Goal: Contribute content: Contribute content

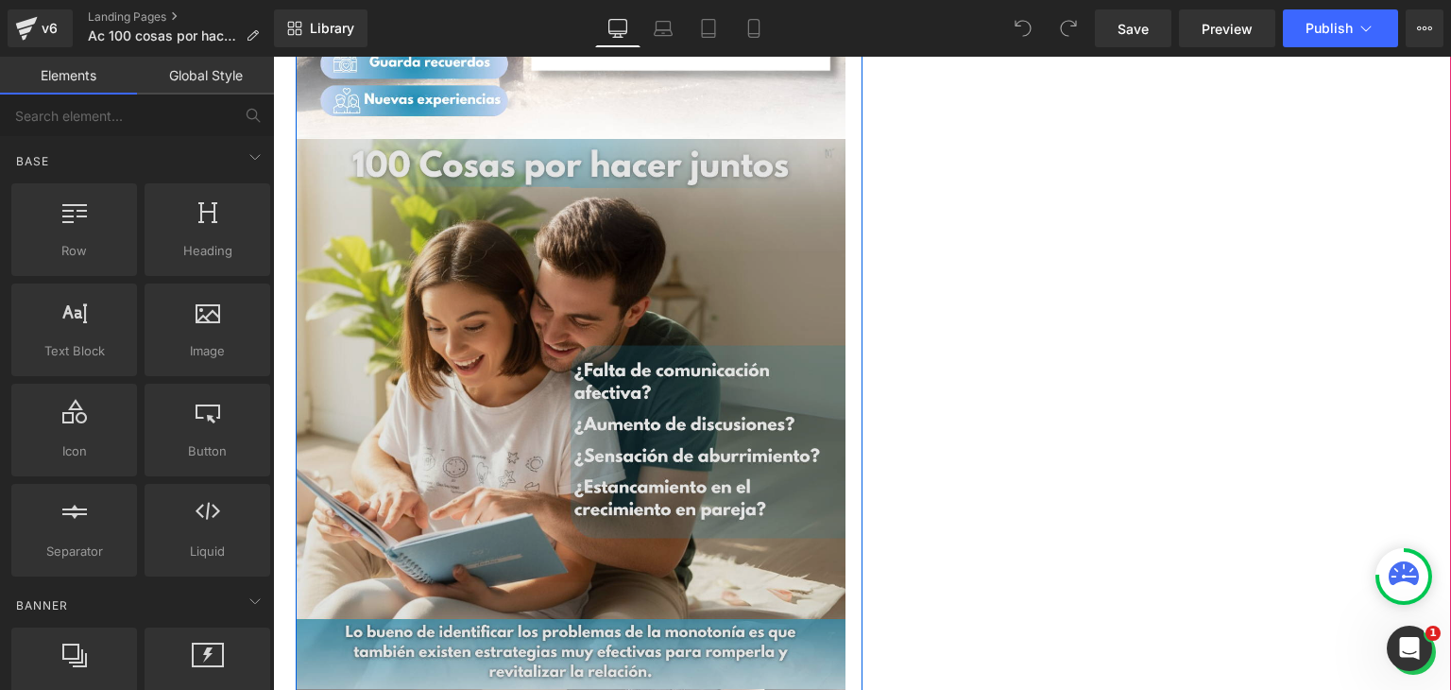
scroll to position [1323, 0]
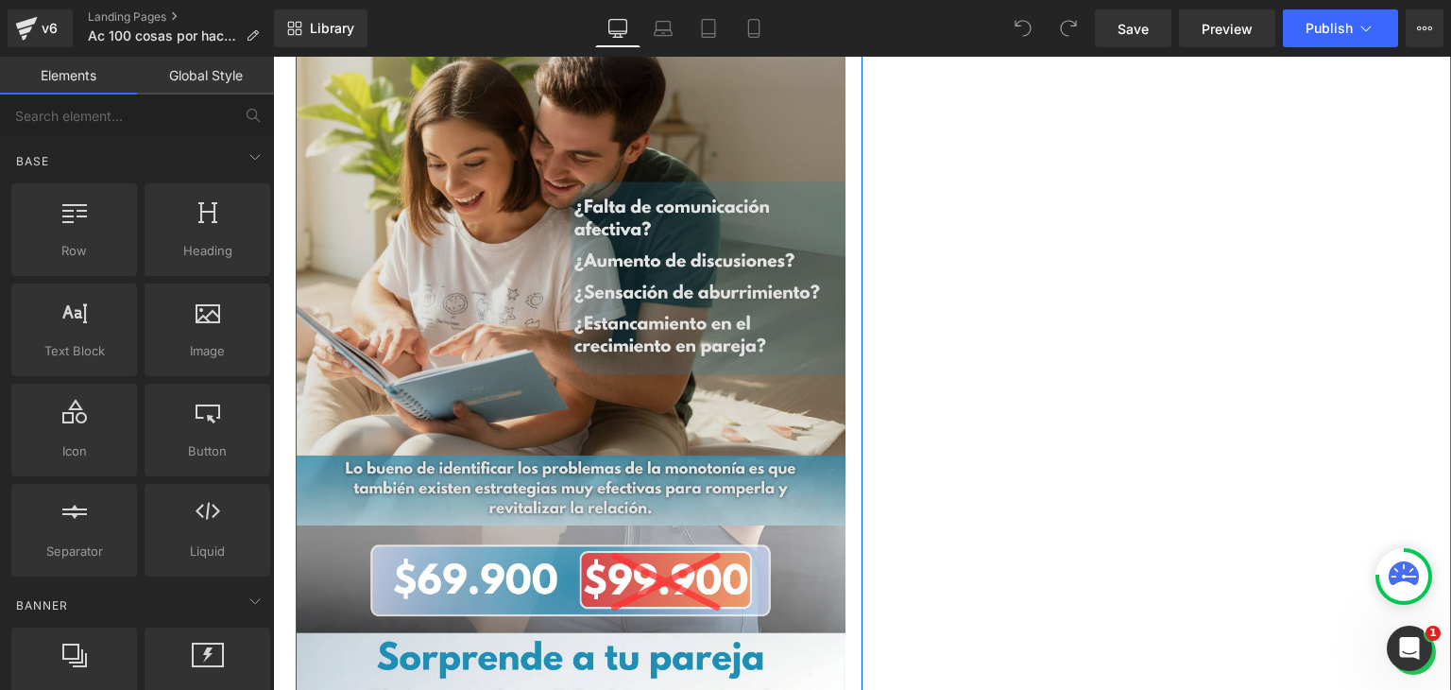
click at [601, 281] on img at bounding box center [571, 250] width 550 height 550
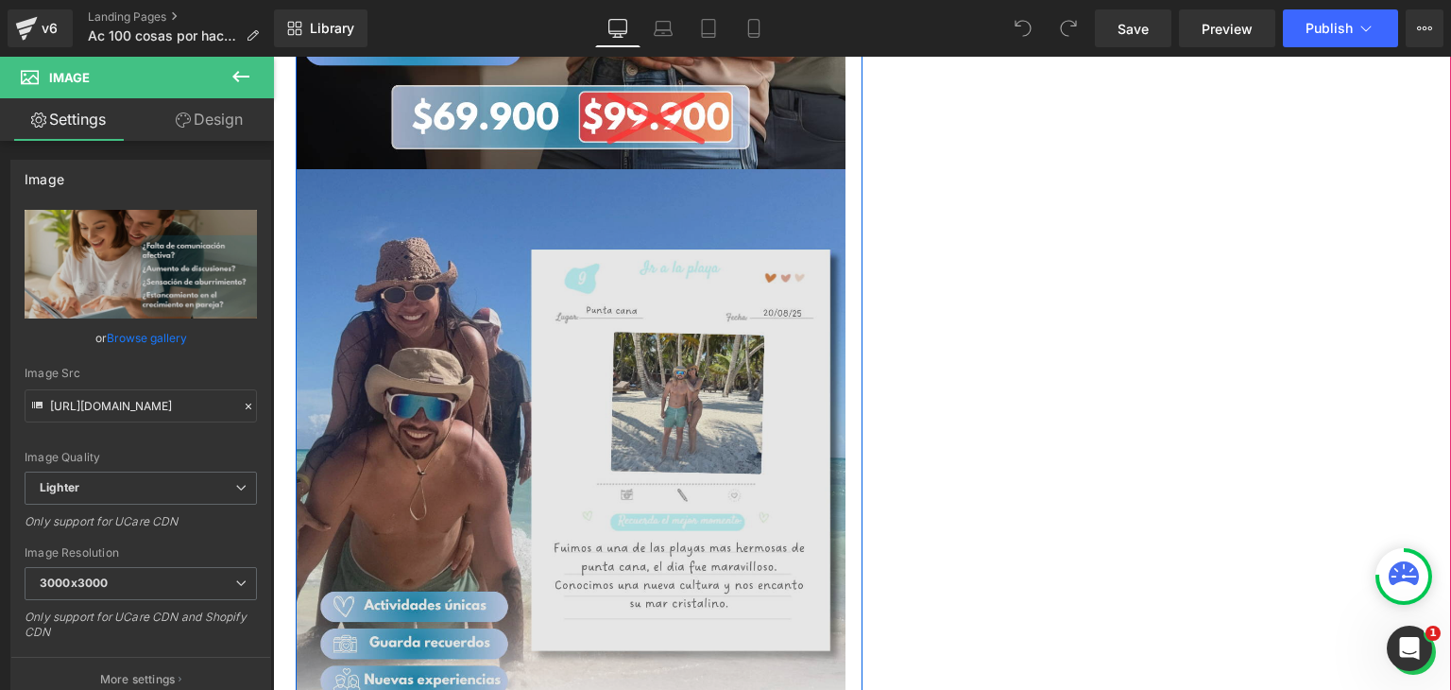
scroll to position [661, 0]
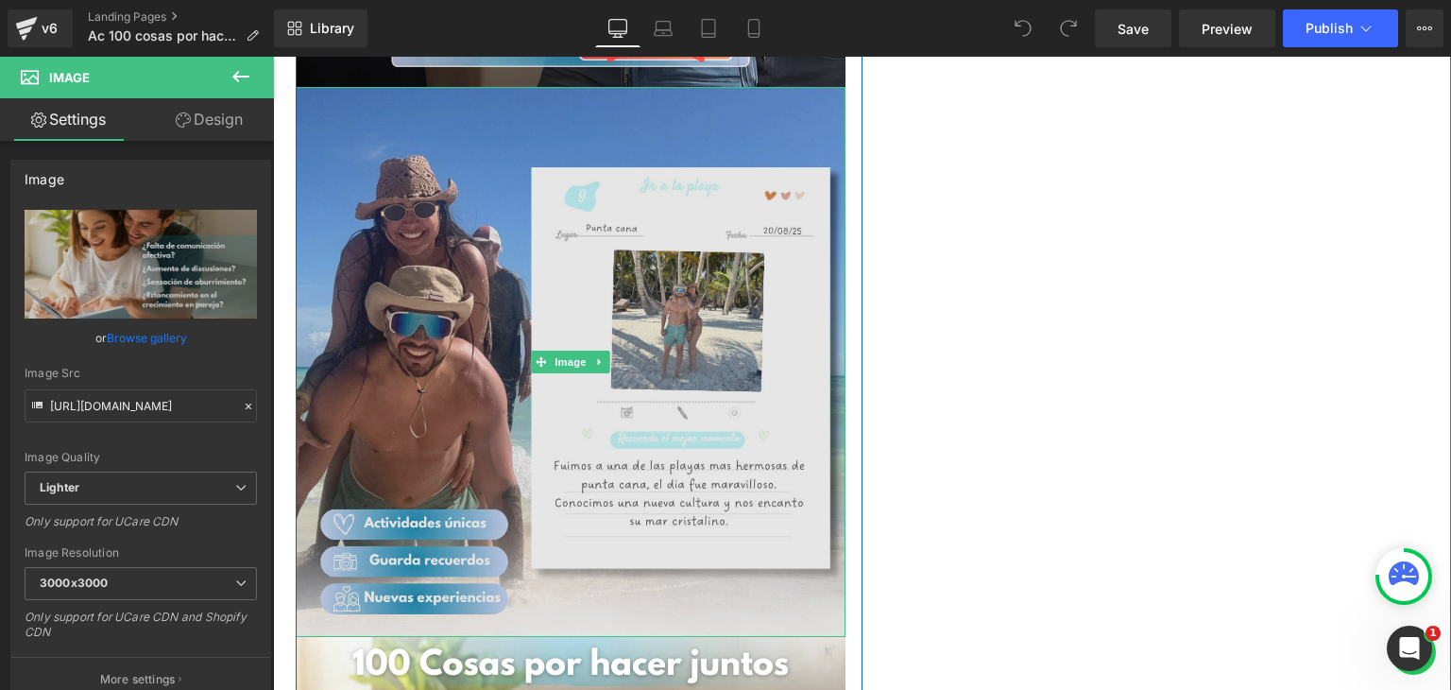
click at [562, 317] on img at bounding box center [571, 362] width 550 height 550
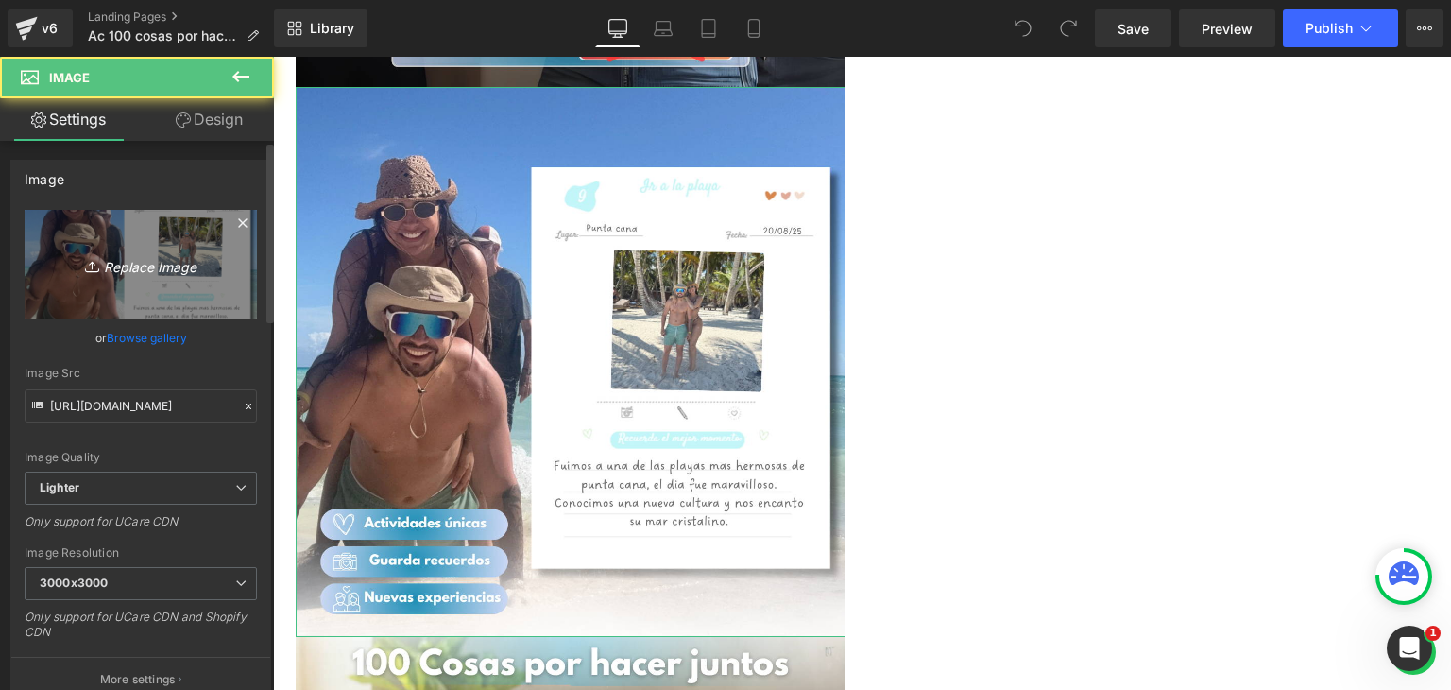
click at [149, 265] on icon "Replace Image" at bounding box center [140, 264] width 151 height 24
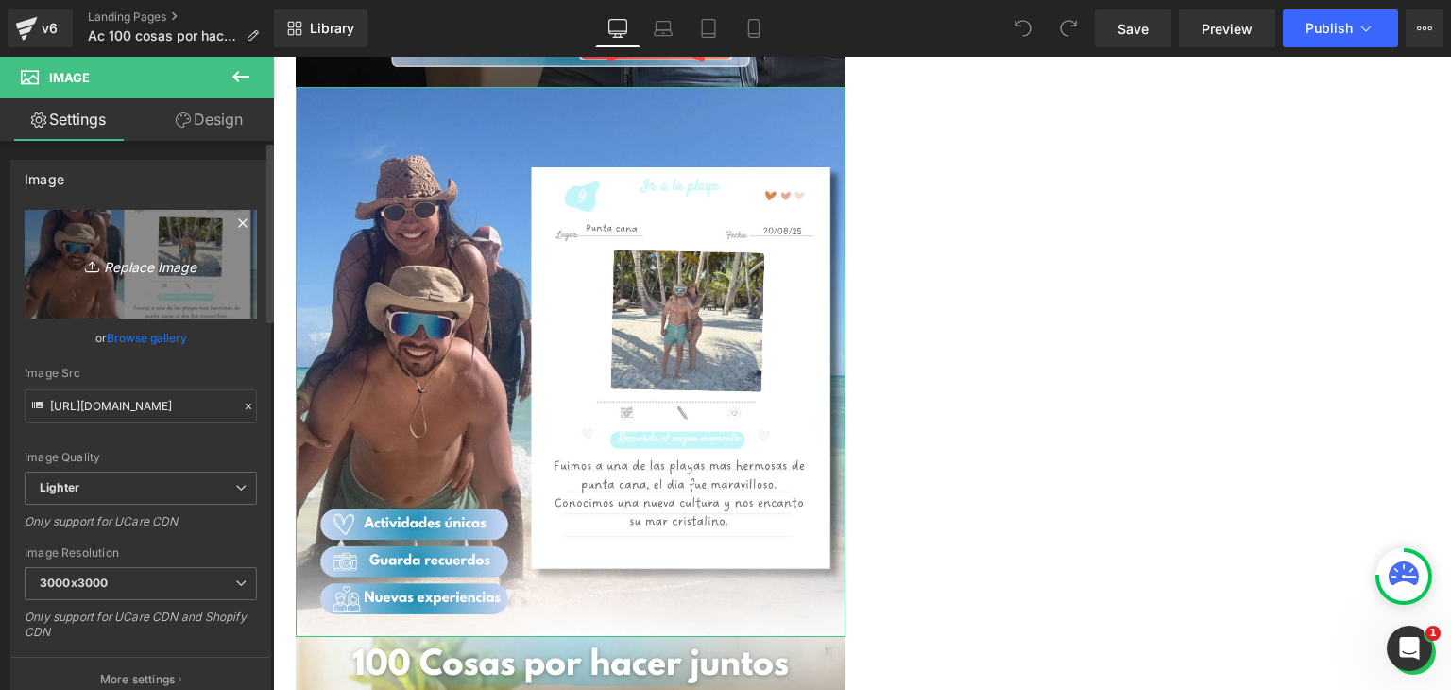
type input "C:\fakepath\PJ AC2.png"
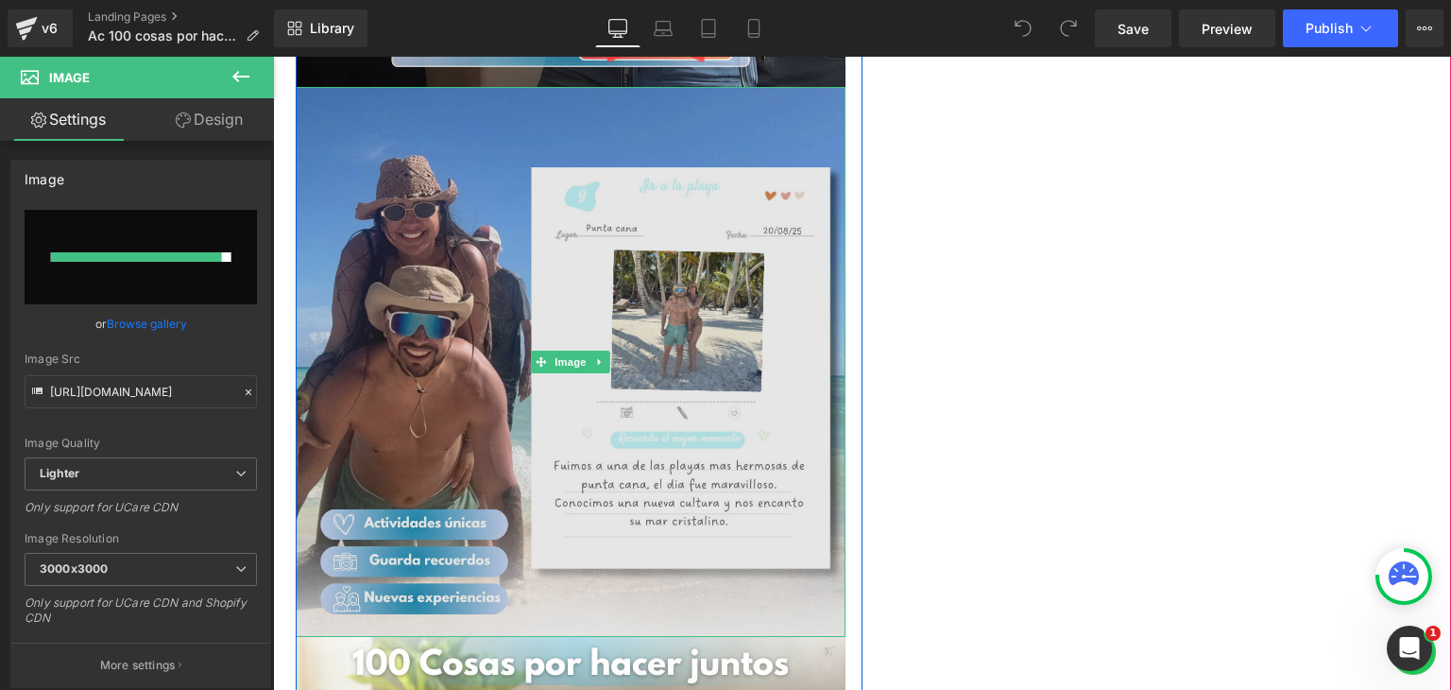
type input "https://ucarecdn.com/8dab08f6-eb85-4406-b144-fc4d4d363965/-/format/auto/-/previ…"
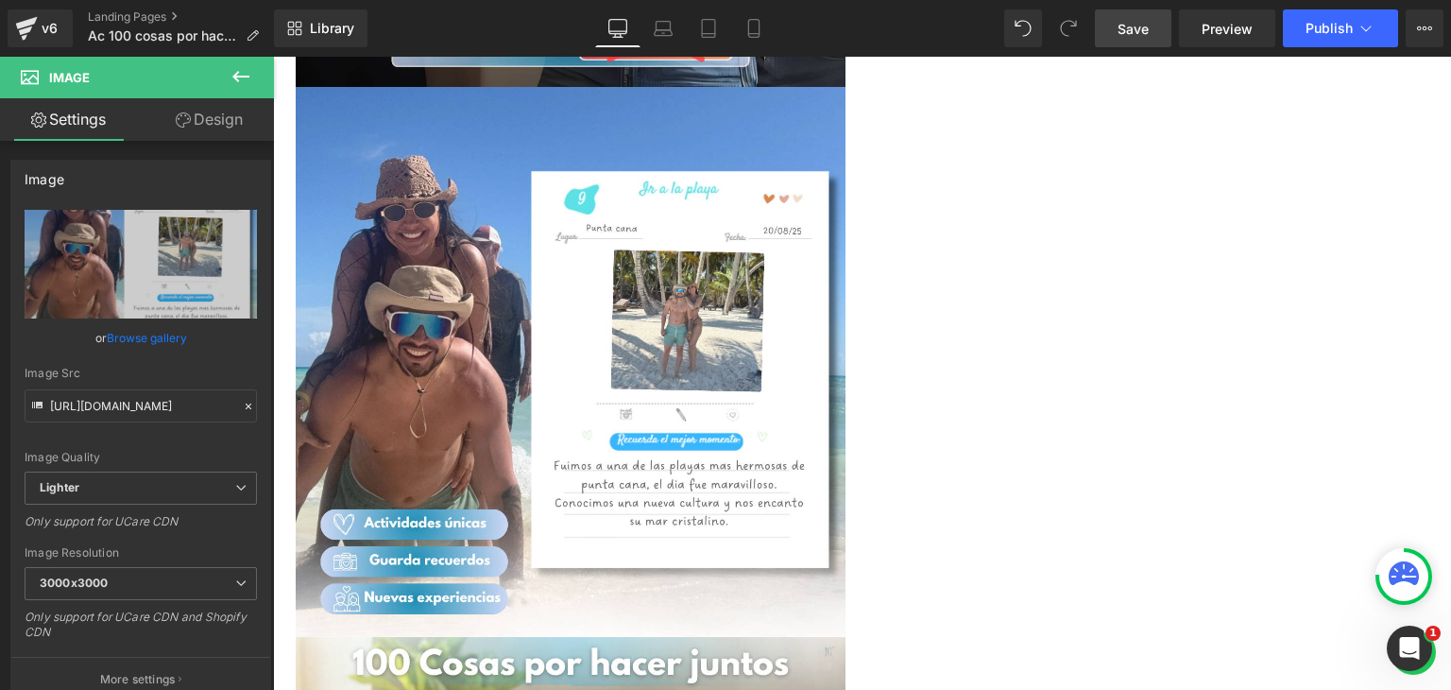
click at [1156, 30] on link "Save" at bounding box center [1133, 28] width 77 height 38
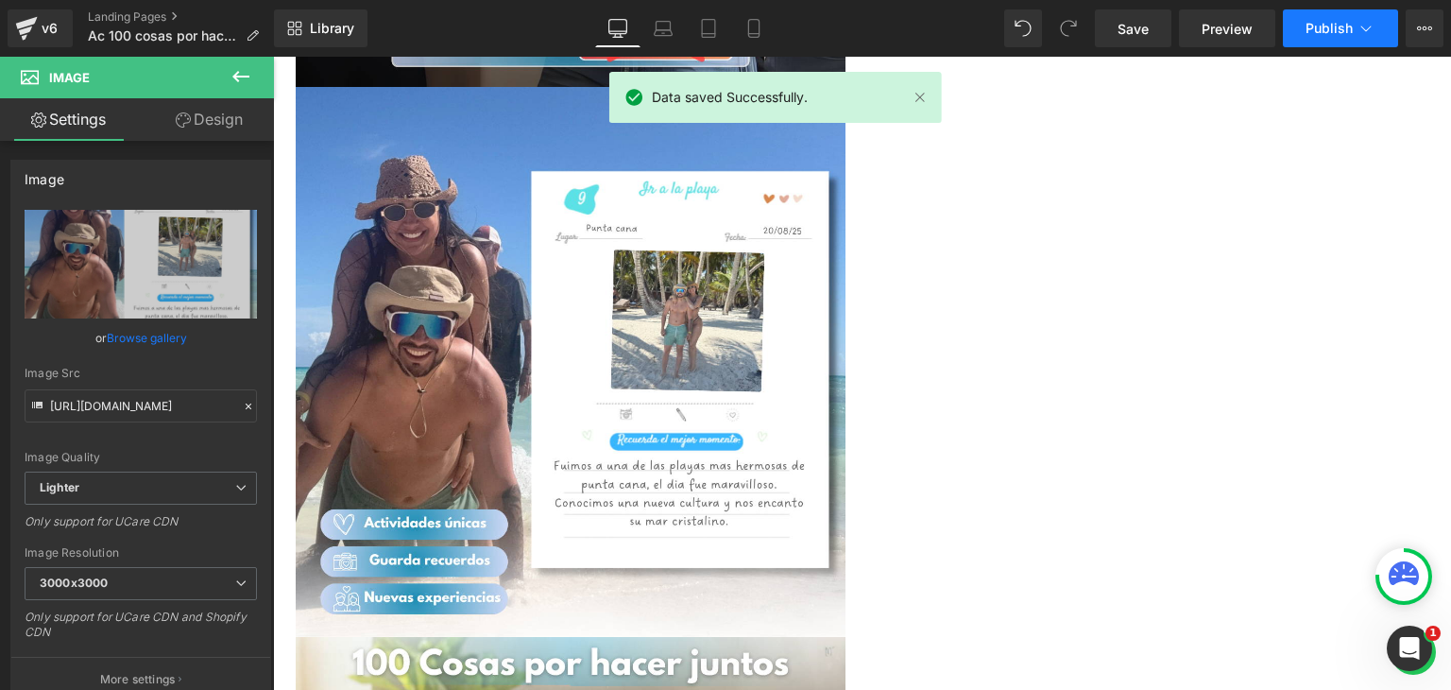
click at [1323, 26] on span "Publish" at bounding box center [1329, 28] width 47 height 15
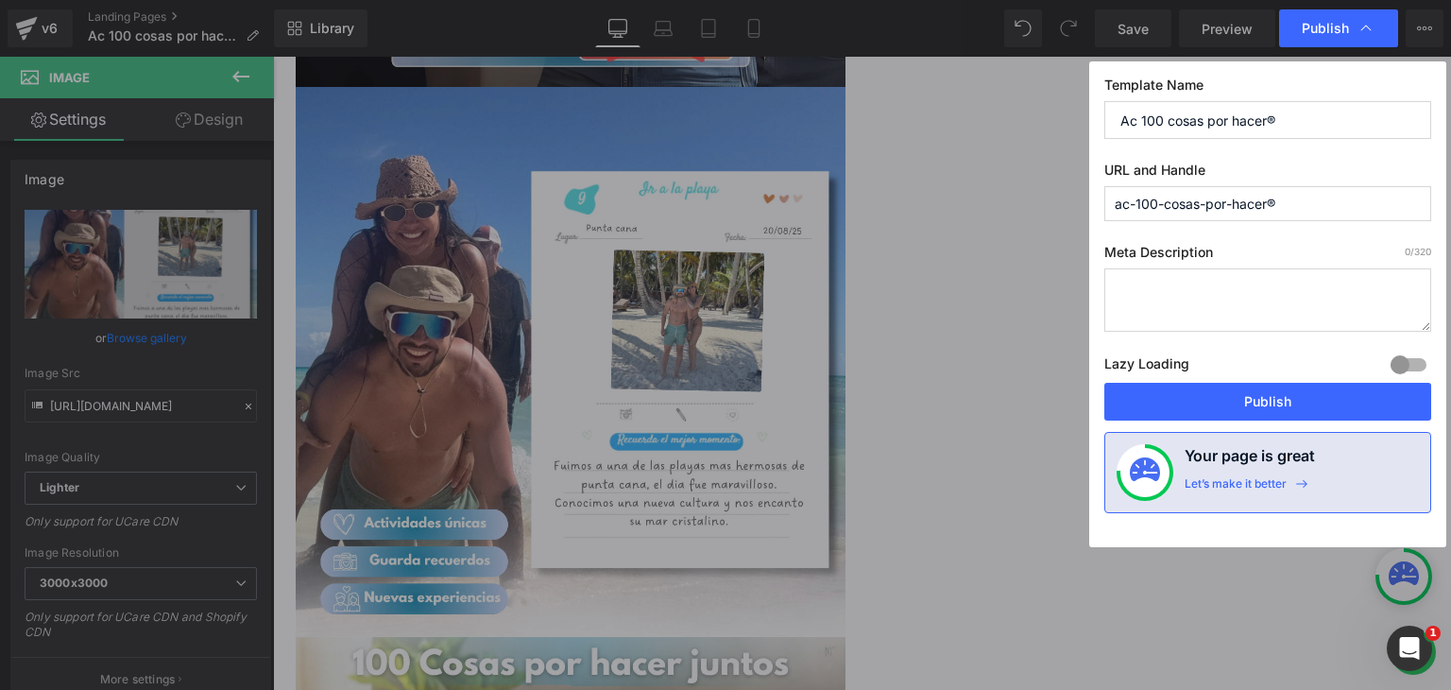
click at [1257, 381] on div "Lazy Loading Build Upgrade plan to unlock" at bounding box center [1267, 366] width 327 height 31
click at [1249, 394] on button "Publish" at bounding box center [1267, 402] width 327 height 38
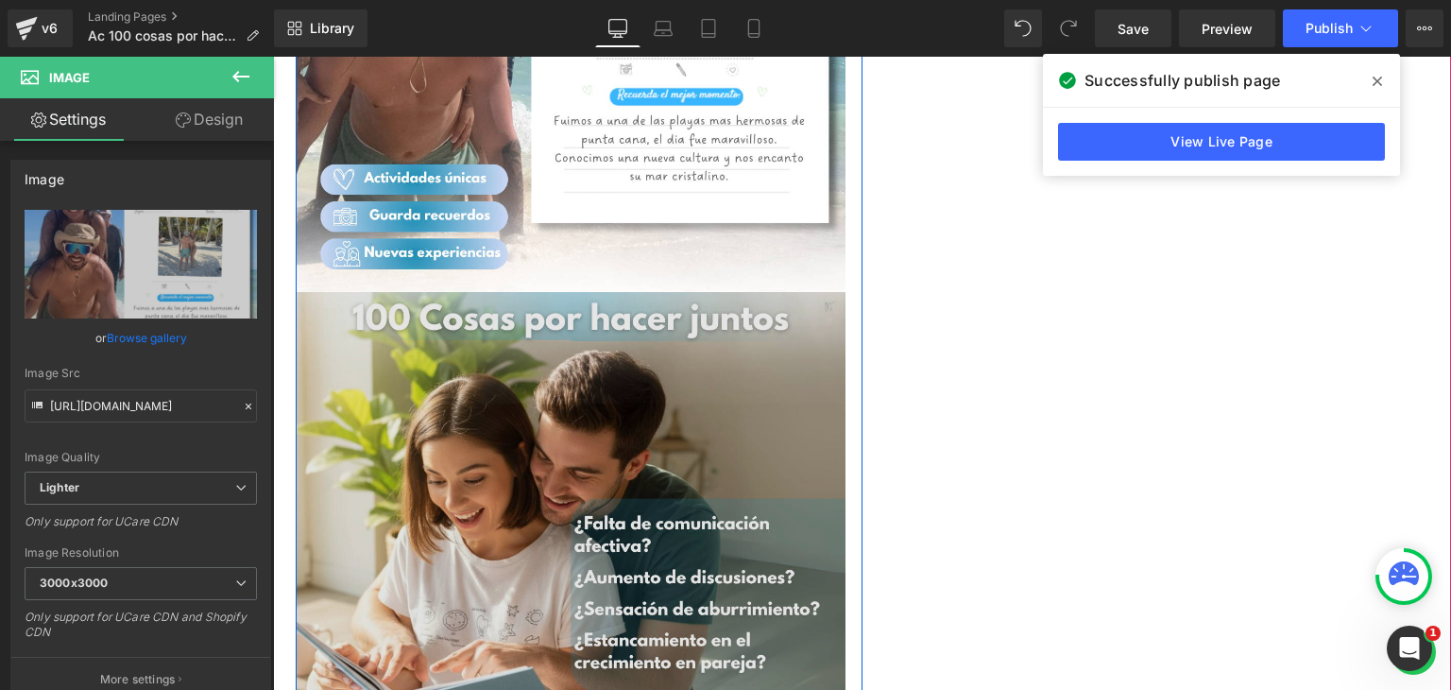
scroll to position [1039, 0]
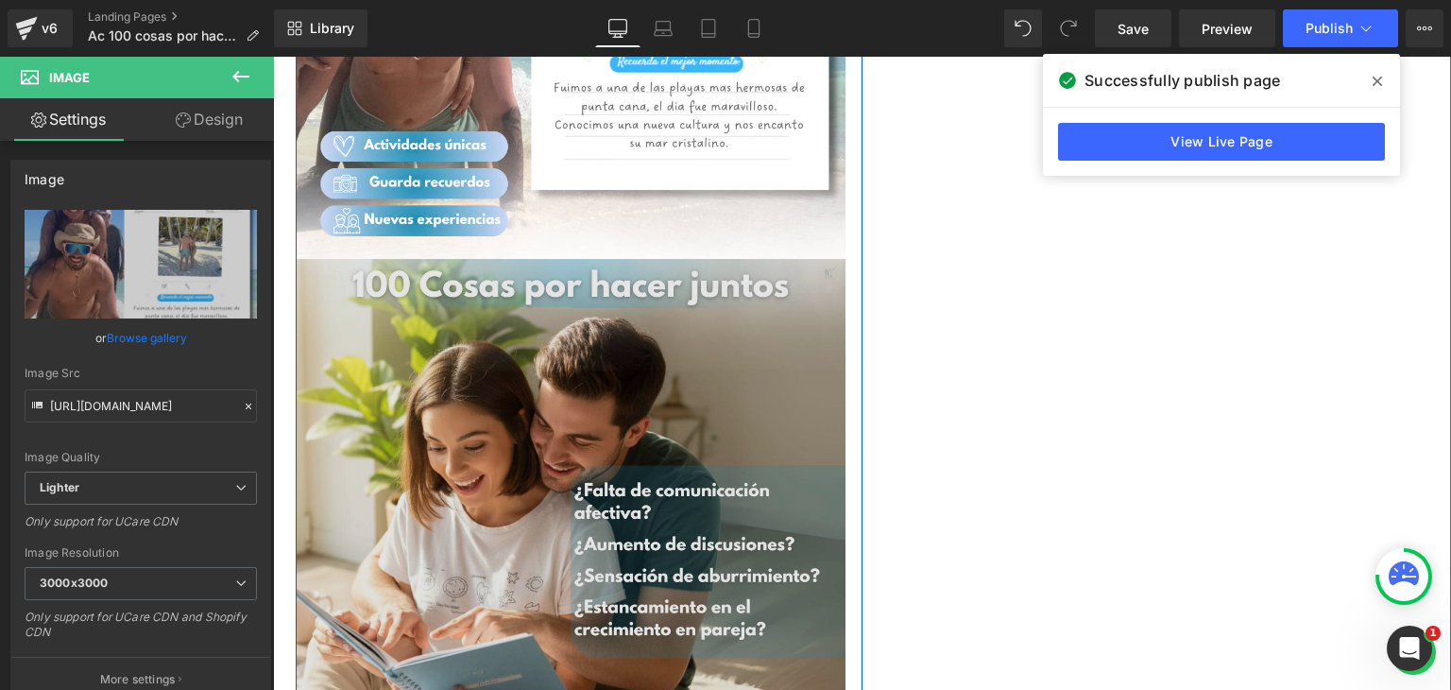
click at [484, 392] on img at bounding box center [571, 534] width 550 height 550
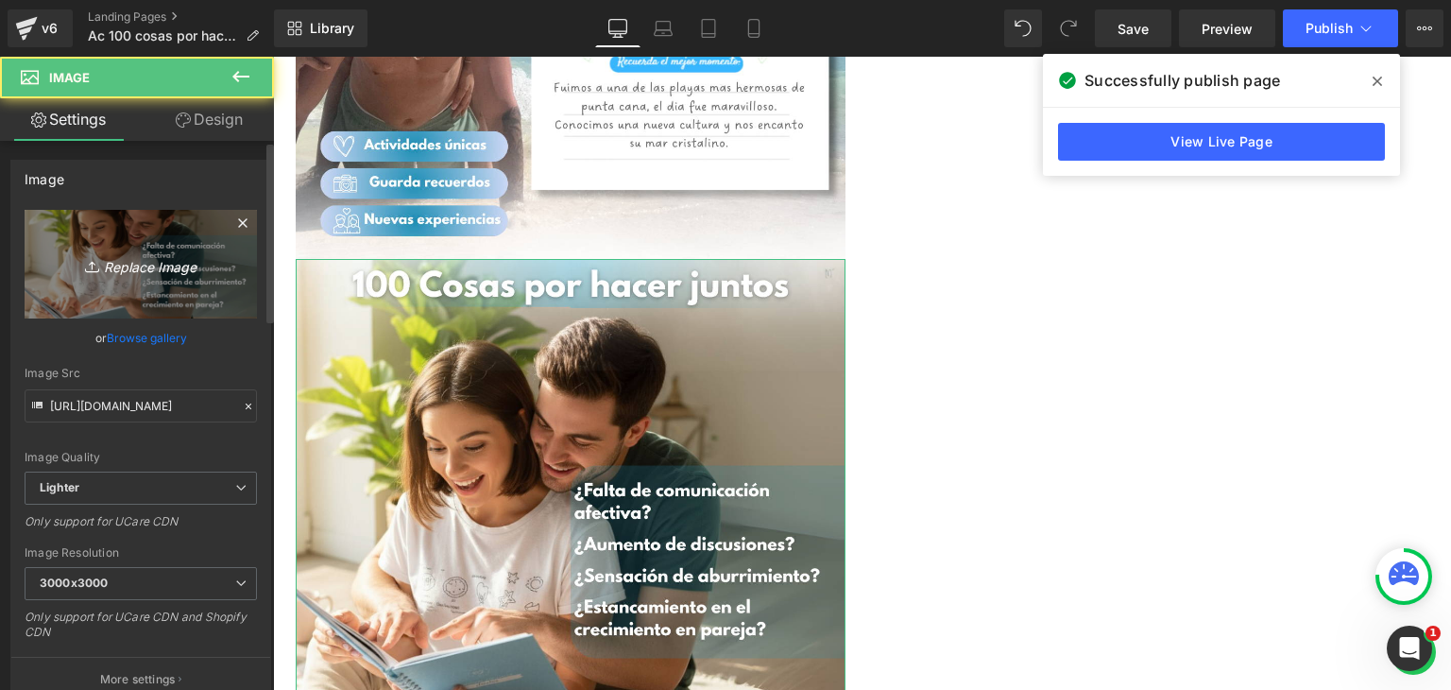
click at [122, 265] on icon "Replace Image" at bounding box center [140, 264] width 151 height 24
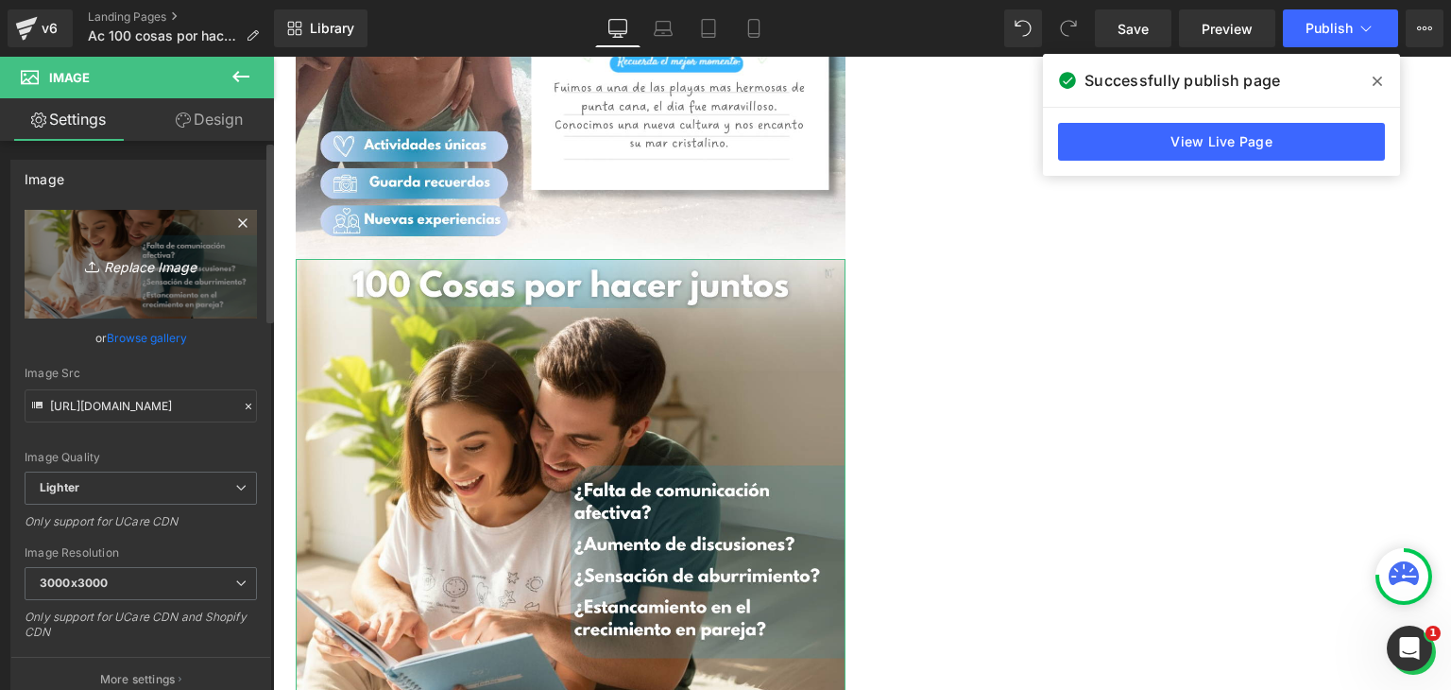
type input "C:\fakepath\PJ AC3.png"
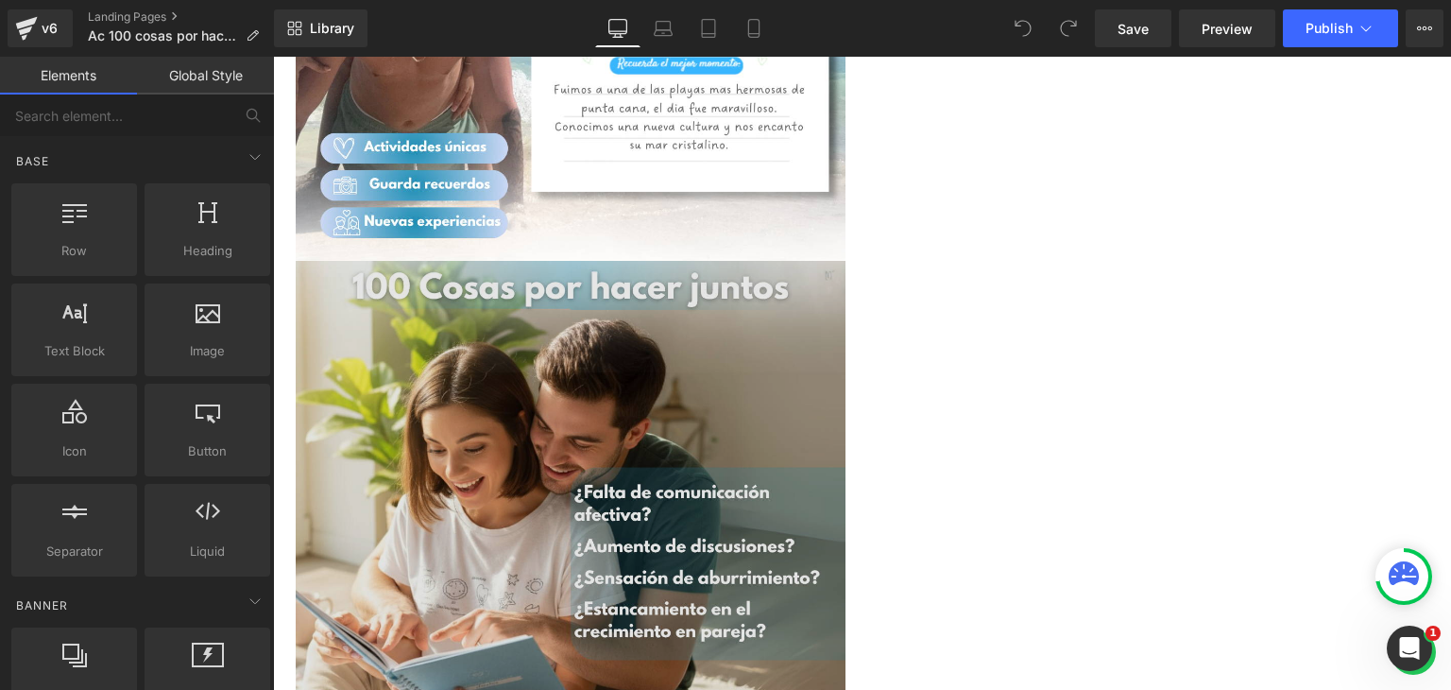
scroll to position [1228, 0]
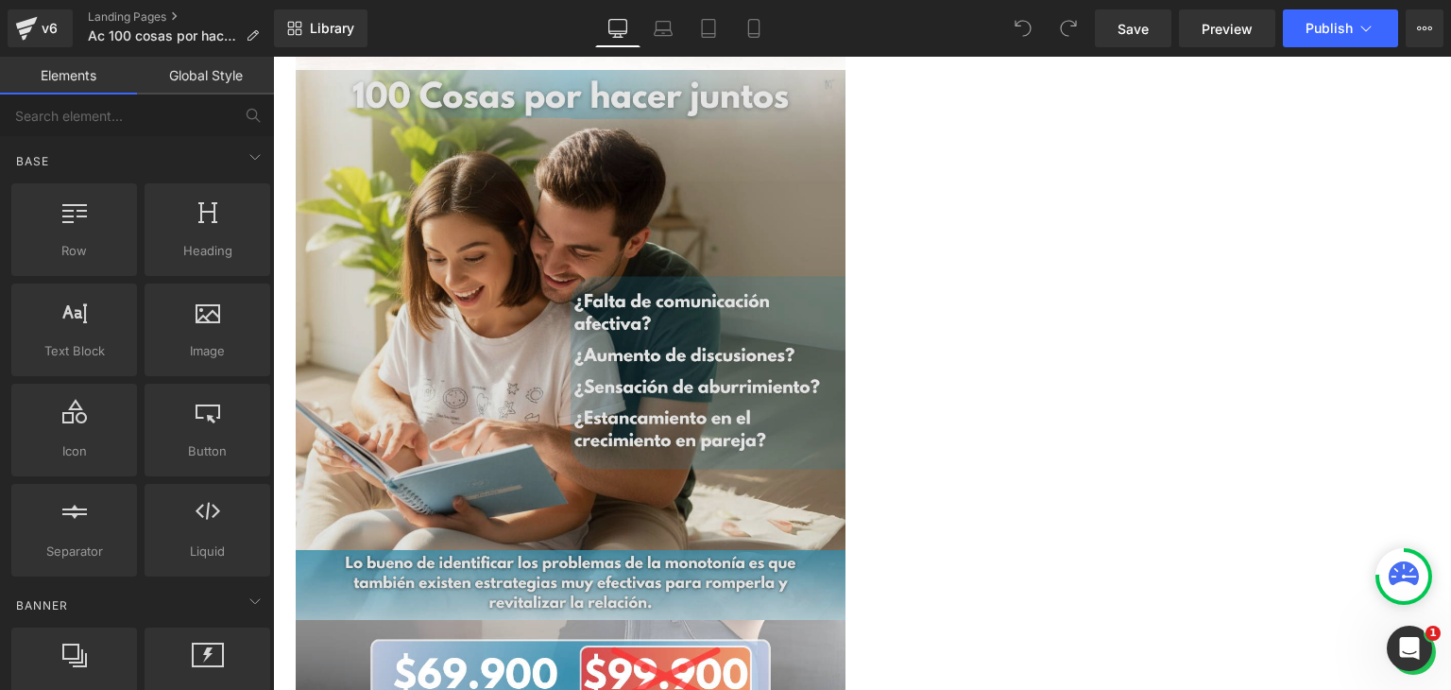
click at [484, 363] on img at bounding box center [571, 345] width 550 height 550
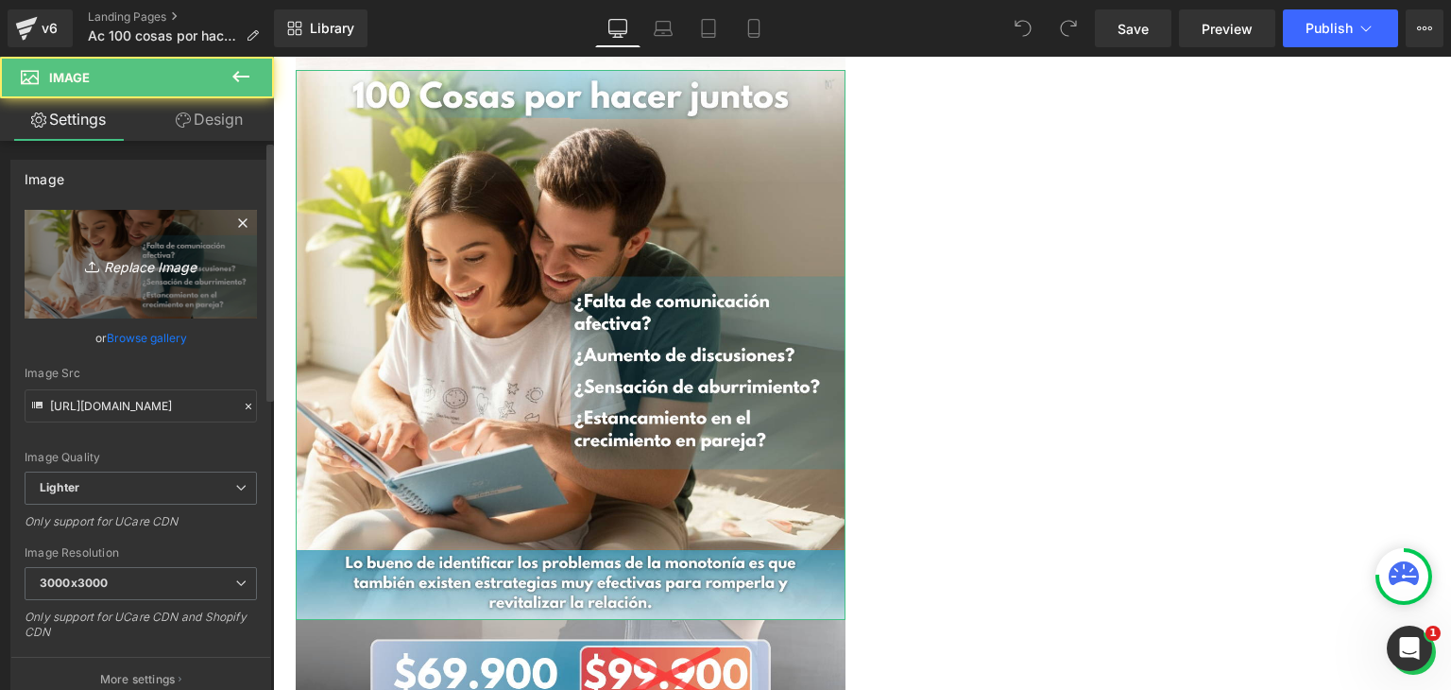
click at [107, 260] on icon "Replace Image" at bounding box center [140, 264] width 151 height 24
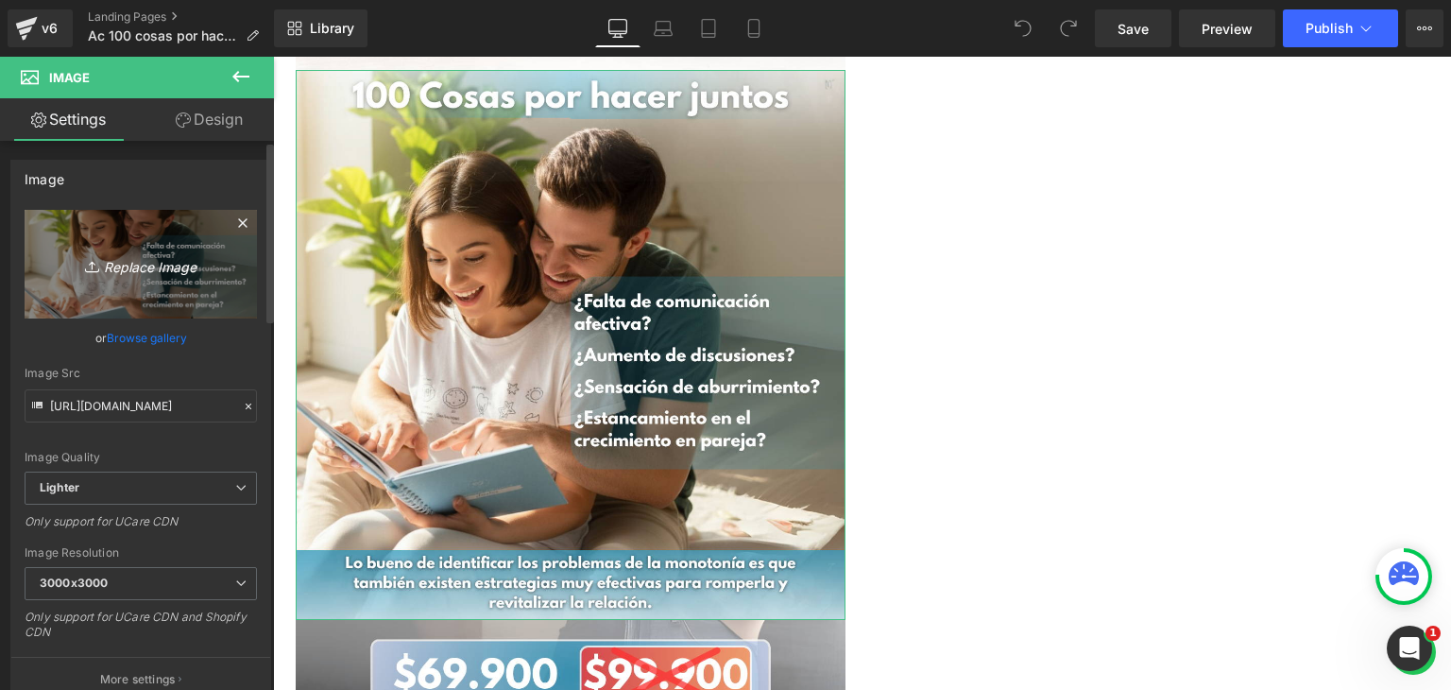
type input "C:\fakepath\PJ AC3.png"
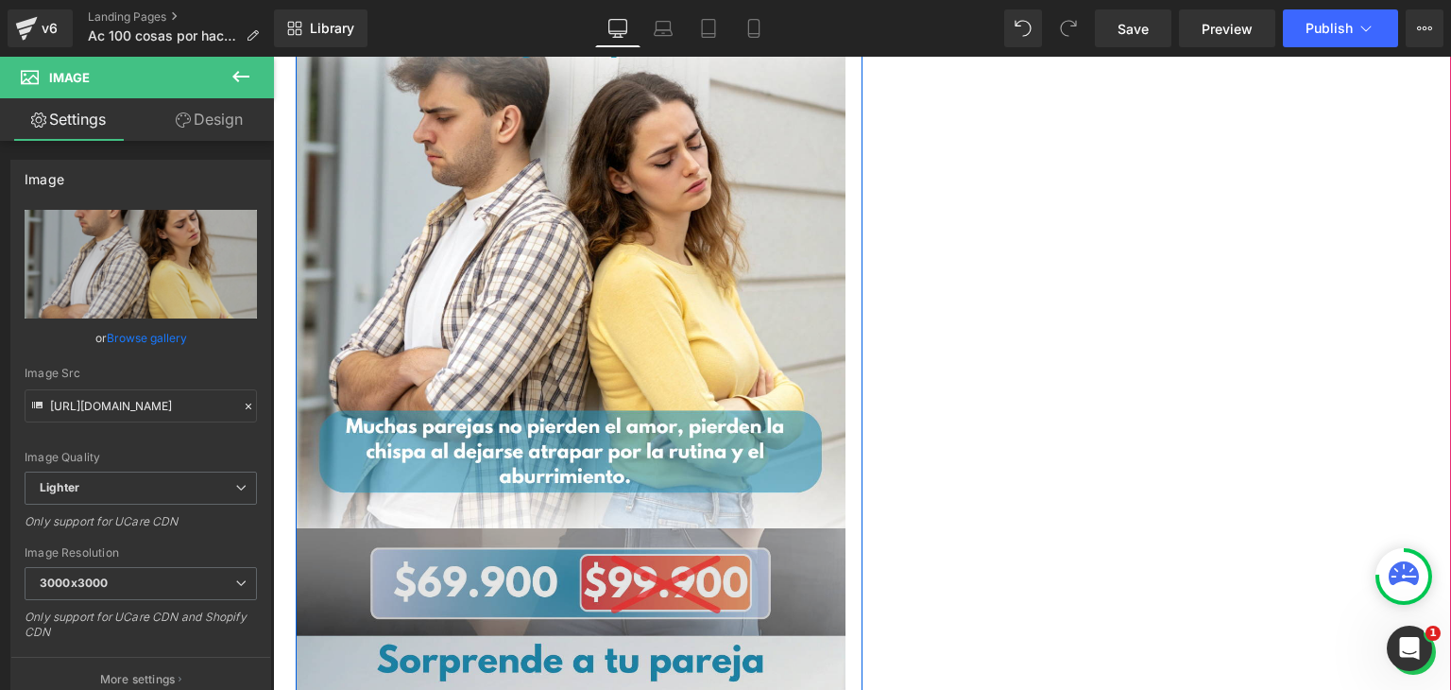
scroll to position [1417, 0]
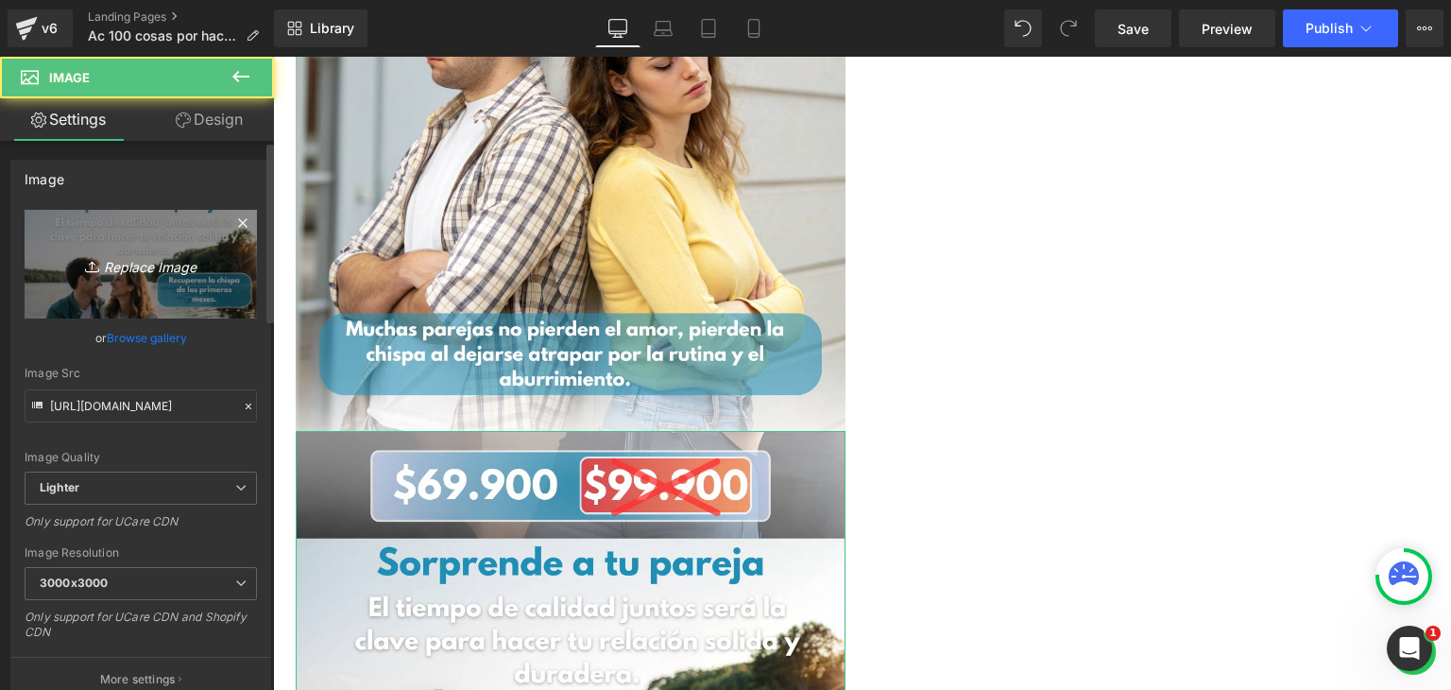
click at [136, 265] on icon "Replace Image" at bounding box center [140, 264] width 151 height 24
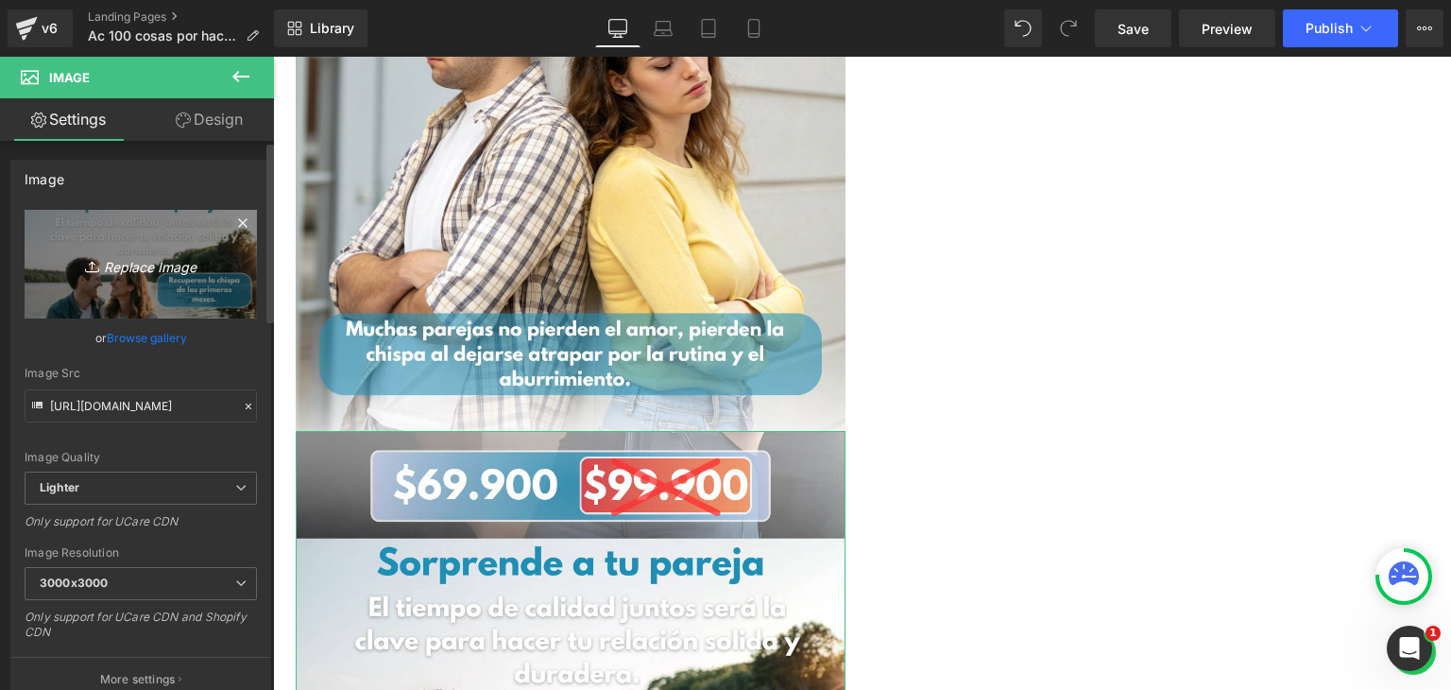
type input "C:\fakepath\PJ AC4.png"
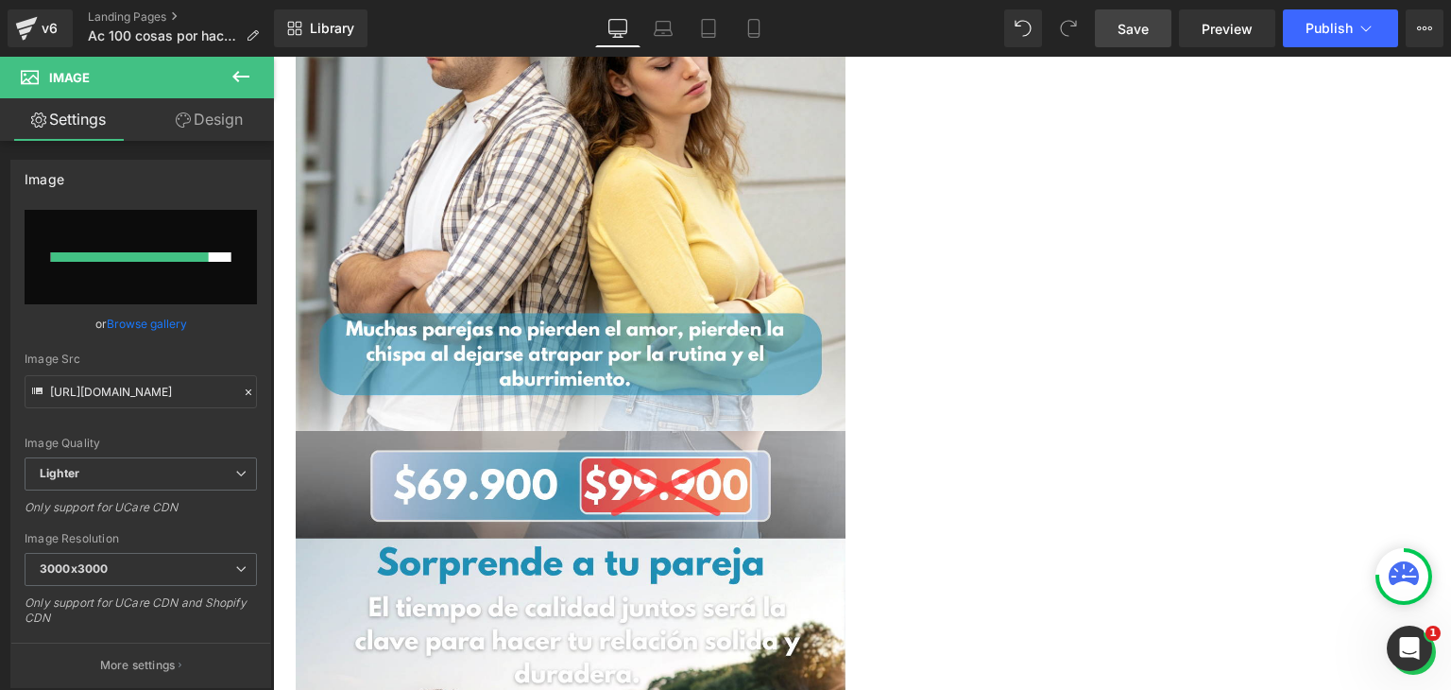
click at [1121, 28] on span "Save" at bounding box center [1133, 29] width 31 height 20
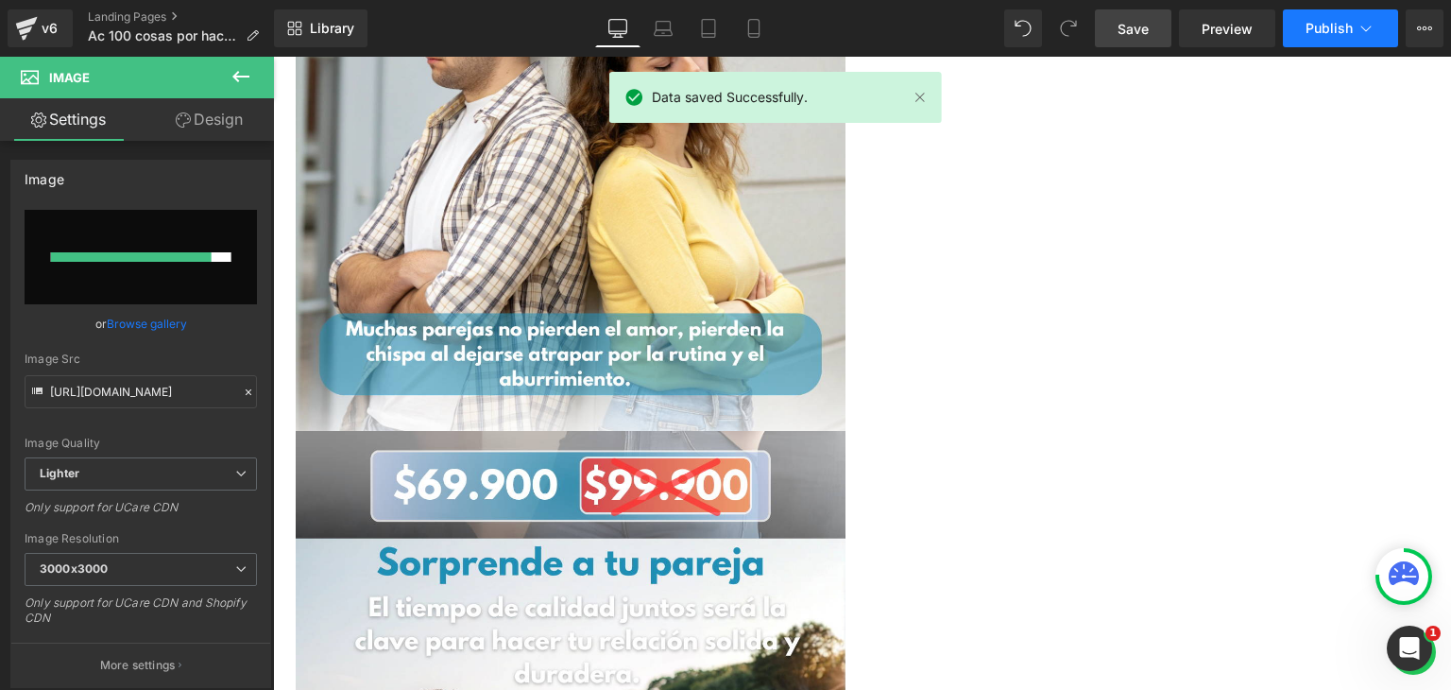
click at [1327, 33] on span "Publish" at bounding box center [1329, 28] width 47 height 15
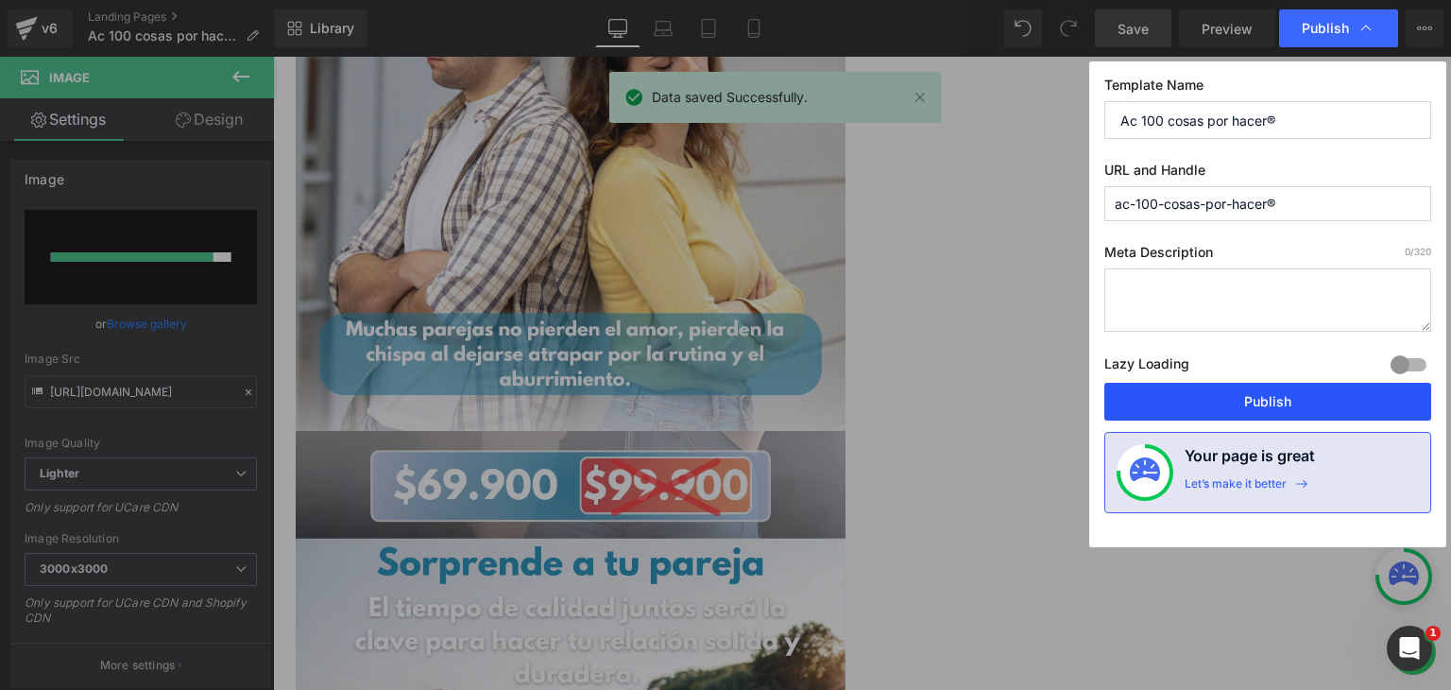
click at [1188, 393] on button "Publish" at bounding box center [1267, 402] width 327 height 38
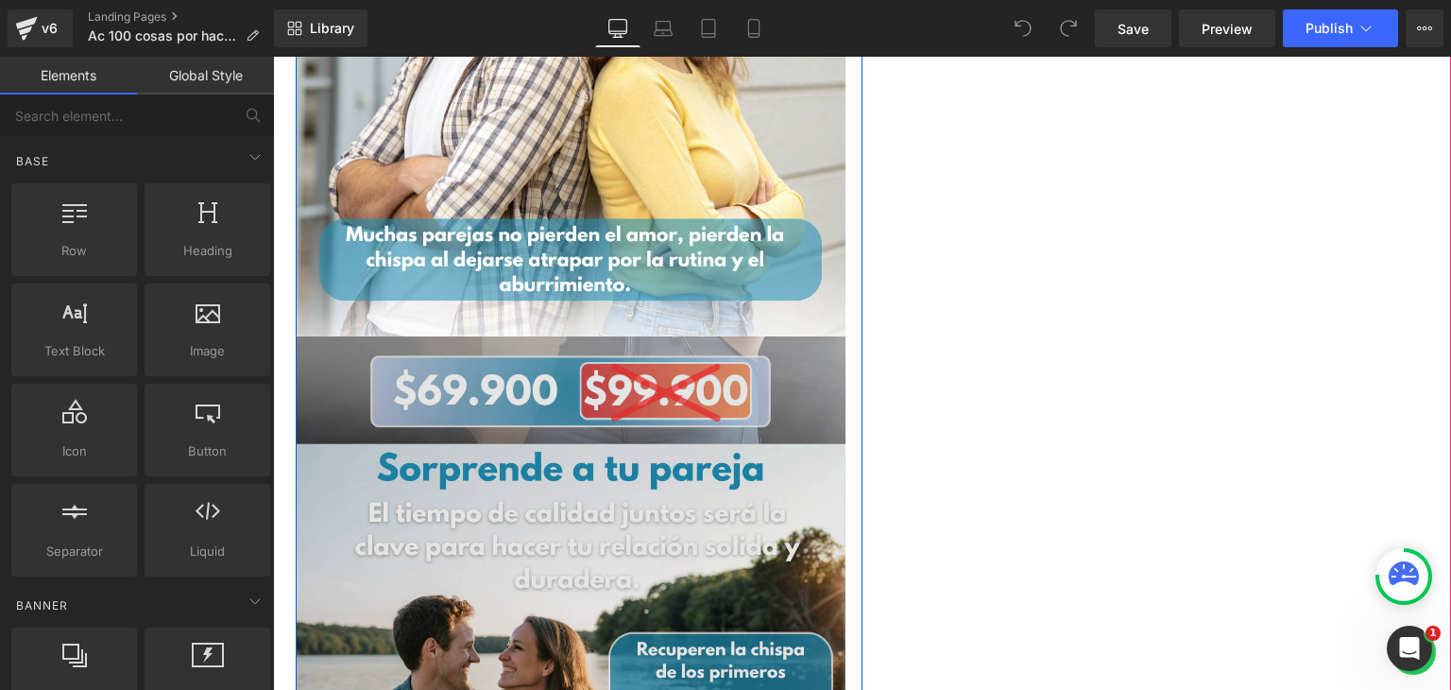
scroll to position [1701, 0]
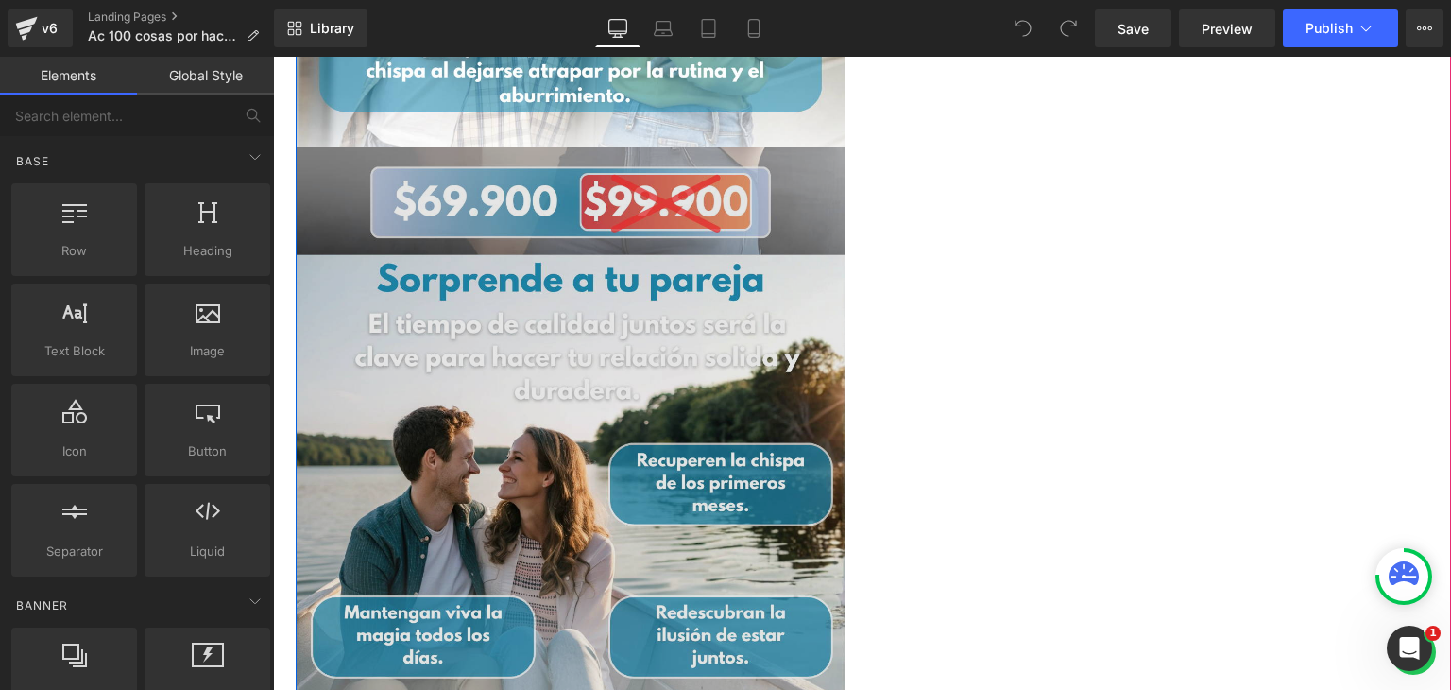
click at [578, 318] on img at bounding box center [571, 422] width 550 height 550
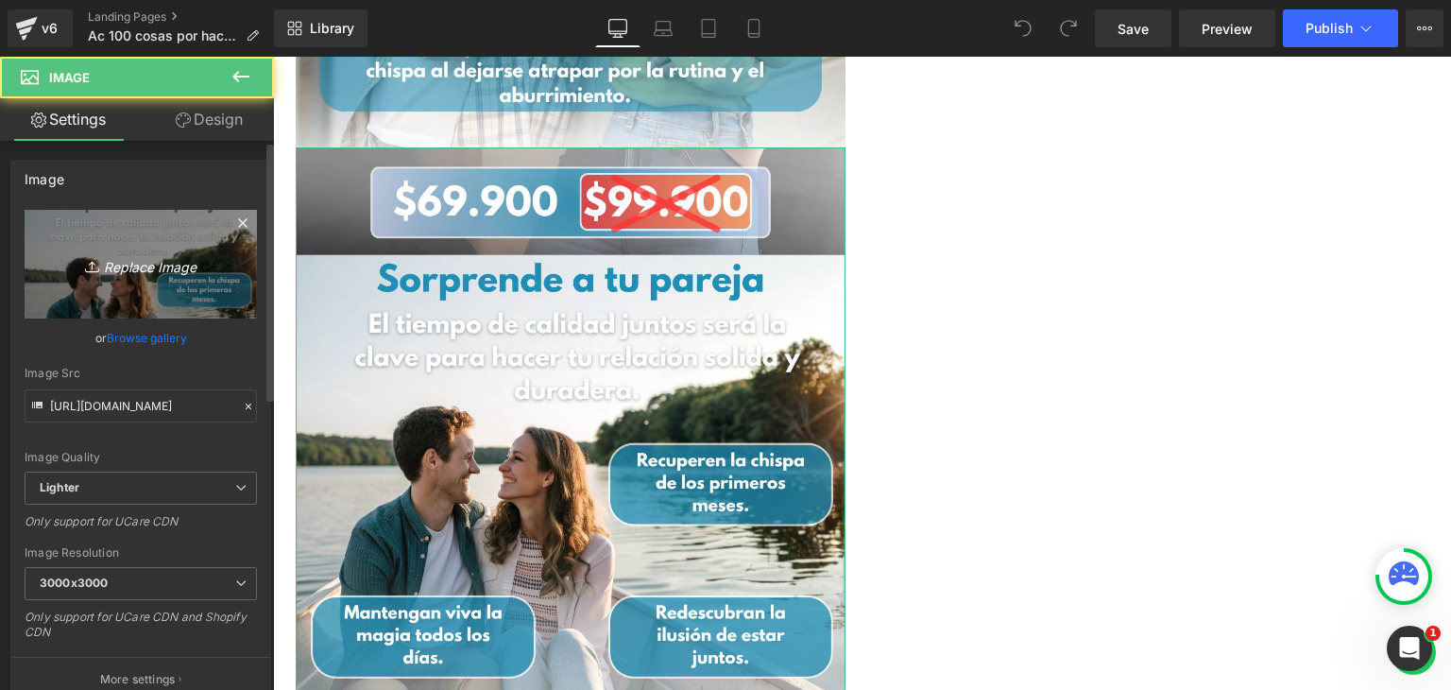
click at [132, 262] on icon "Replace Image" at bounding box center [140, 264] width 151 height 24
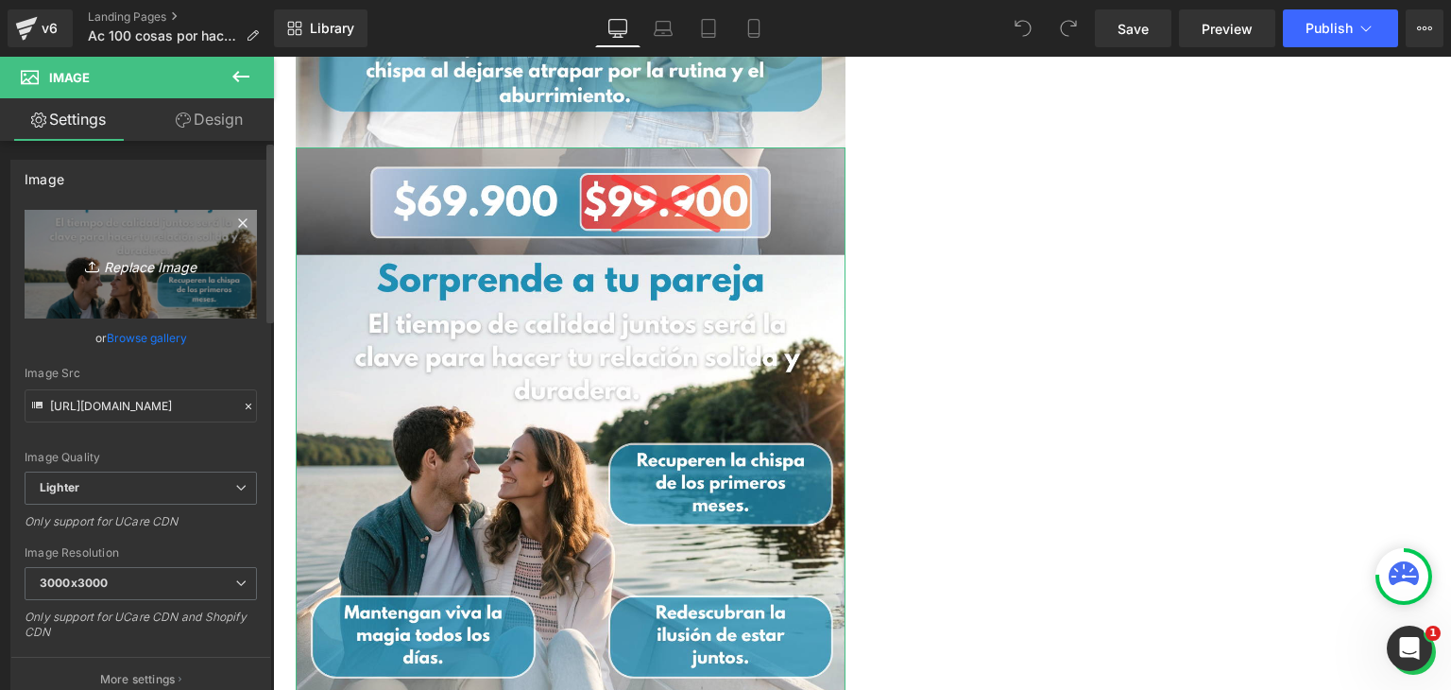
type input "C:\fakepath\PJ AC4.png"
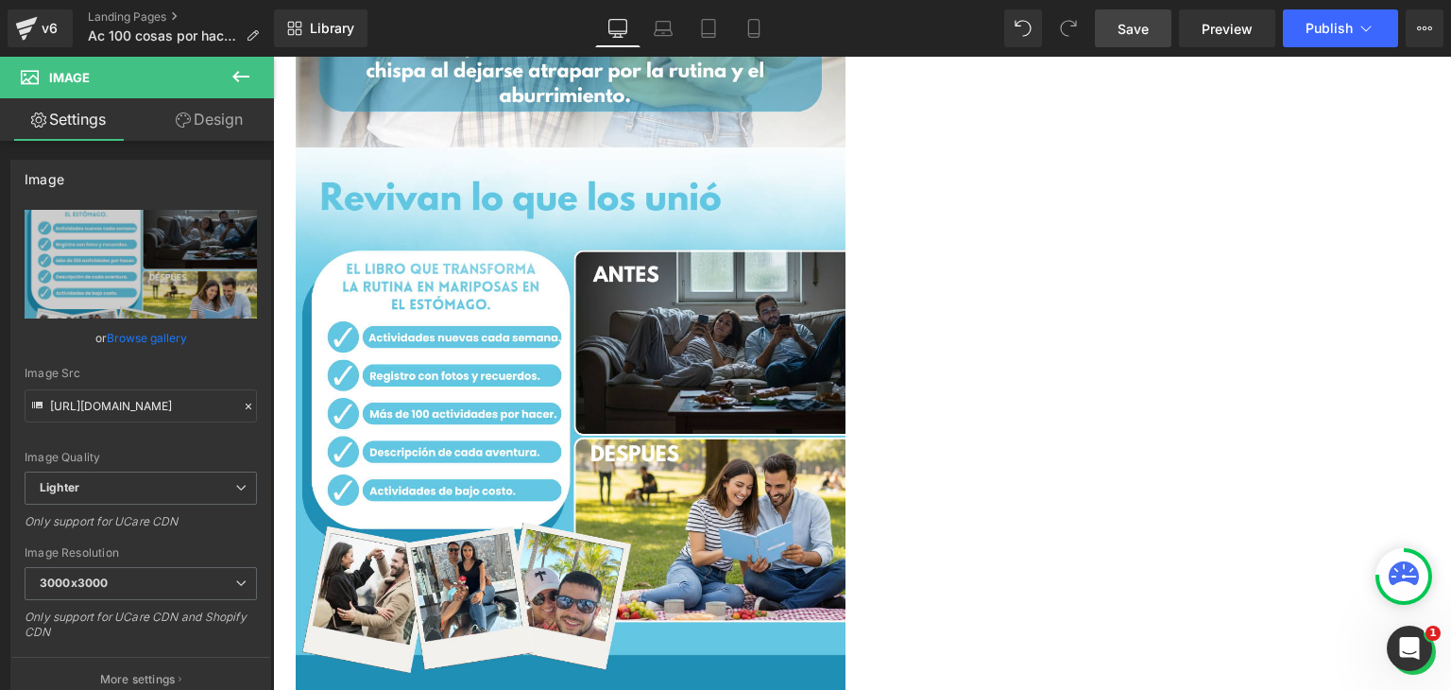
click at [1114, 22] on link "Save" at bounding box center [1133, 28] width 77 height 38
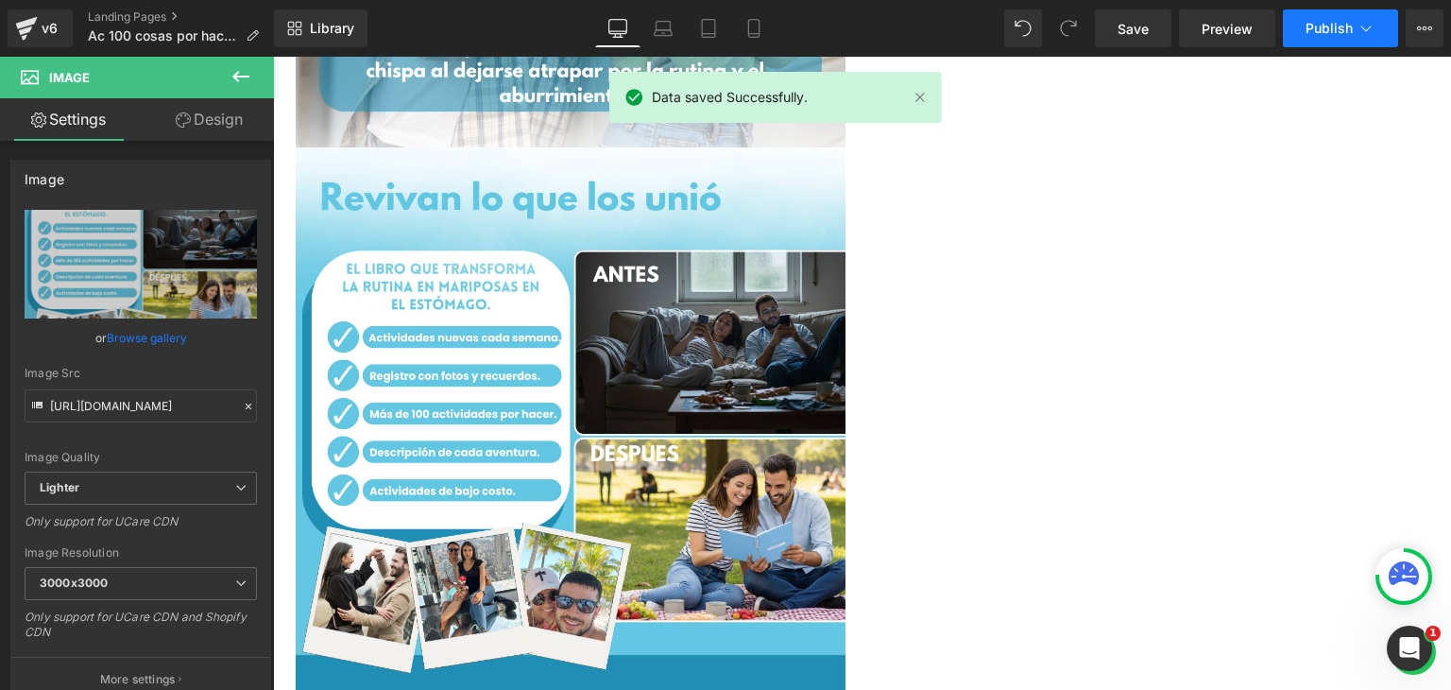
click at [1338, 24] on span "Publish" at bounding box center [1329, 28] width 47 height 15
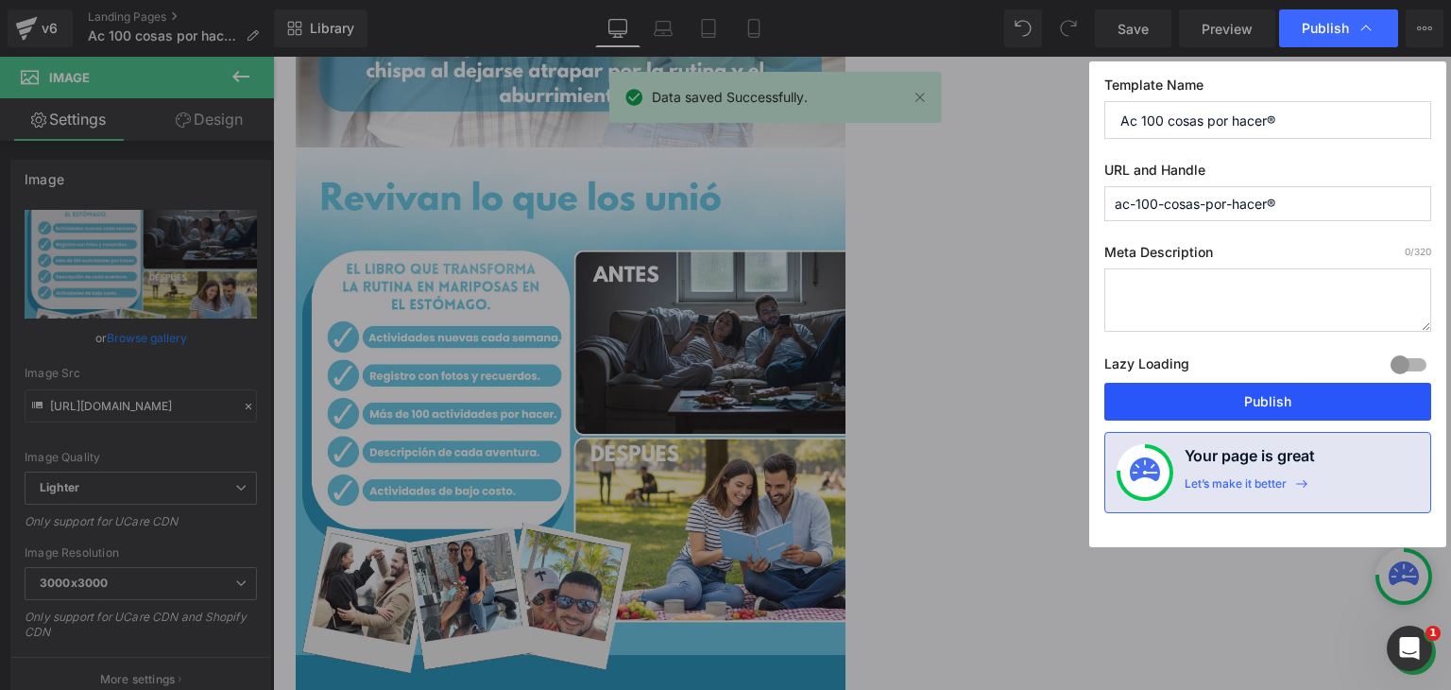
drag, startPoint x: 1237, startPoint y: 398, endPoint x: 500, endPoint y: 318, distance: 741.2
click at [1237, 398] on button "Publish" at bounding box center [1267, 402] width 327 height 38
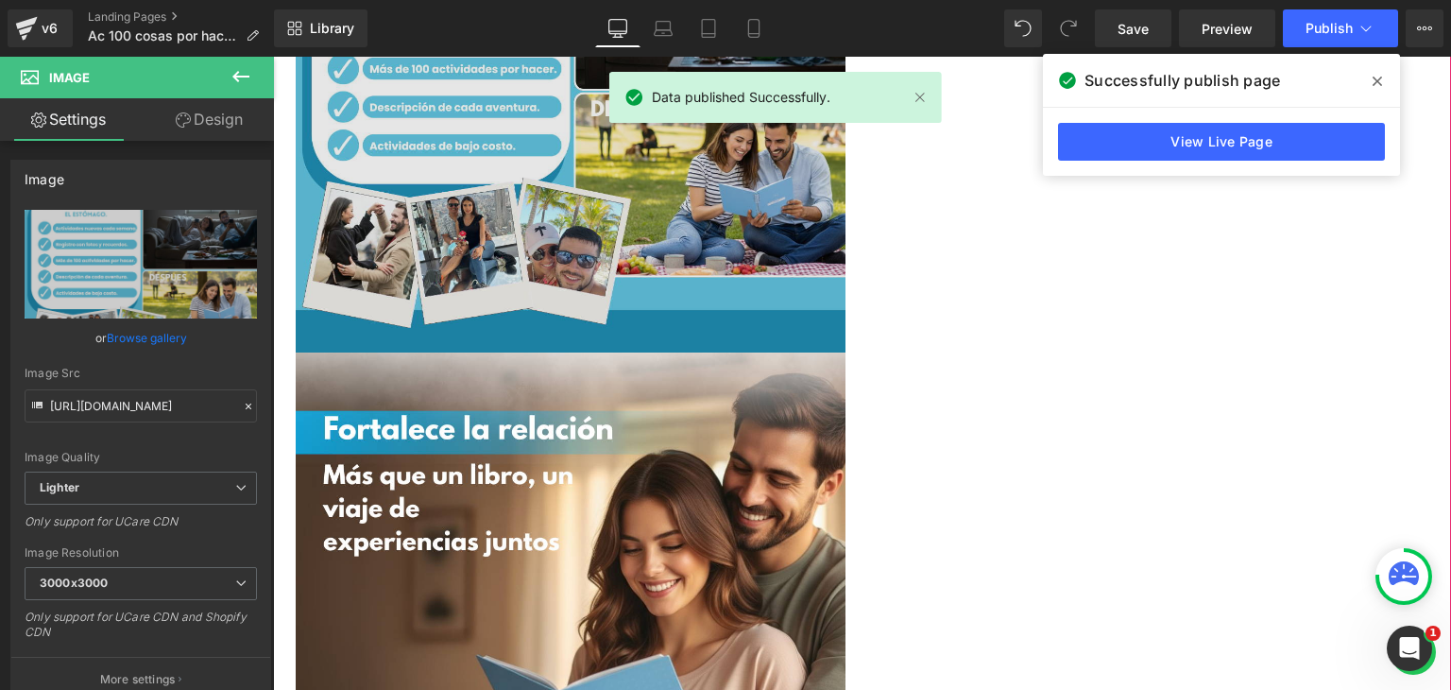
scroll to position [2079, 0]
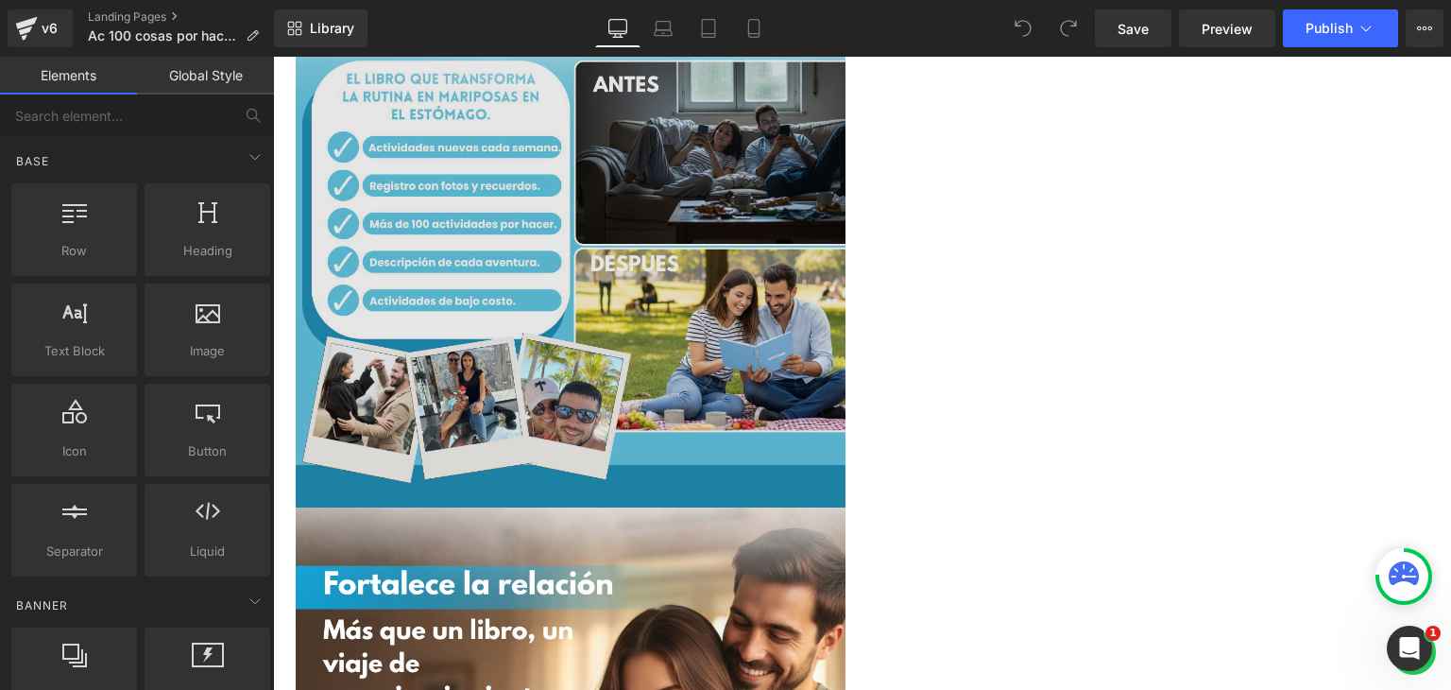
scroll to position [2079, 0]
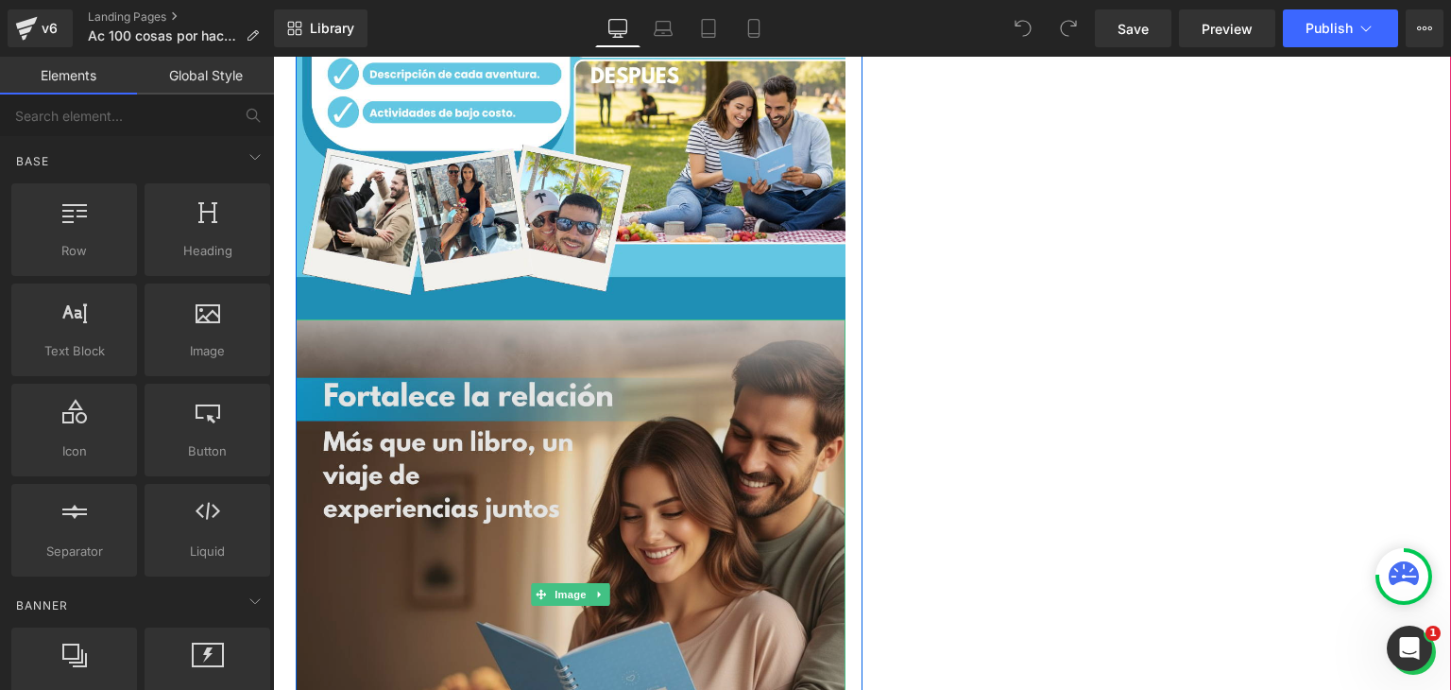
click at [645, 443] on img at bounding box center [571, 594] width 550 height 550
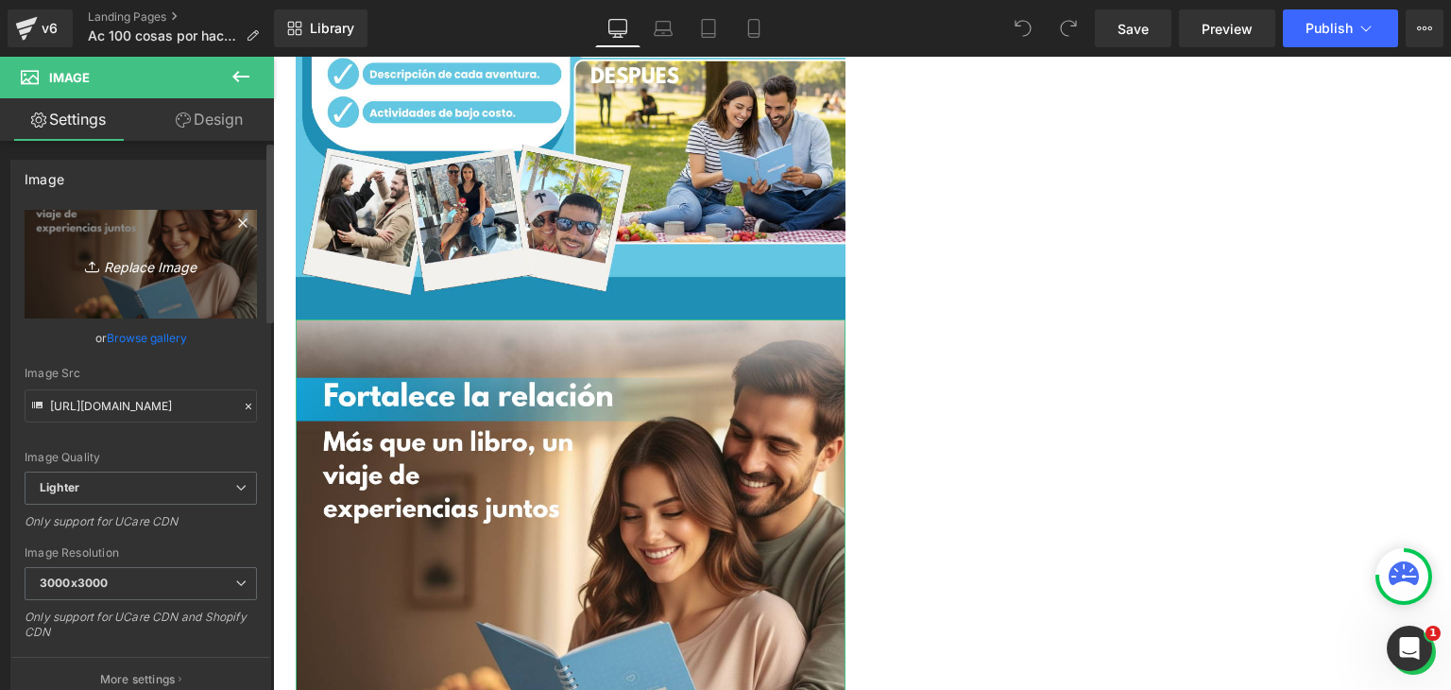
click at [155, 270] on icon "Replace Image" at bounding box center [140, 264] width 151 height 24
type input "C:\fakepath\PJ AC5.png"
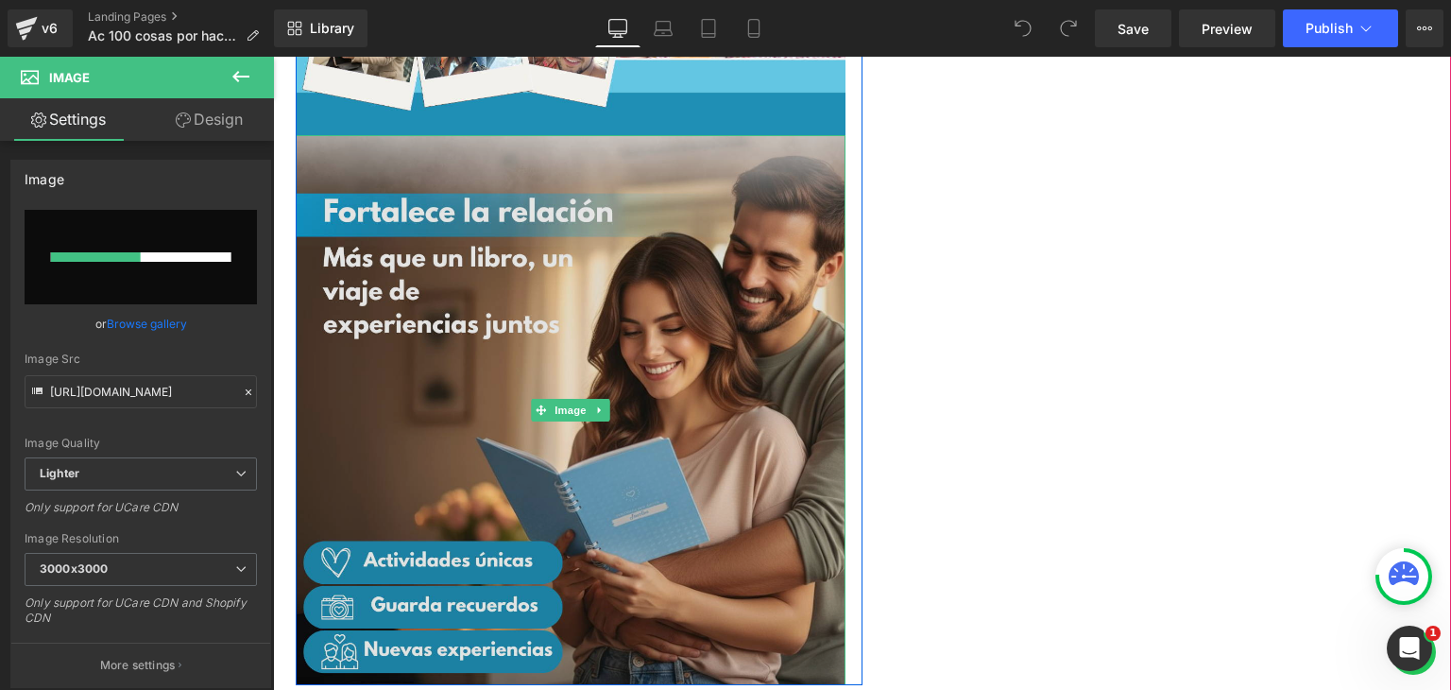
scroll to position [2268, 0]
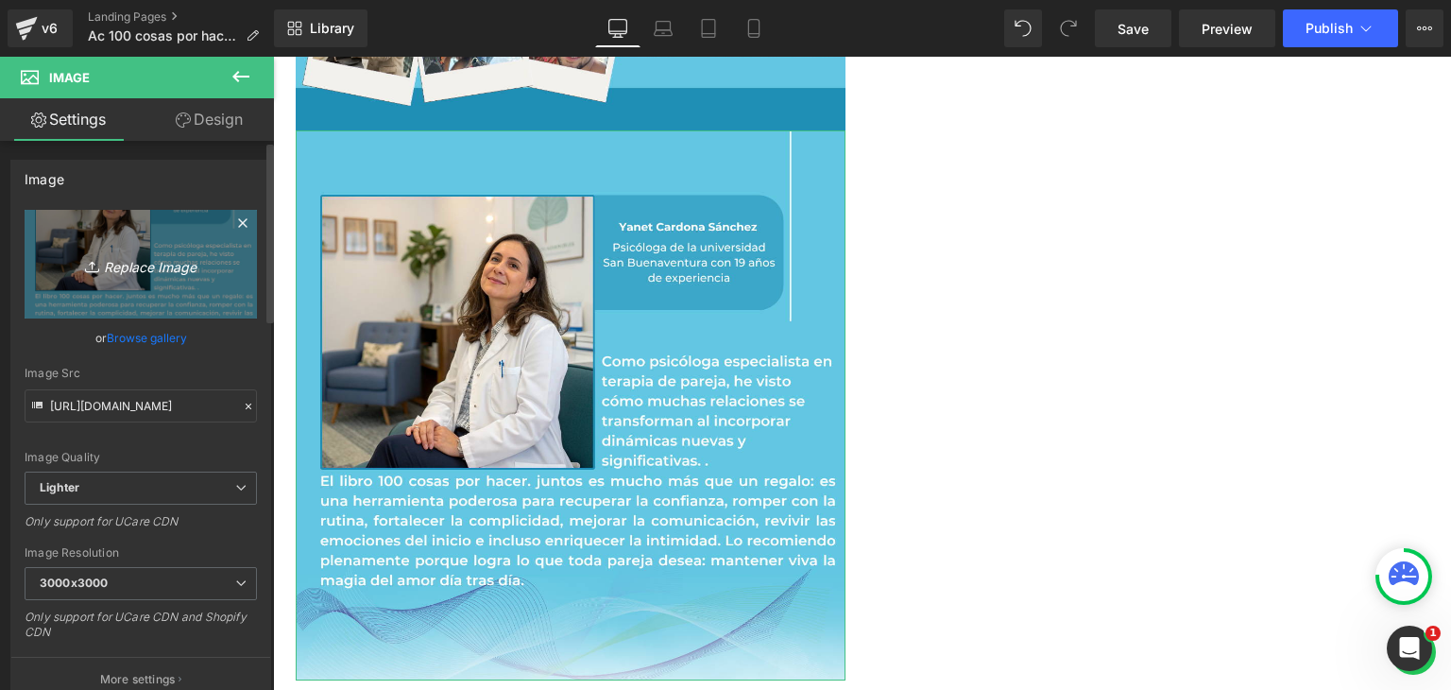
click at [163, 250] on link "Replace Image" at bounding box center [141, 264] width 232 height 109
type input "C:\fakepath\PJ AC5.png"
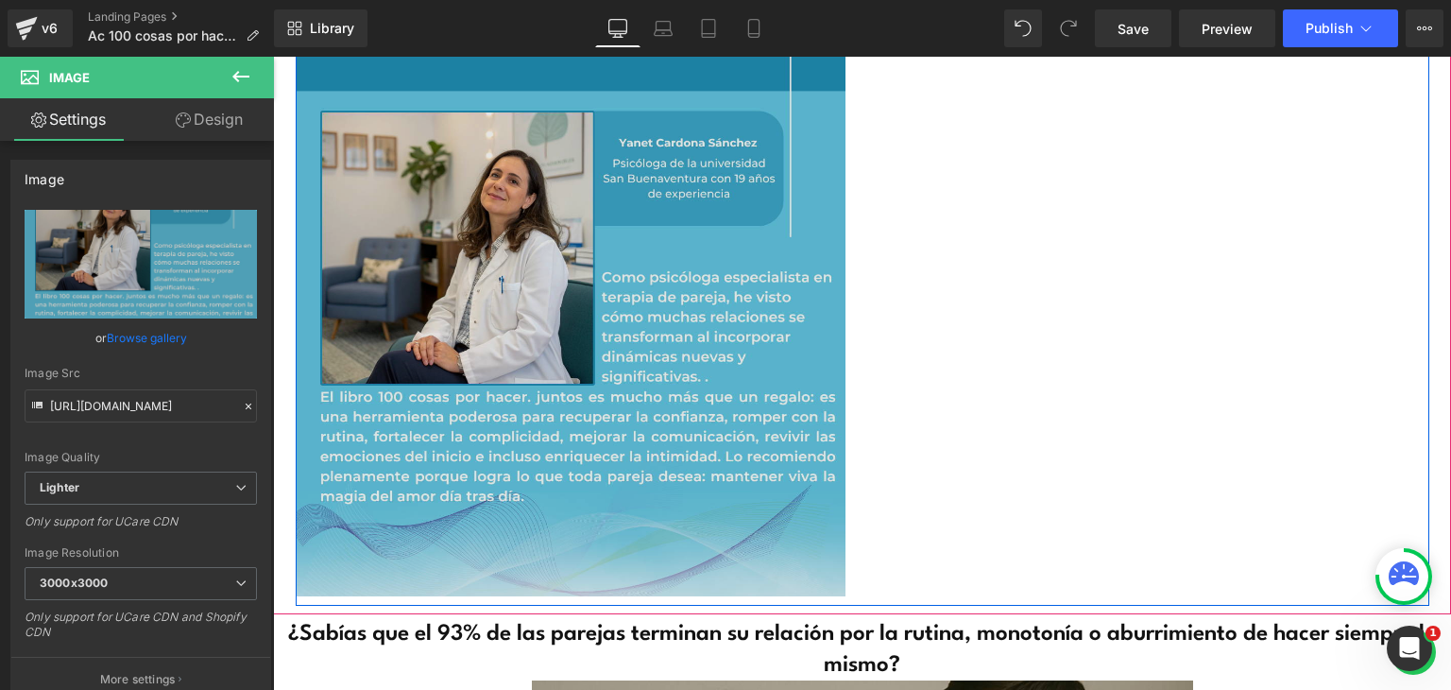
scroll to position [2362, 0]
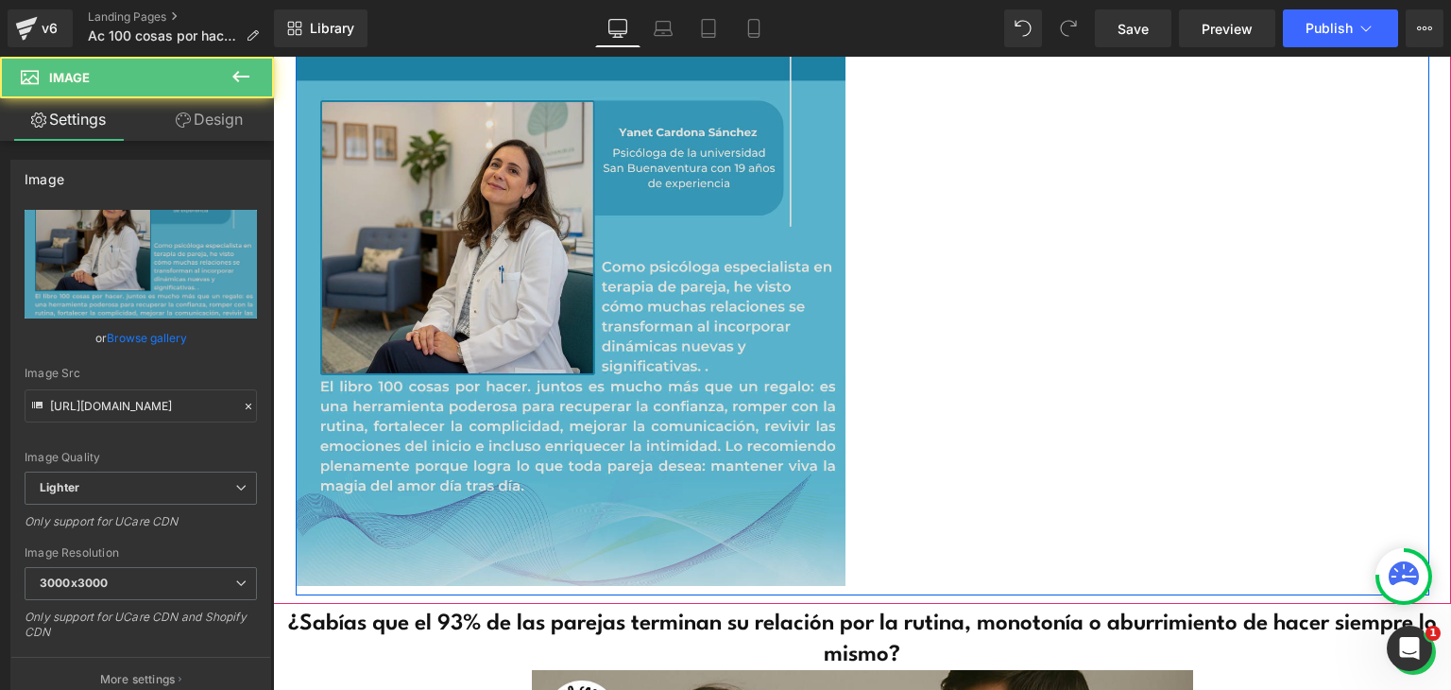
click at [634, 312] on img at bounding box center [571, 311] width 550 height 550
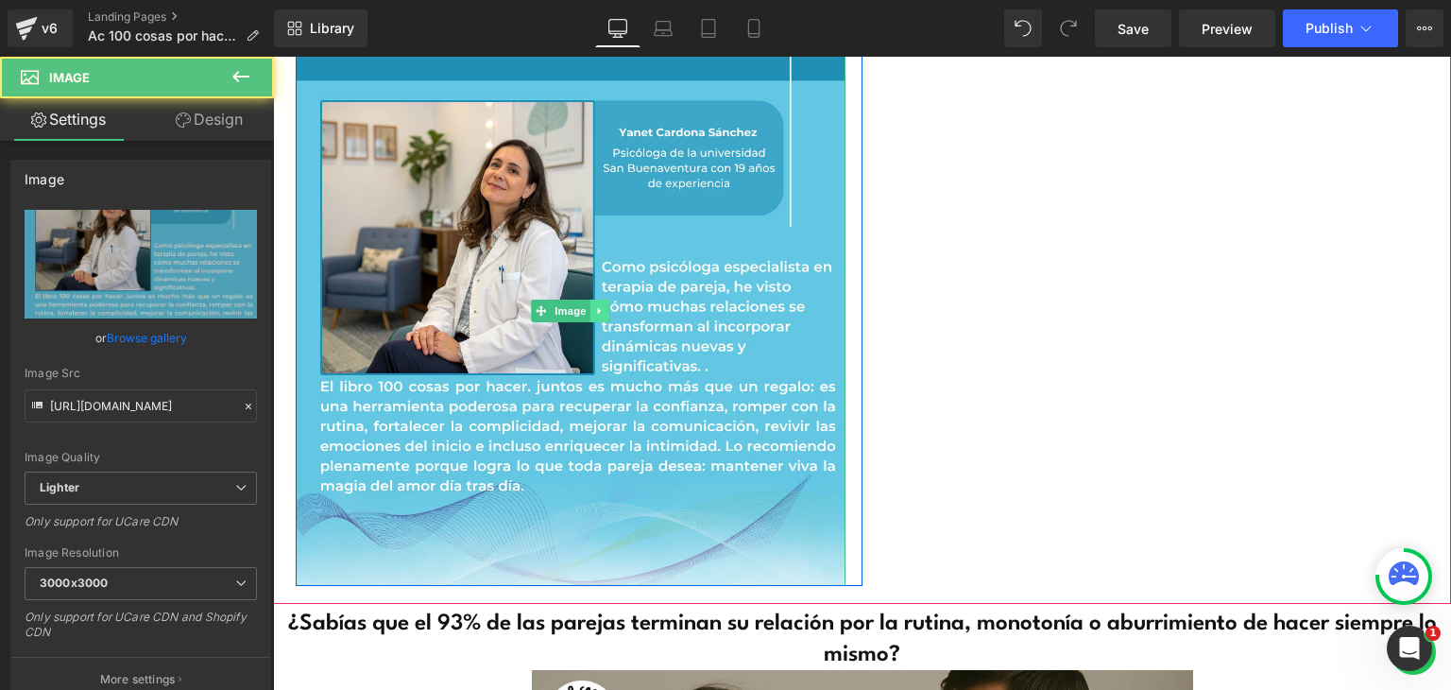
click at [594, 315] on icon at bounding box center [599, 310] width 10 height 11
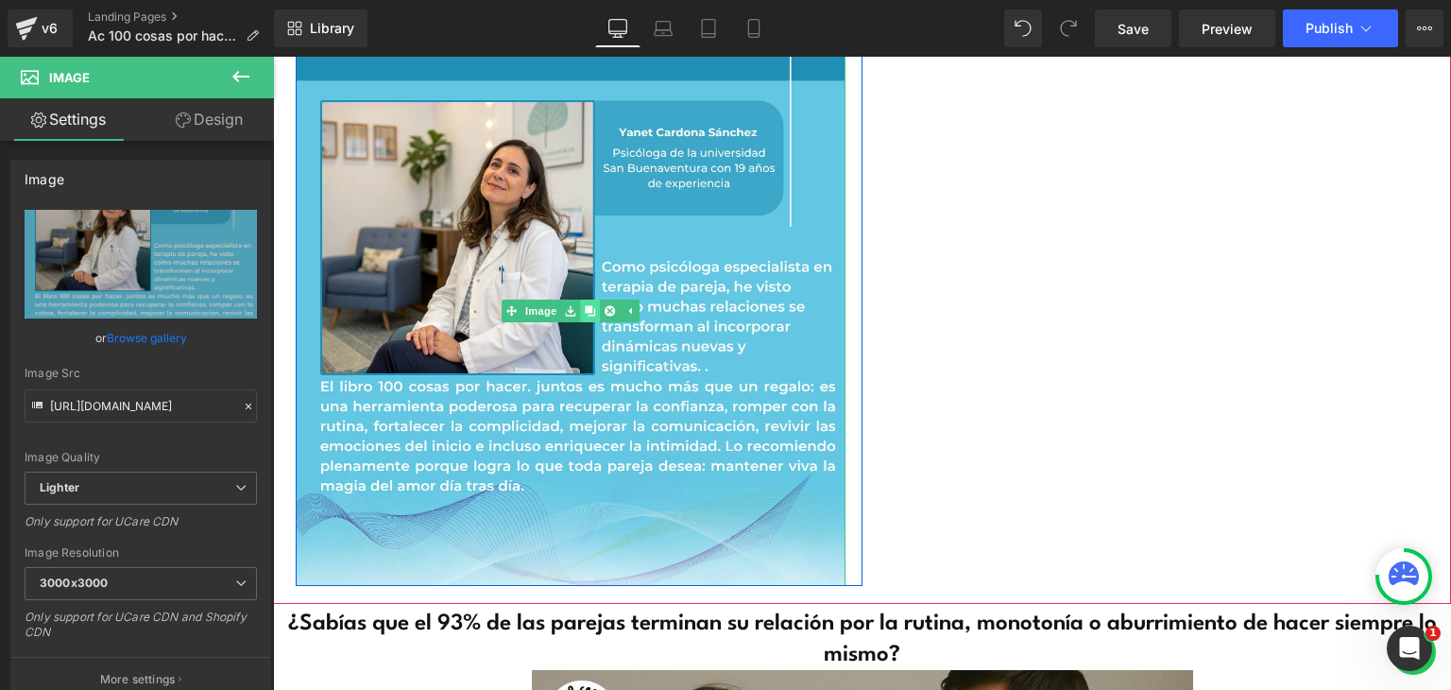
click at [585, 307] on icon at bounding box center [590, 311] width 10 height 10
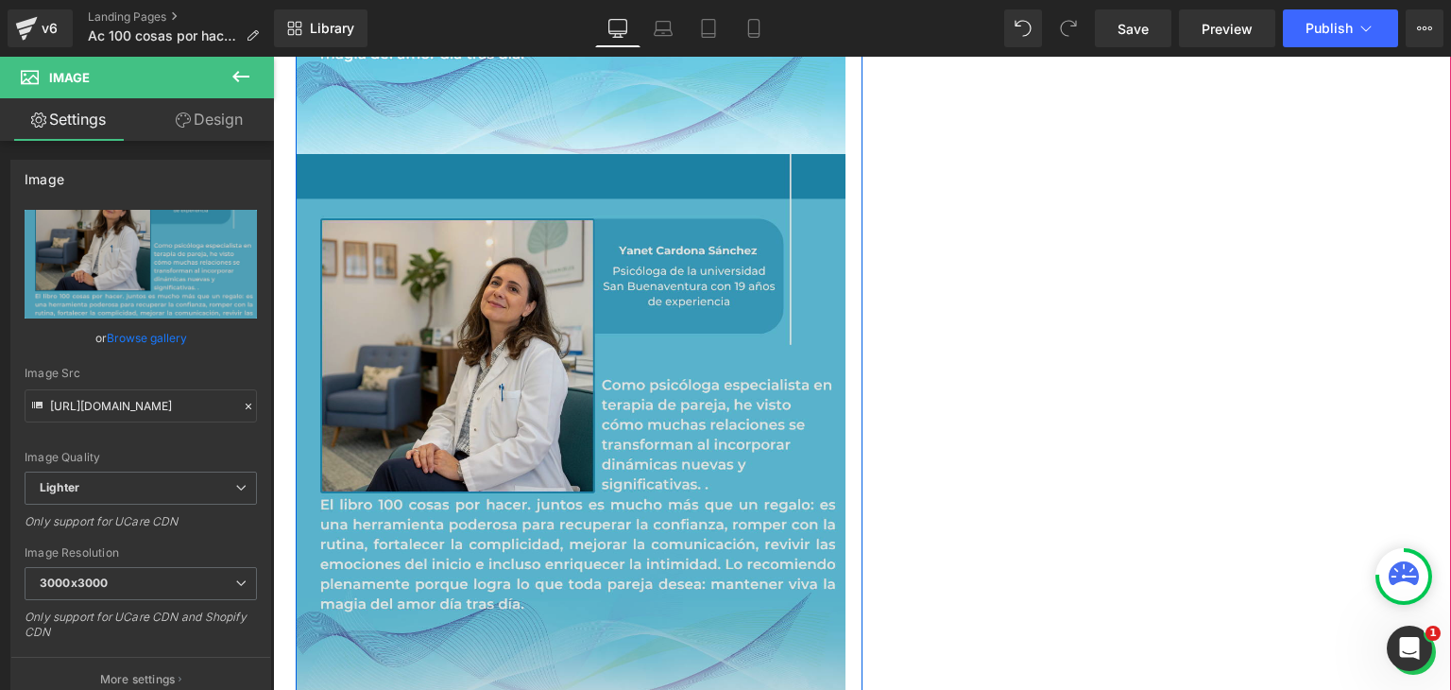
scroll to position [2816, 0]
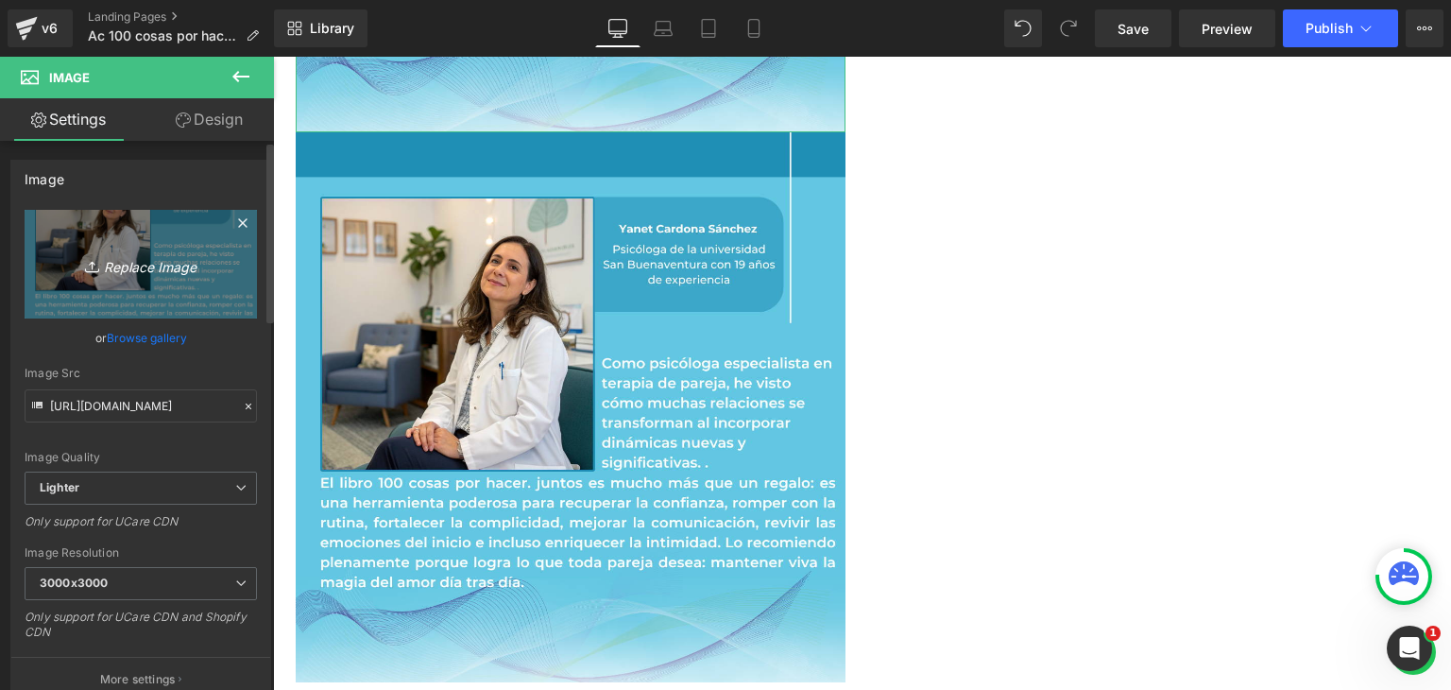
click at [140, 271] on icon "Replace Image" at bounding box center [140, 264] width 151 height 24
type input "C:\fakepath\PJ AC6.png"
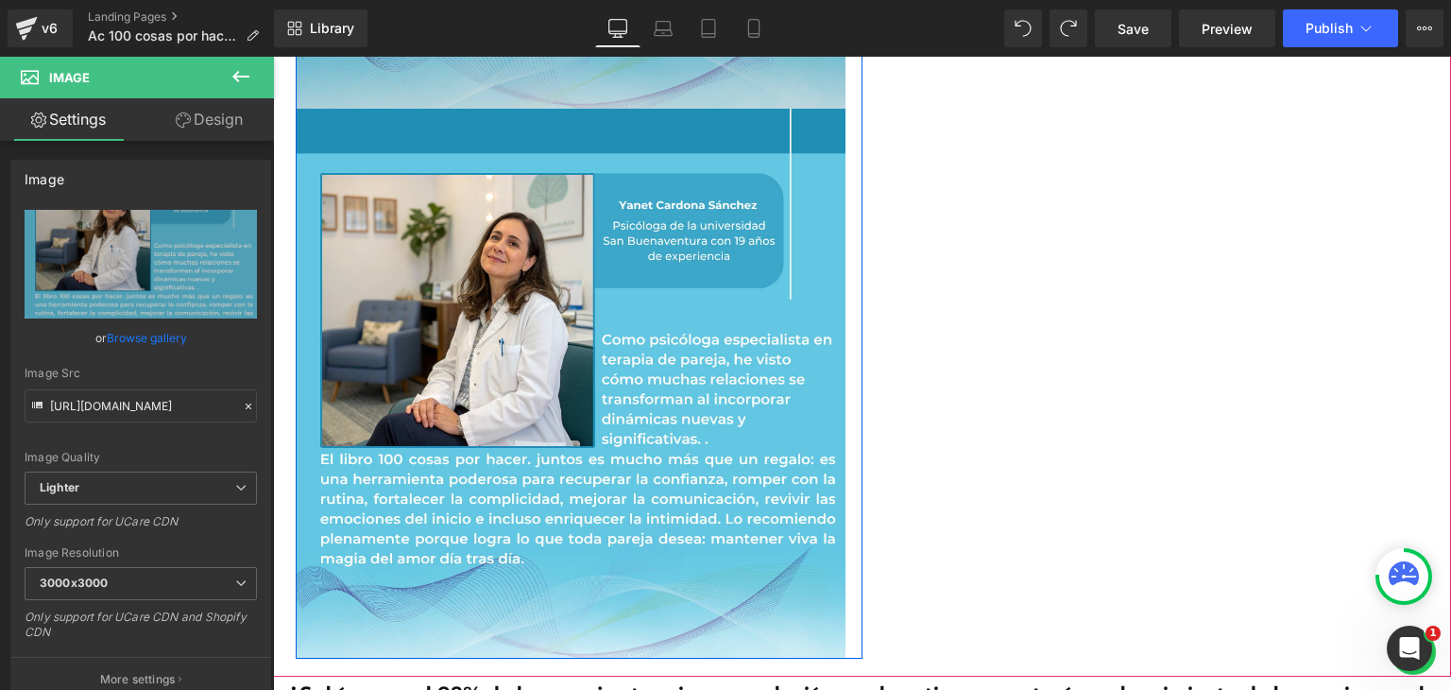
scroll to position [3005, 0]
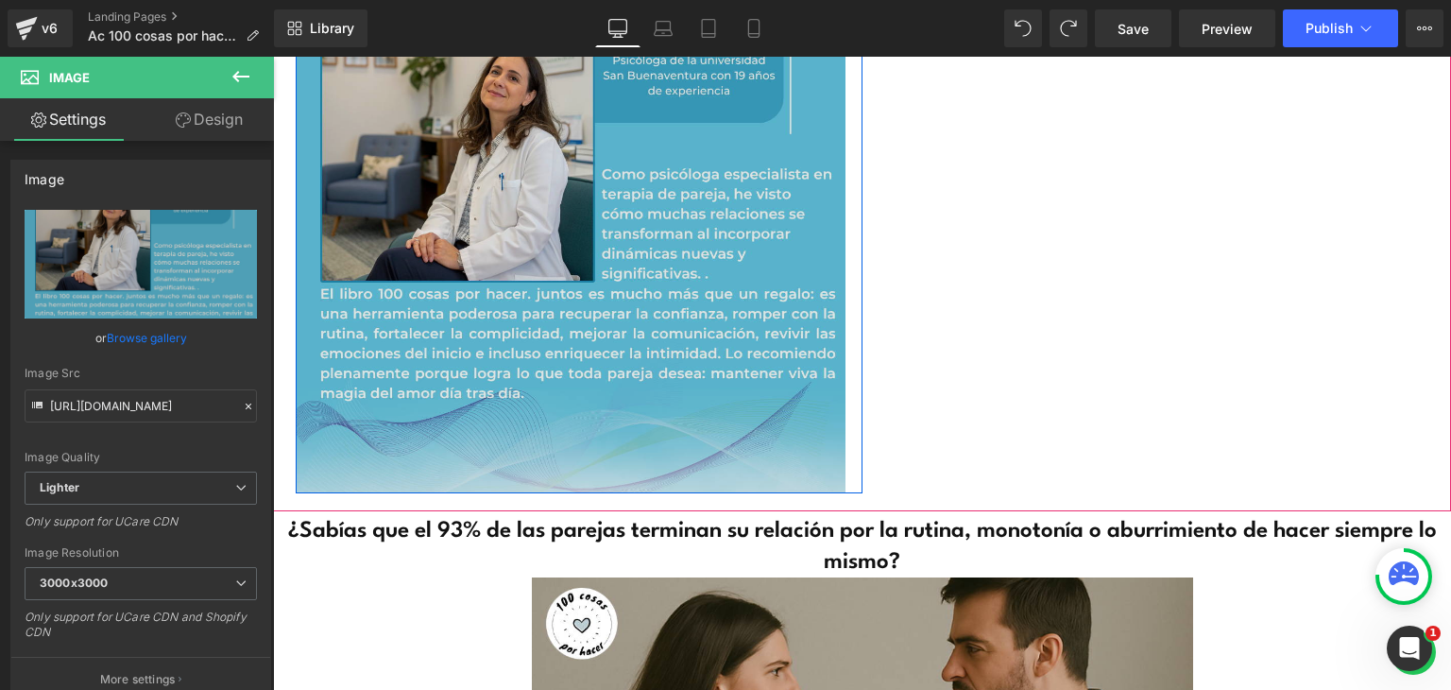
click at [642, 332] on img at bounding box center [571, 218] width 550 height 550
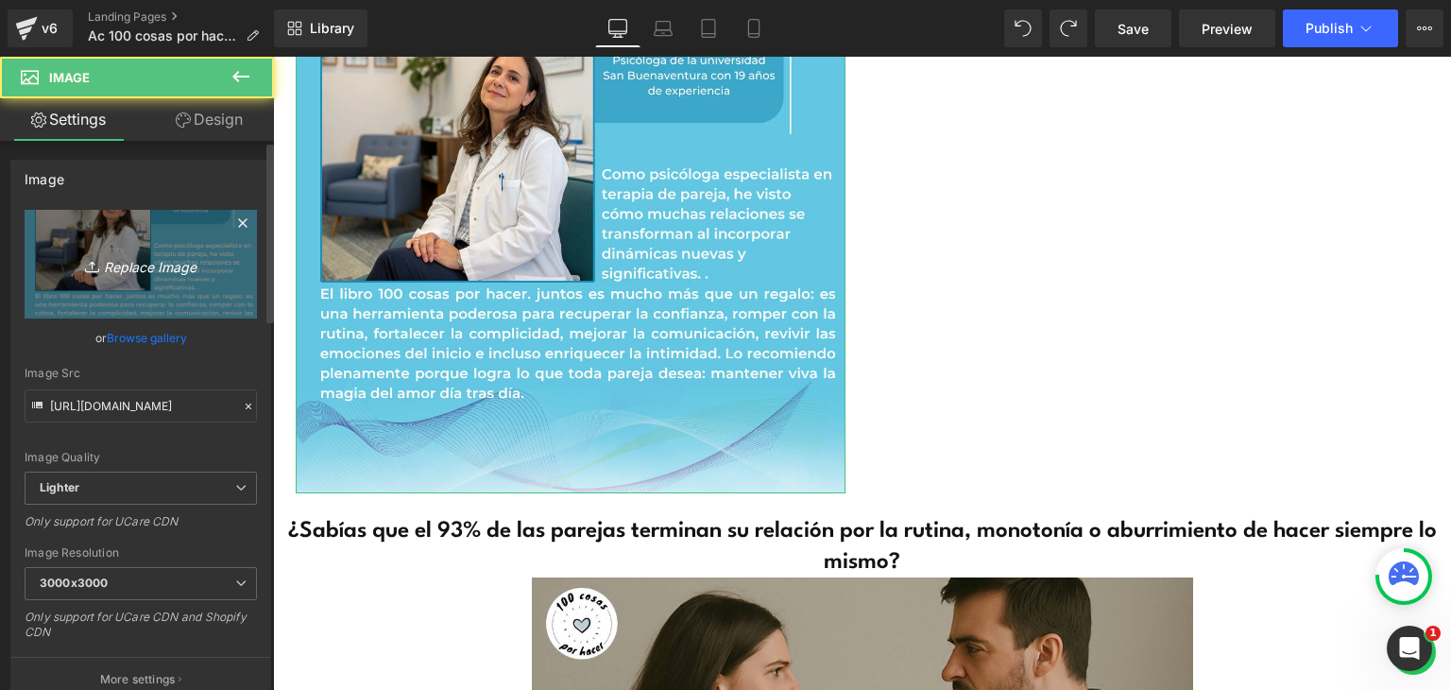
click at [129, 254] on icon "Replace Image" at bounding box center [140, 264] width 151 height 24
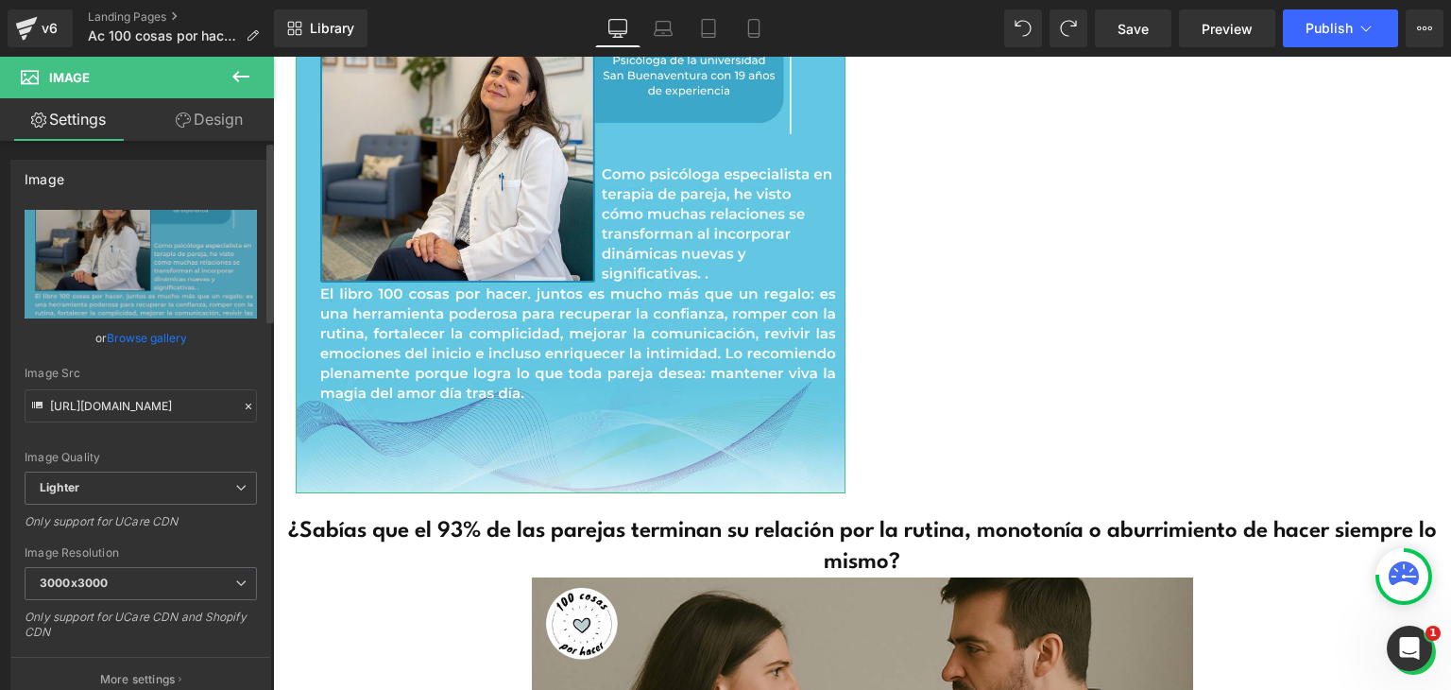
click at [136, 343] on link "Browse gallery" at bounding box center [147, 337] width 80 height 33
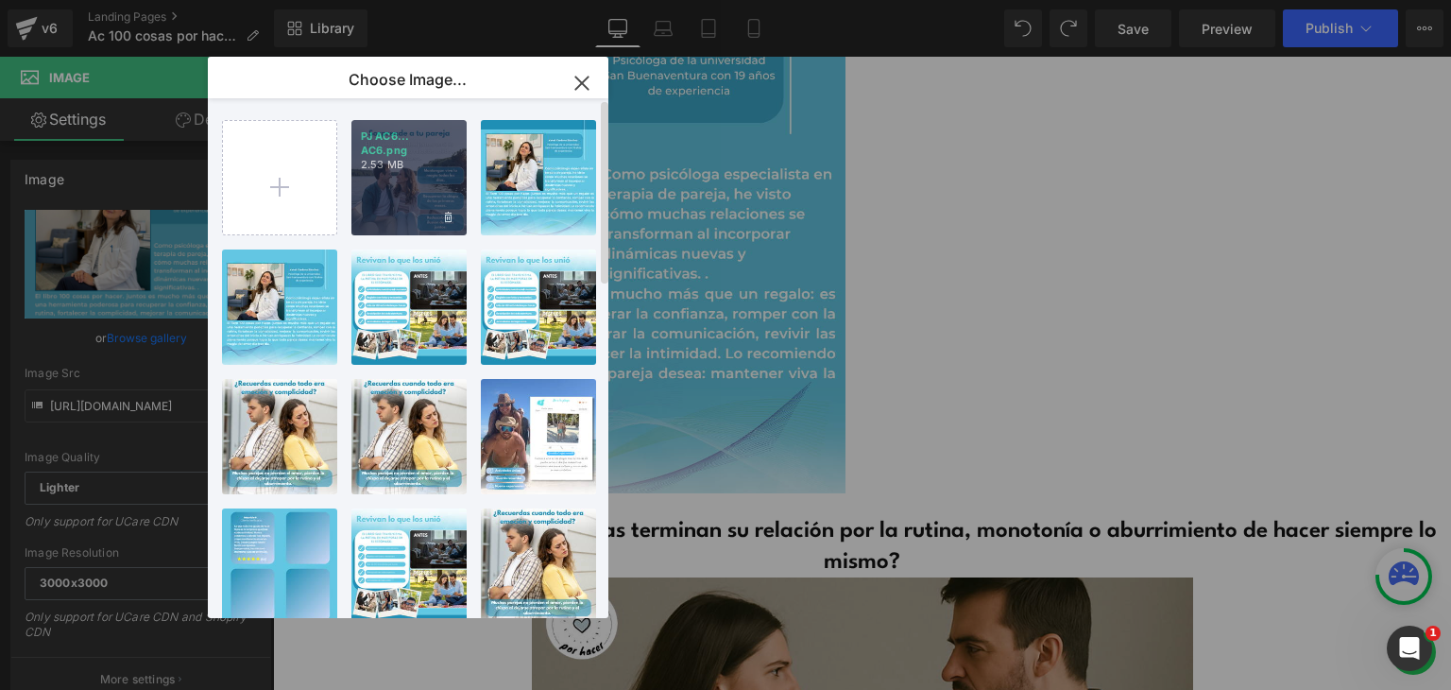
click at [398, 182] on div "PJ AC6... AC6.png 2.53 MB" at bounding box center [408, 177] width 115 height 115
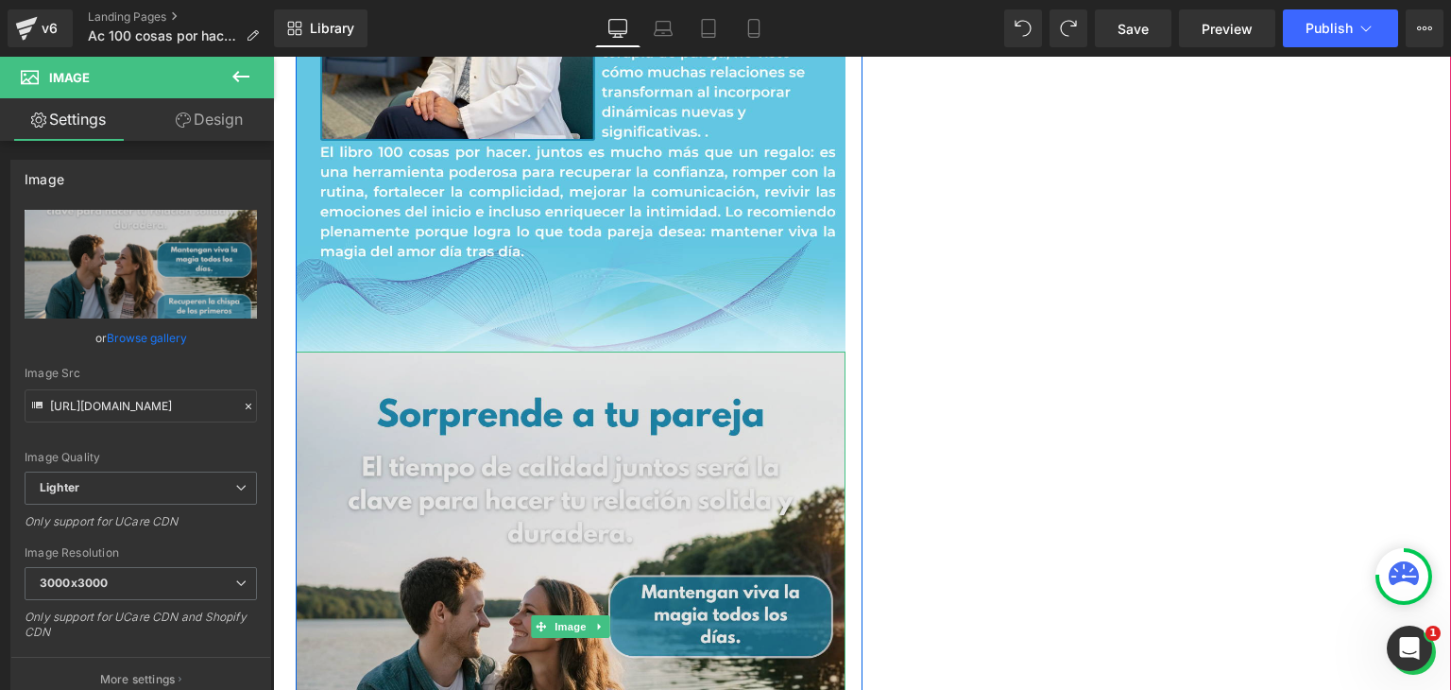
scroll to position [2627, 0]
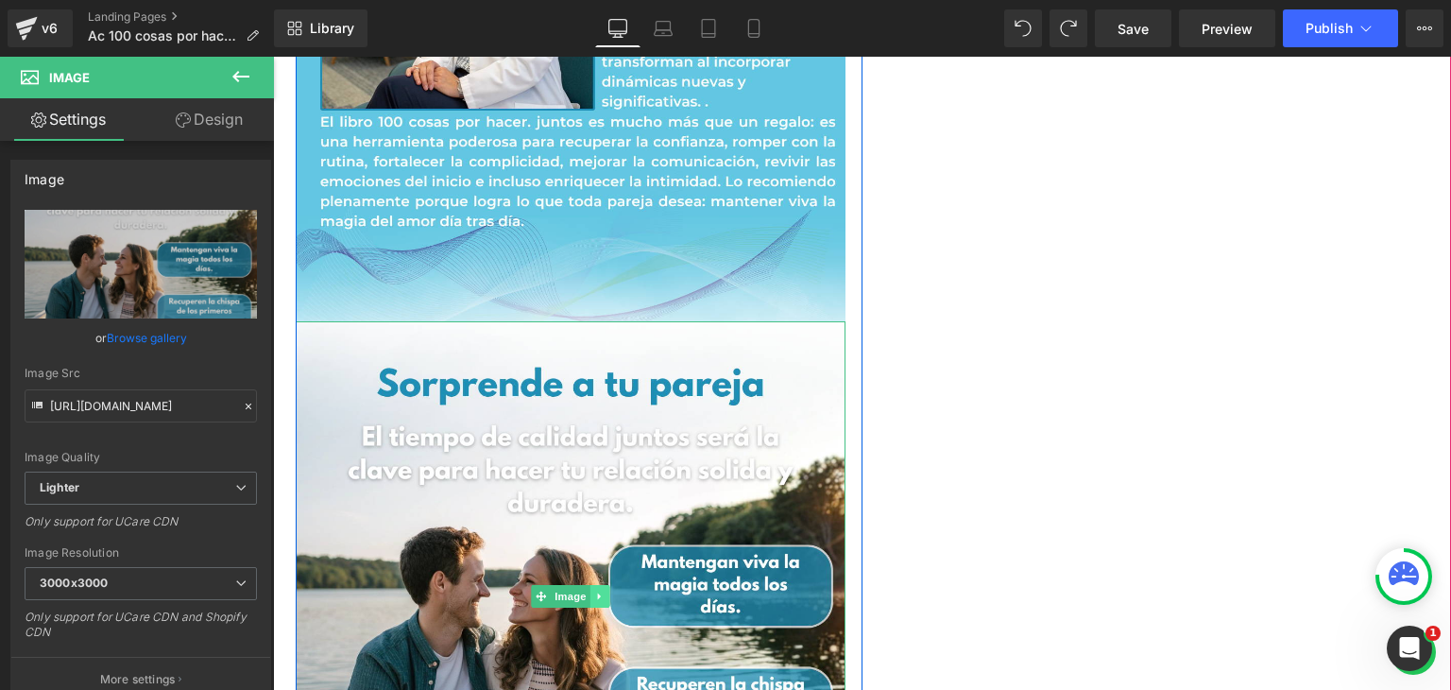
click at [597, 602] on icon at bounding box center [599, 596] width 10 height 11
click at [585, 596] on icon at bounding box center [590, 596] width 10 height 10
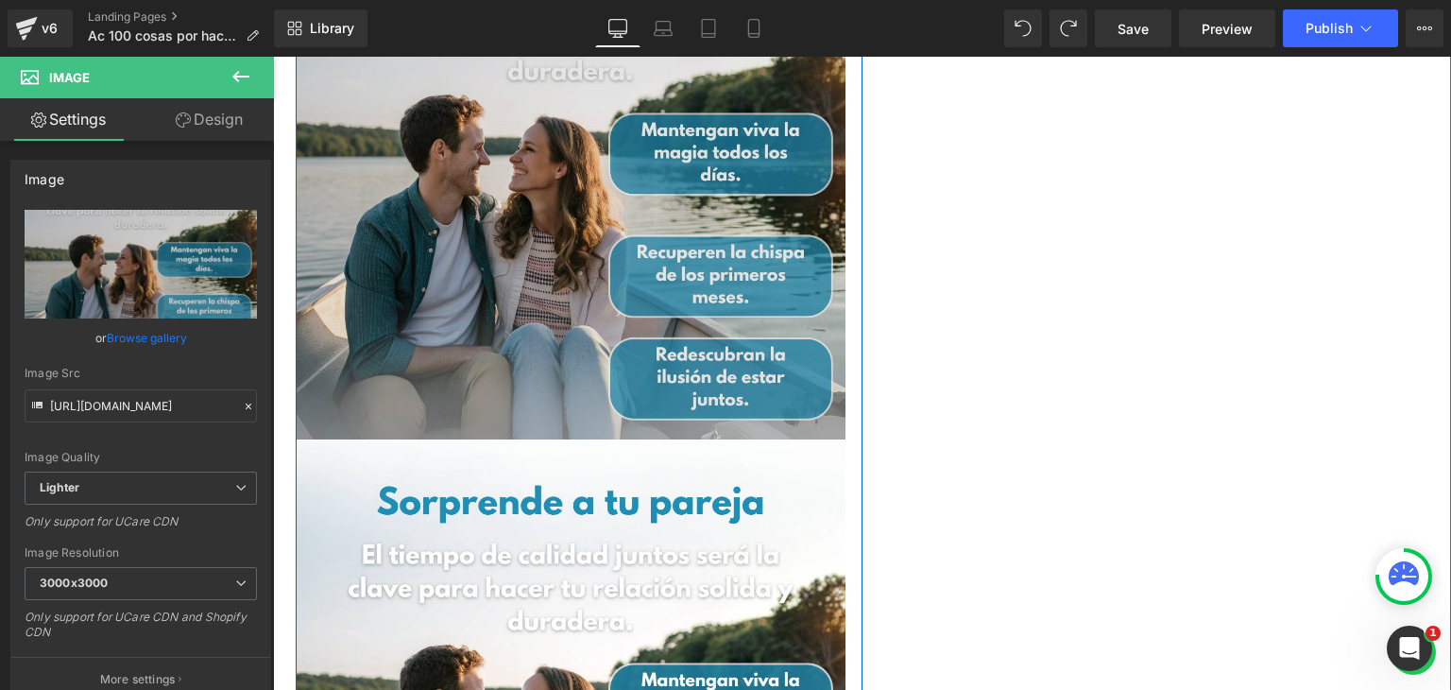
scroll to position [2893, 0]
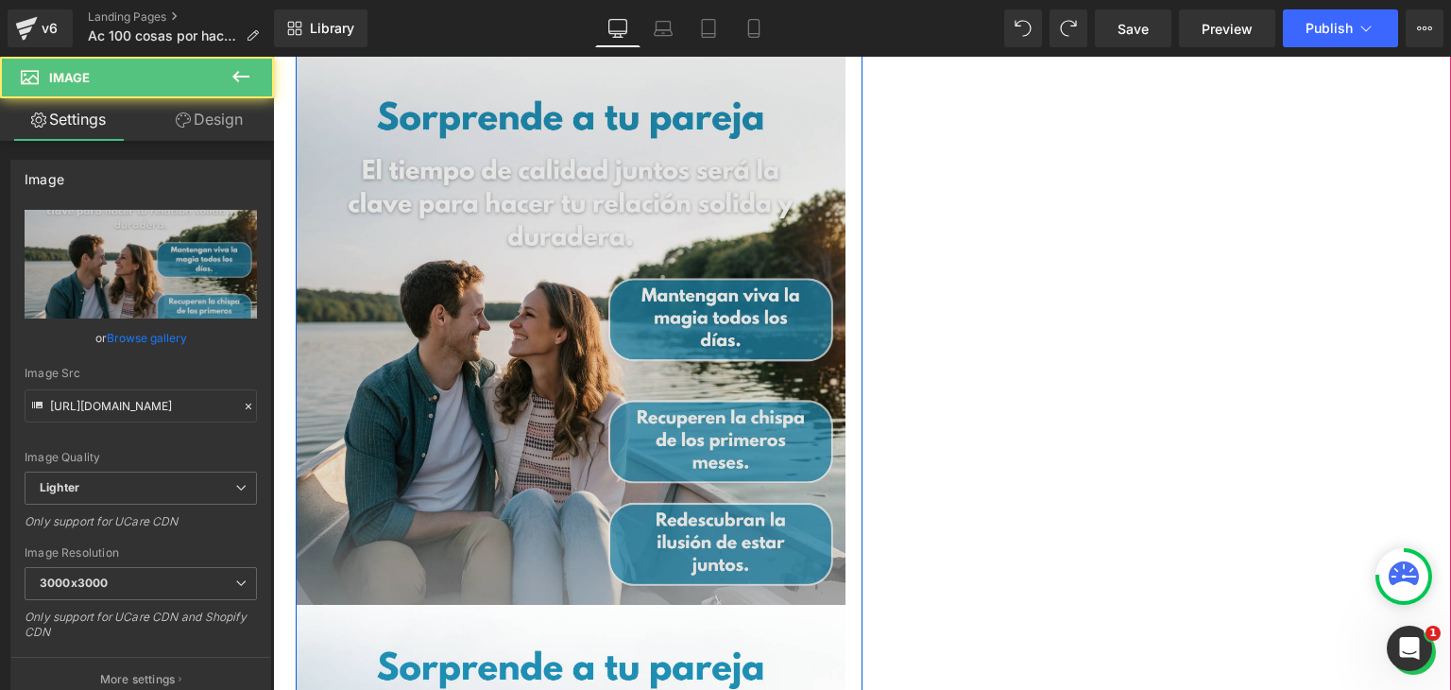
click at [521, 383] on img at bounding box center [571, 330] width 550 height 550
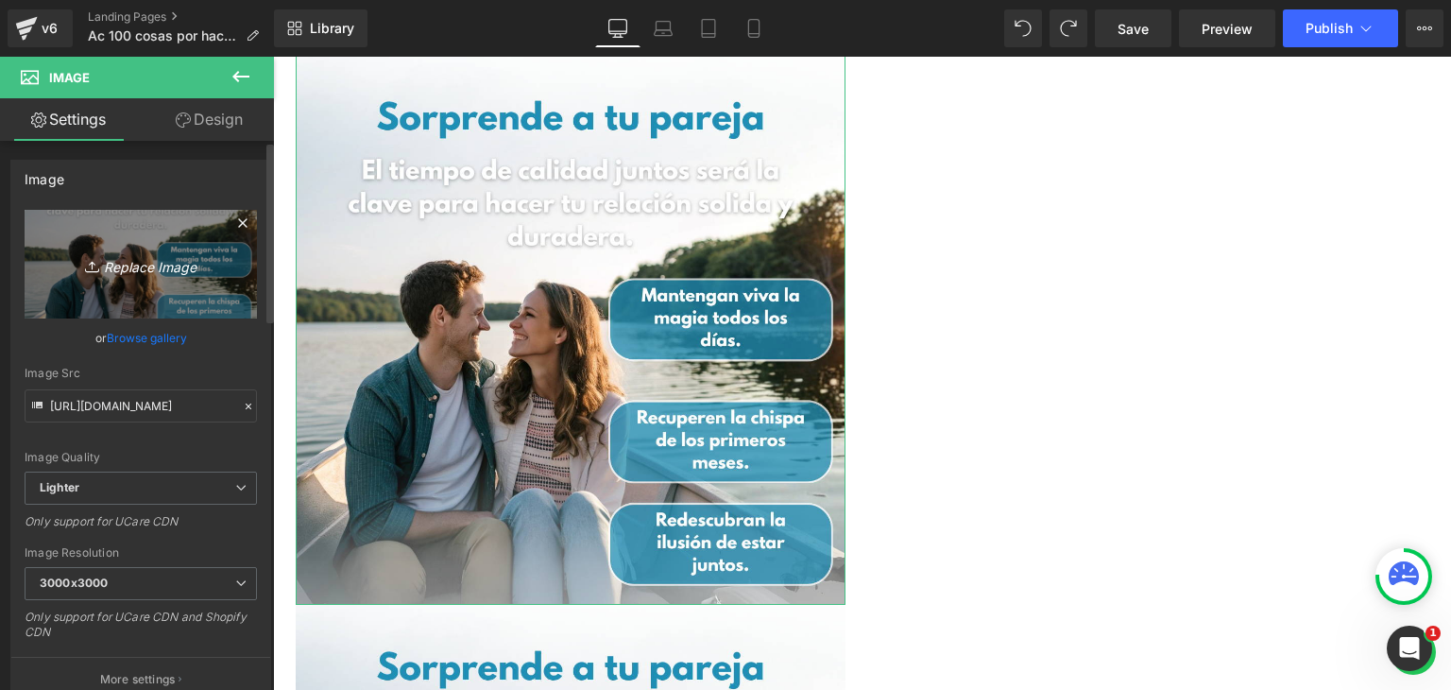
click at [129, 269] on icon "Replace Image" at bounding box center [140, 264] width 151 height 24
type input "C:\fakepath\PJ AC7.png"
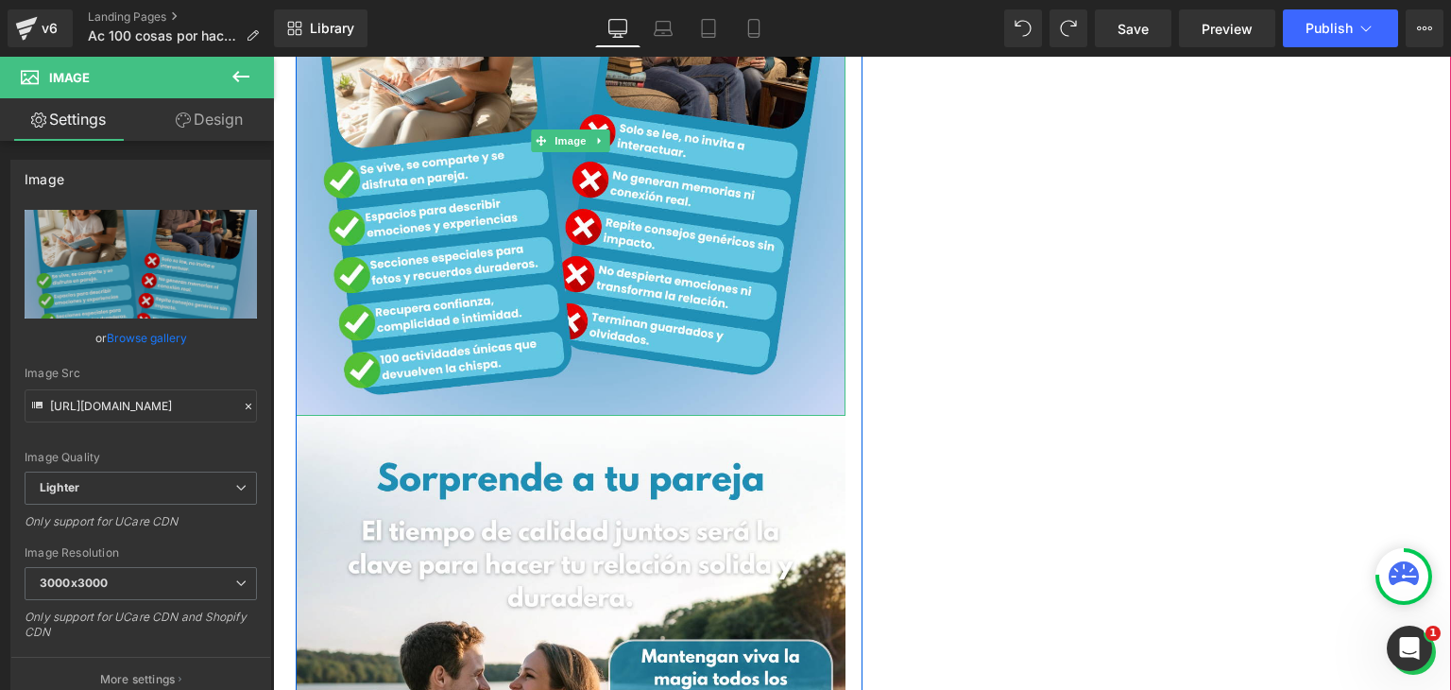
scroll to position [2598, 0]
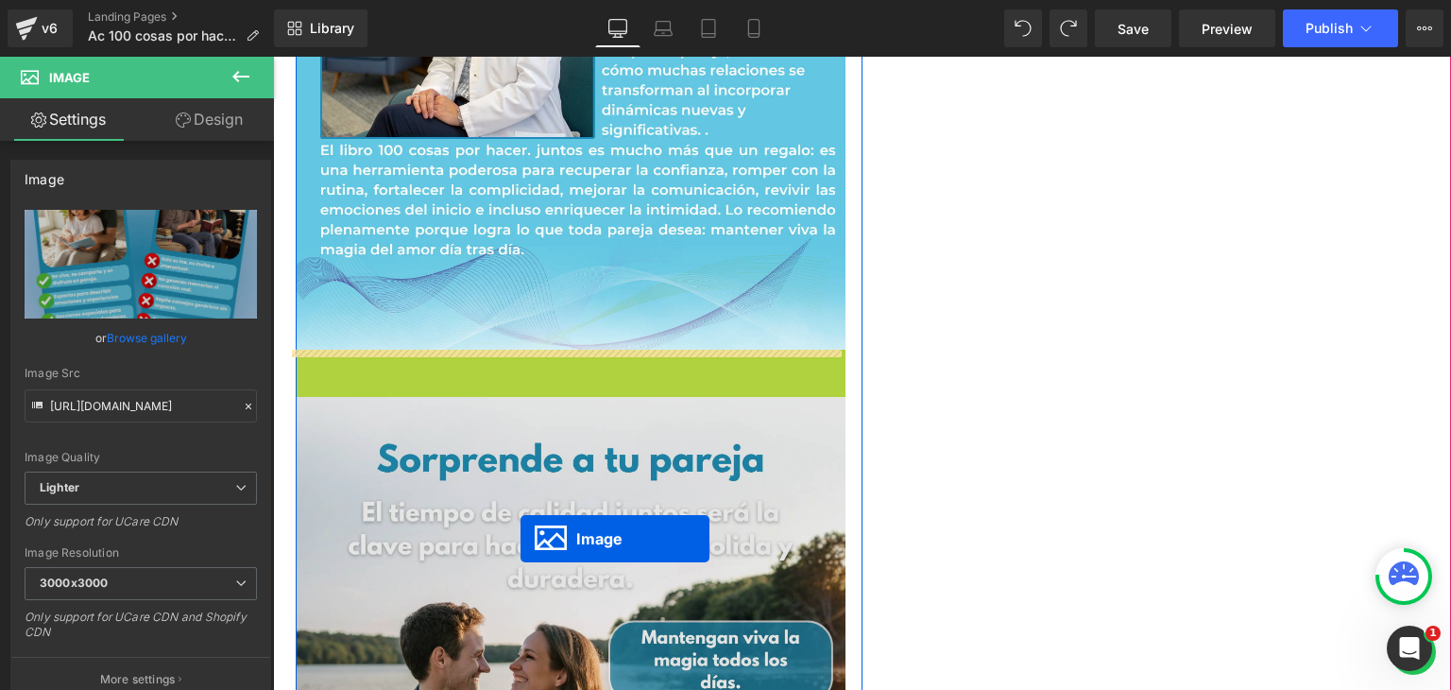
drag, startPoint x: 503, startPoint y: 144, endPoint x: 521, endPoint y: 538, distance: 394.4
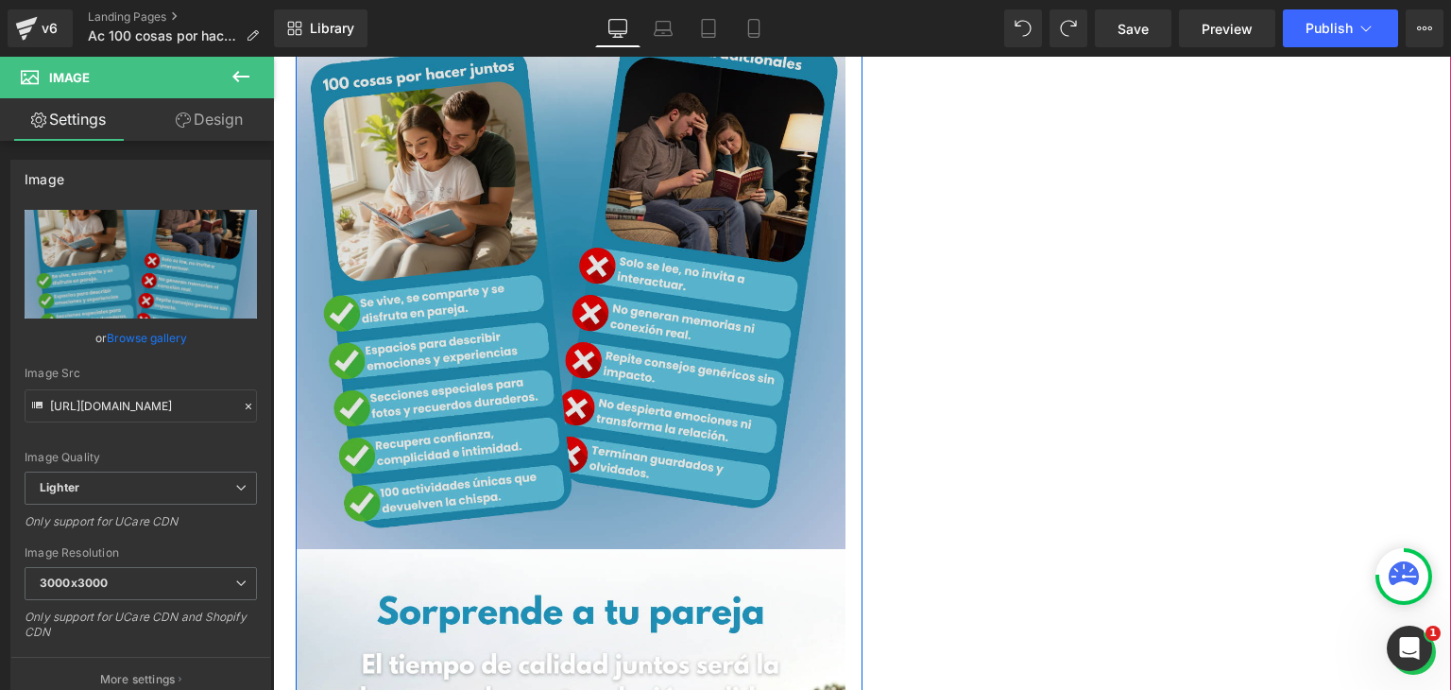
scroll to position [2787, 0]
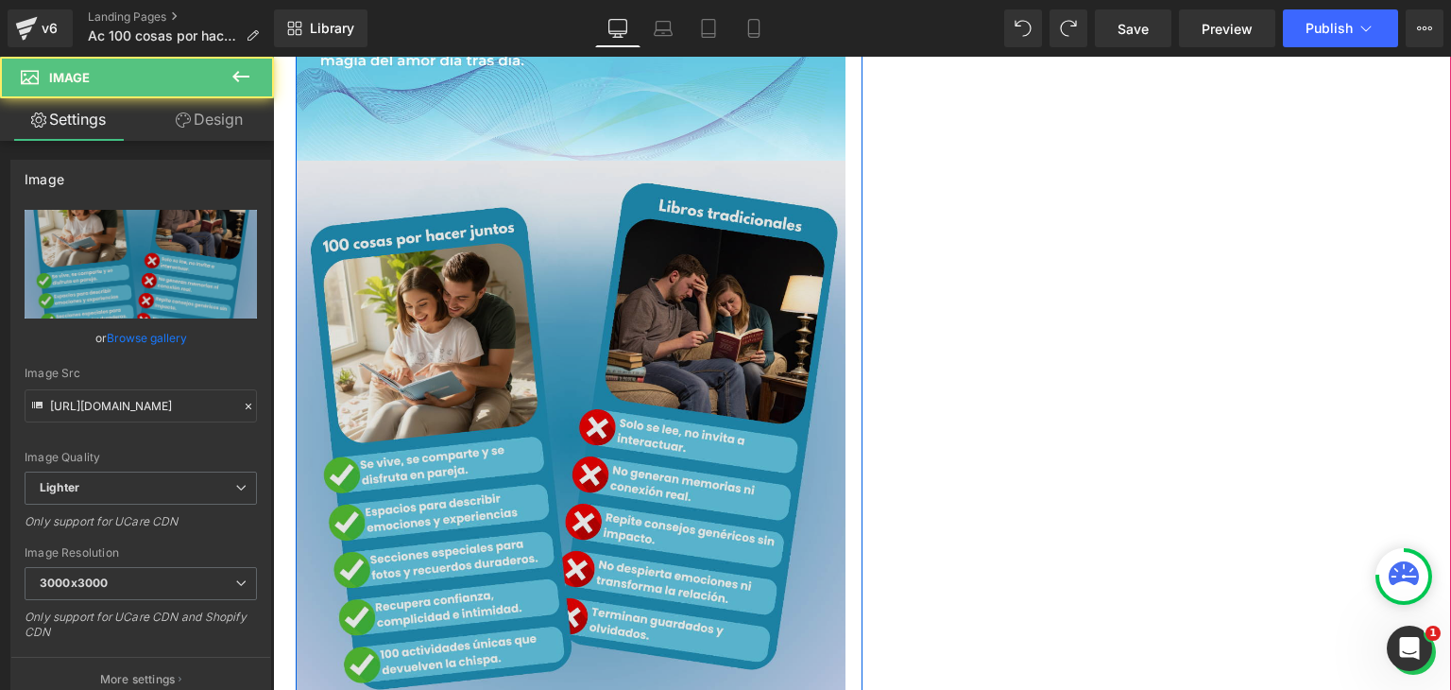
click at [527, 407] on img at bounding box center [571, 436] width 550 height 550
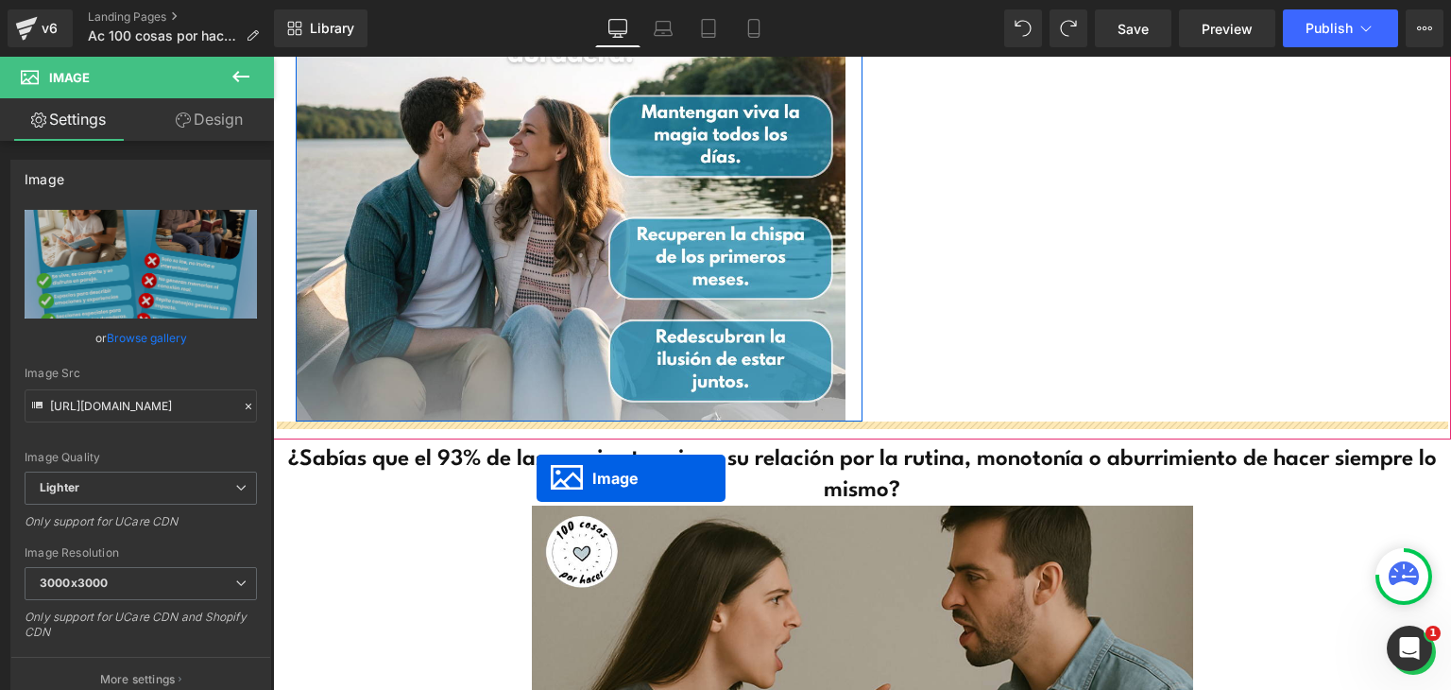
scroll to position [3165, 0]
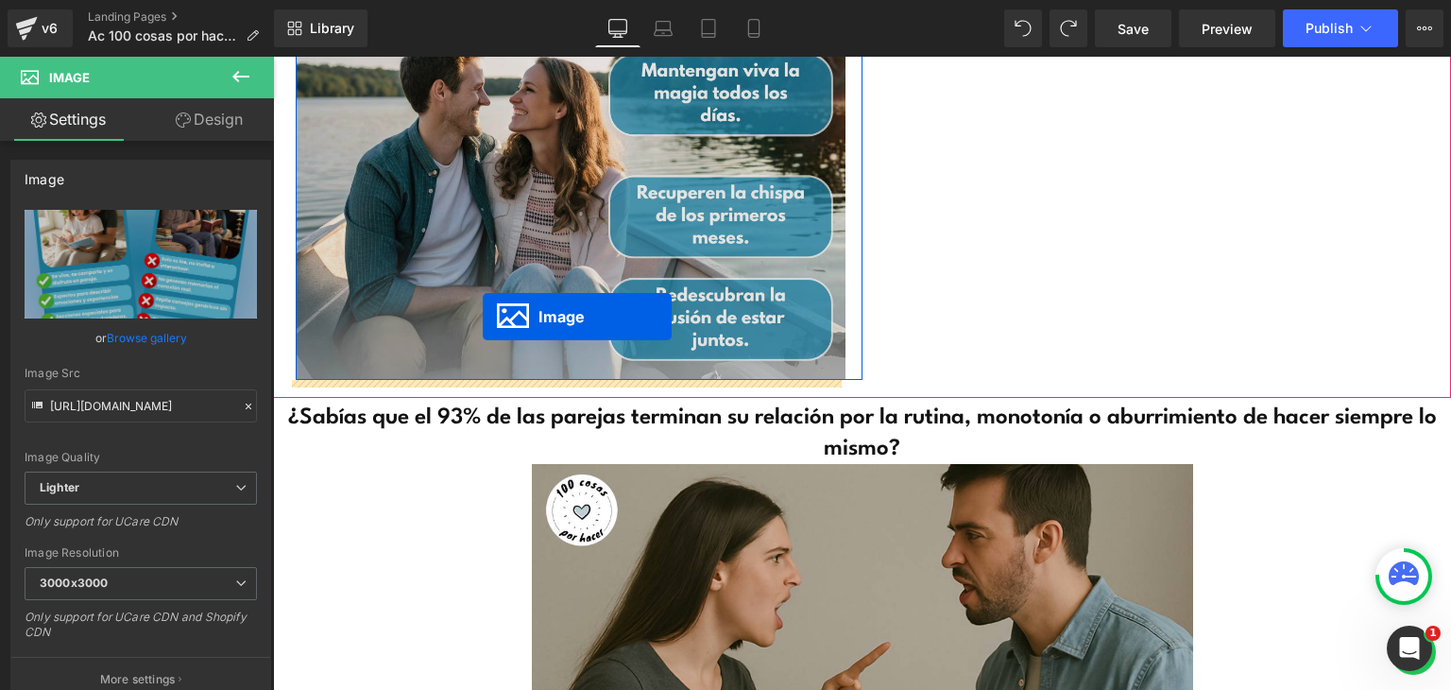
drag, startPoint x: 531, startPoint y: 437, endPoint x: 483, endPoint y: 317, distance: 129.3
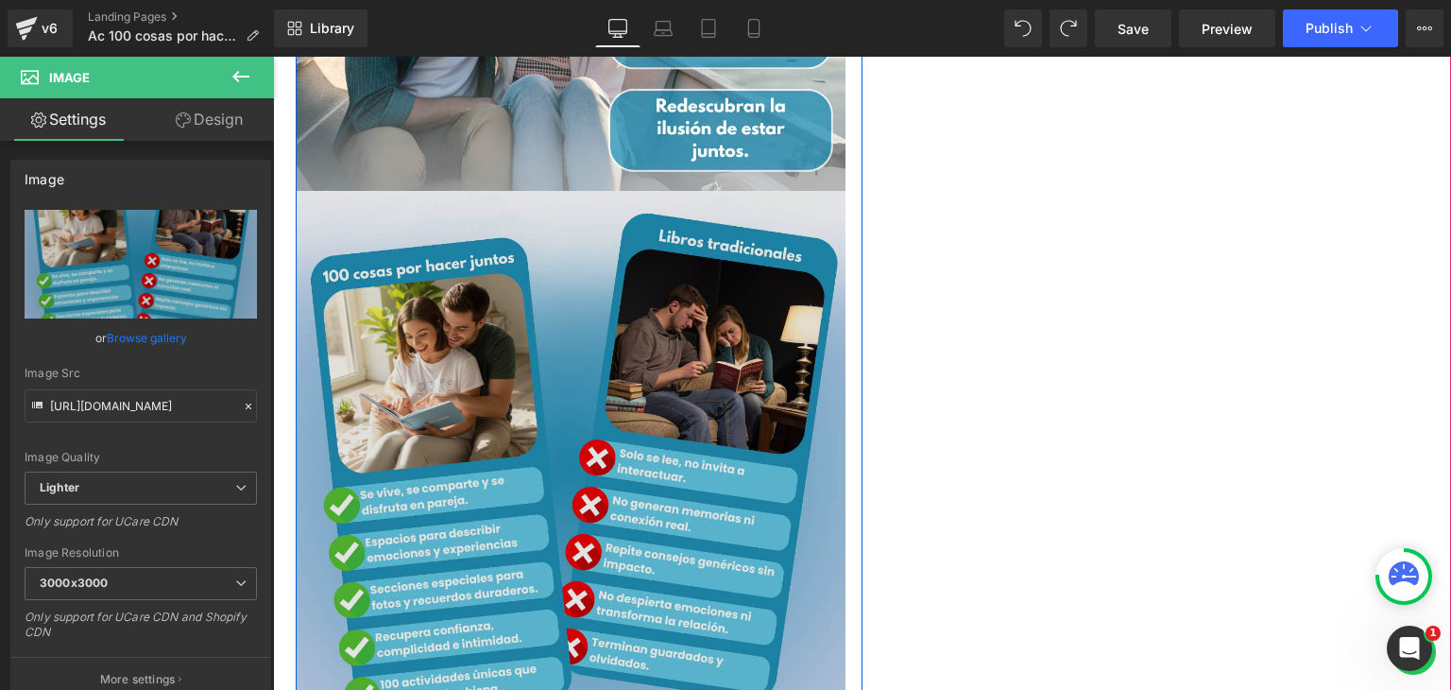
scroll to position [3496, 0]
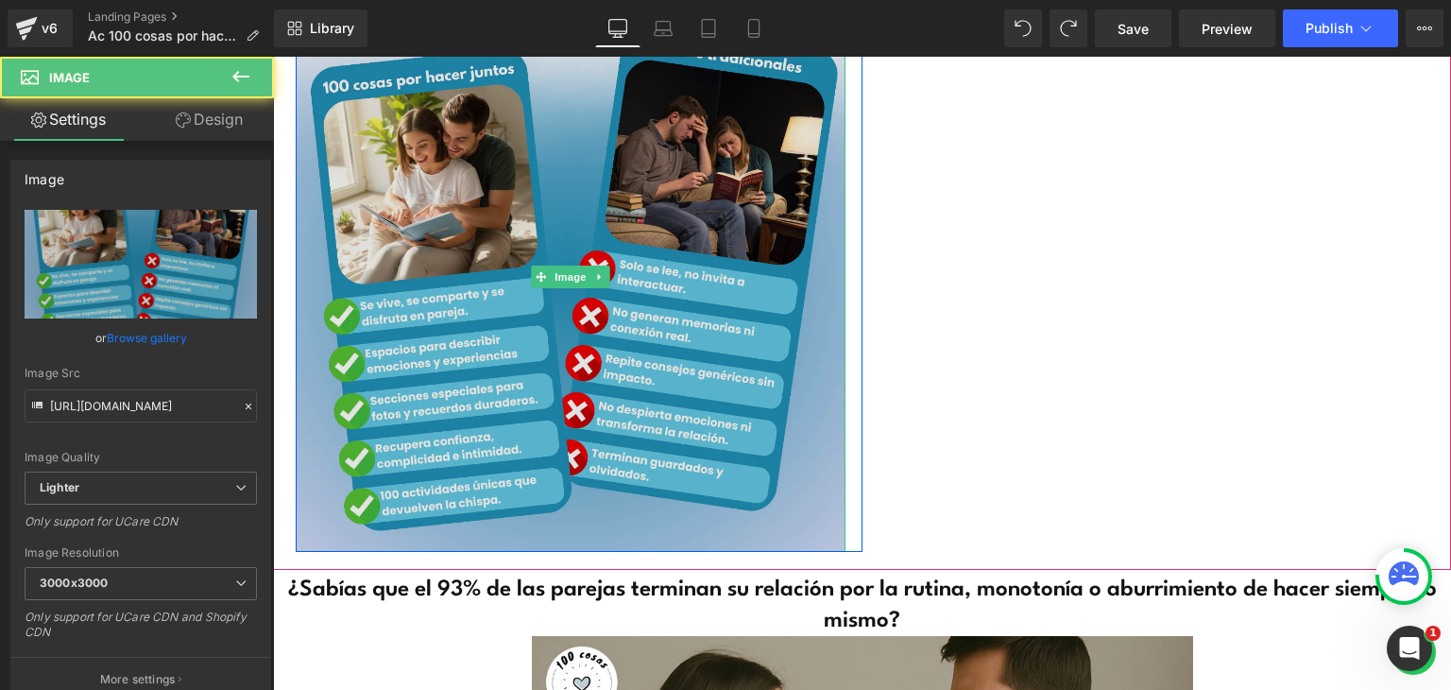
click at [560, 300] on img at bounding box center [571, 277] width 550 height 550
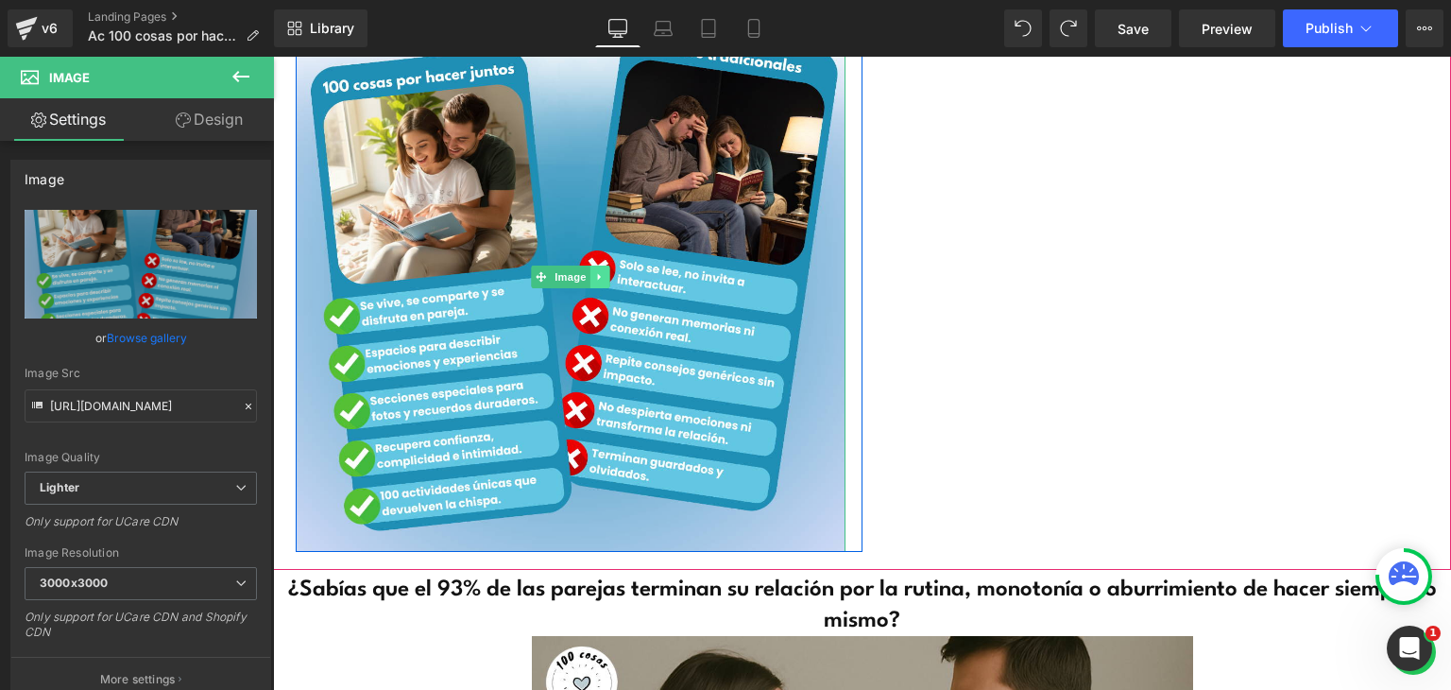
click at [596, 280] on icon at bounding box center [599, 276] width 10 height 11
click at [585, 277] on icon at bounding box center [590, 277] width 10 height 10
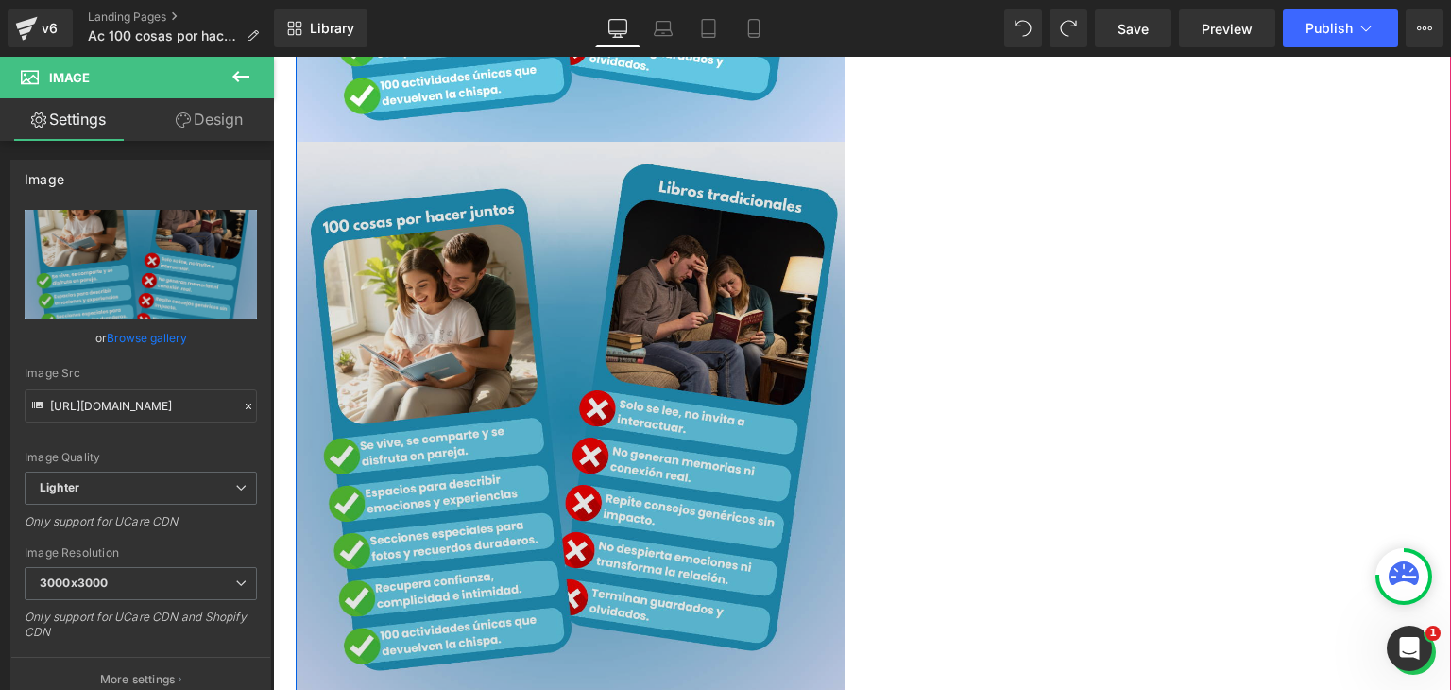
scroll to position [3915, 0]
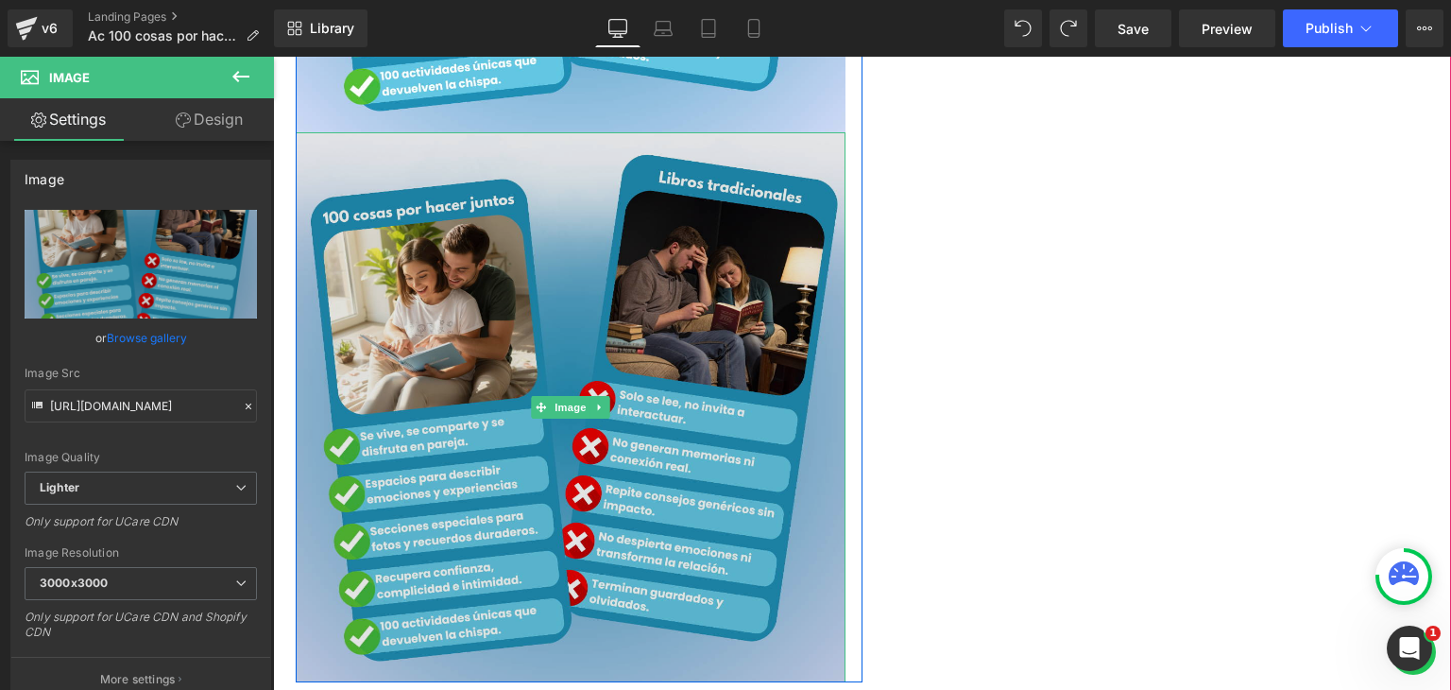
click at [442, 337] on img at bounding box center [571, 407] width 550 height 550
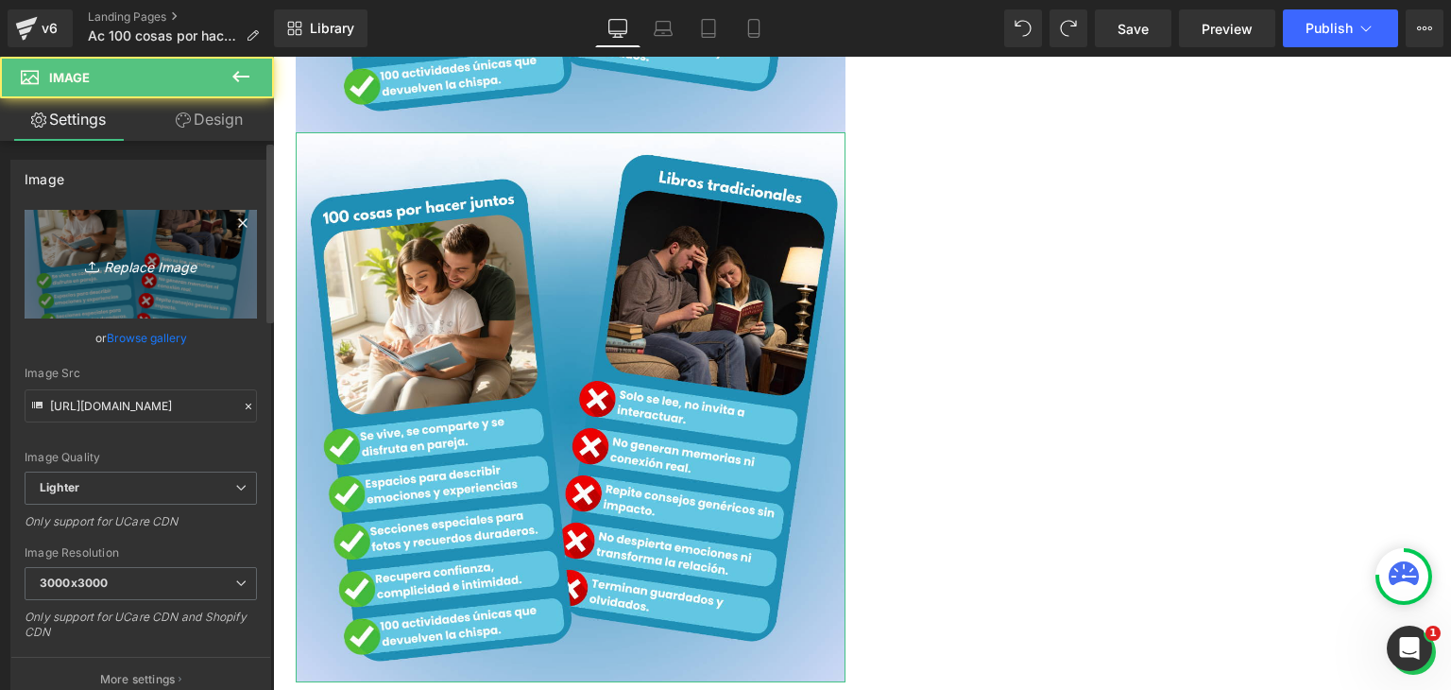
click at [144, 269] on icon "Replace Image" at bounding box center [140, 264] width 151 height 24
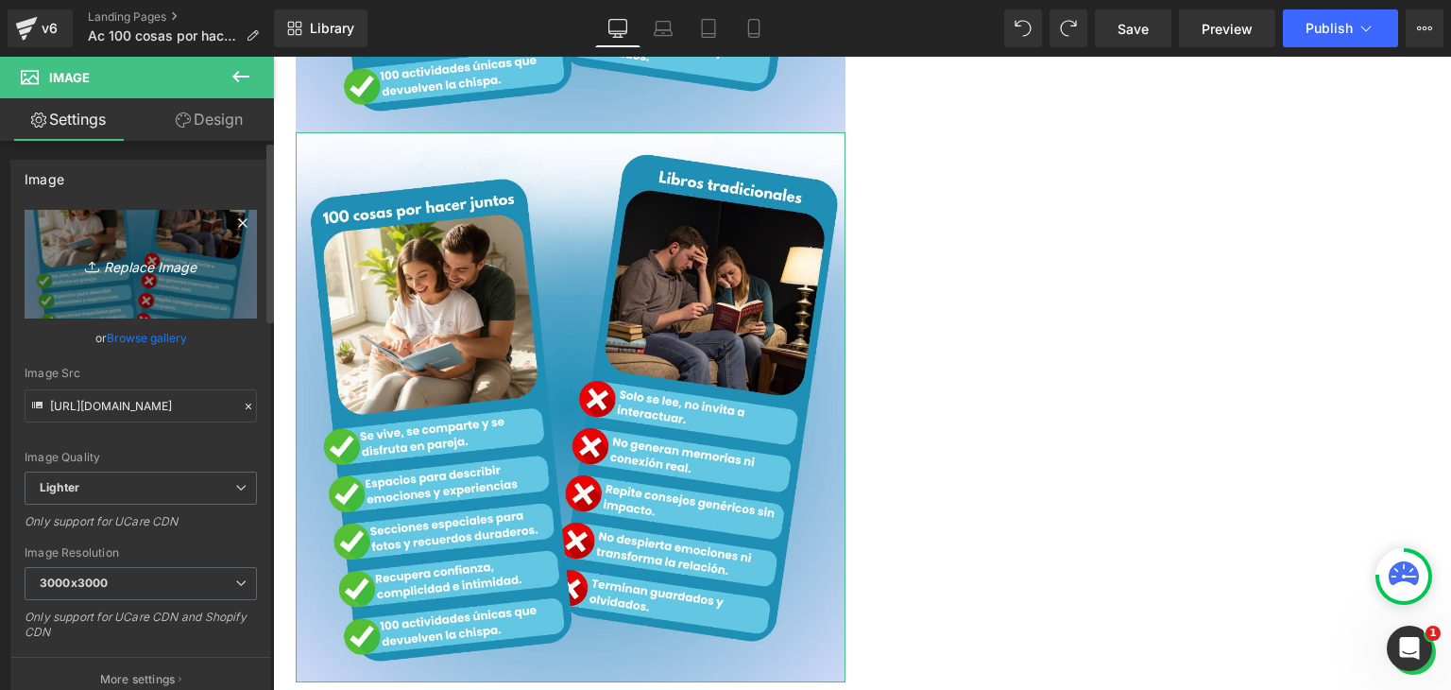
type input "C:\fakepath\PJ AC47.png"
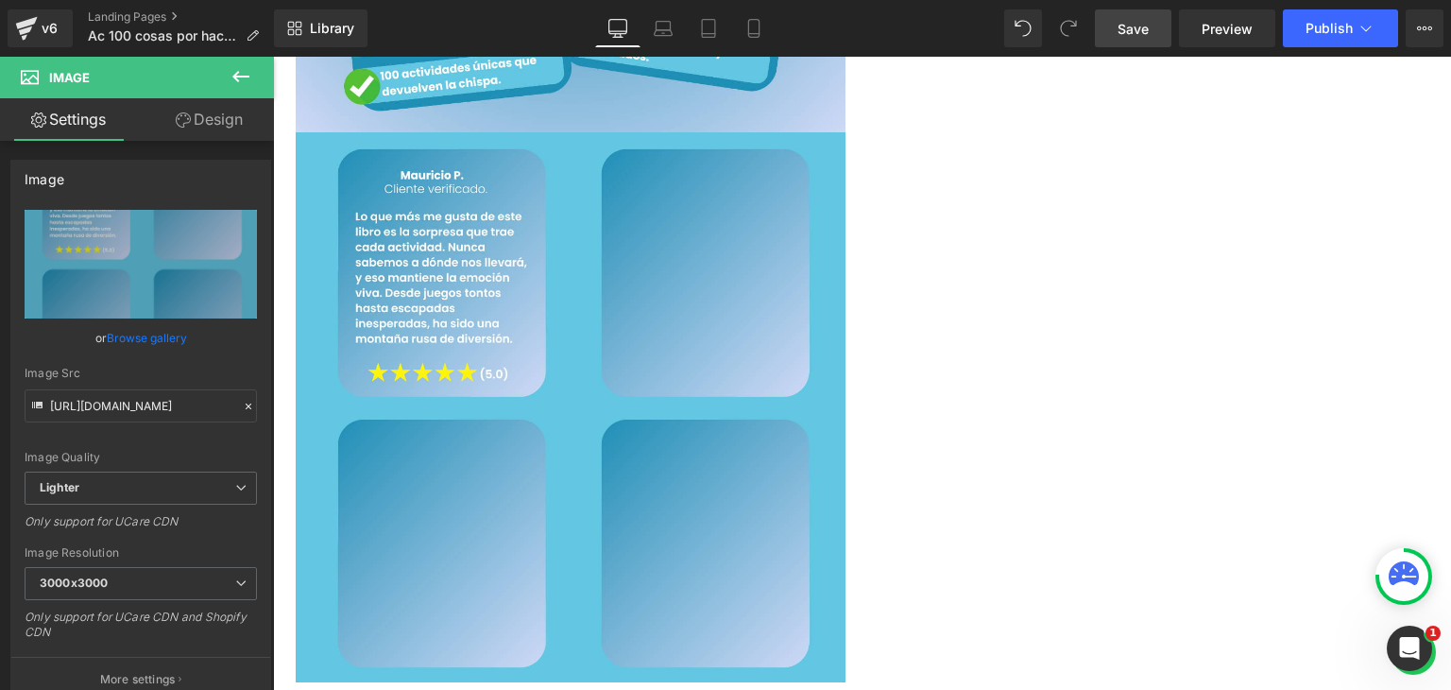
click at [1141, 35] on span "Save" at bounding box center [1133, 29] width 31 height 20
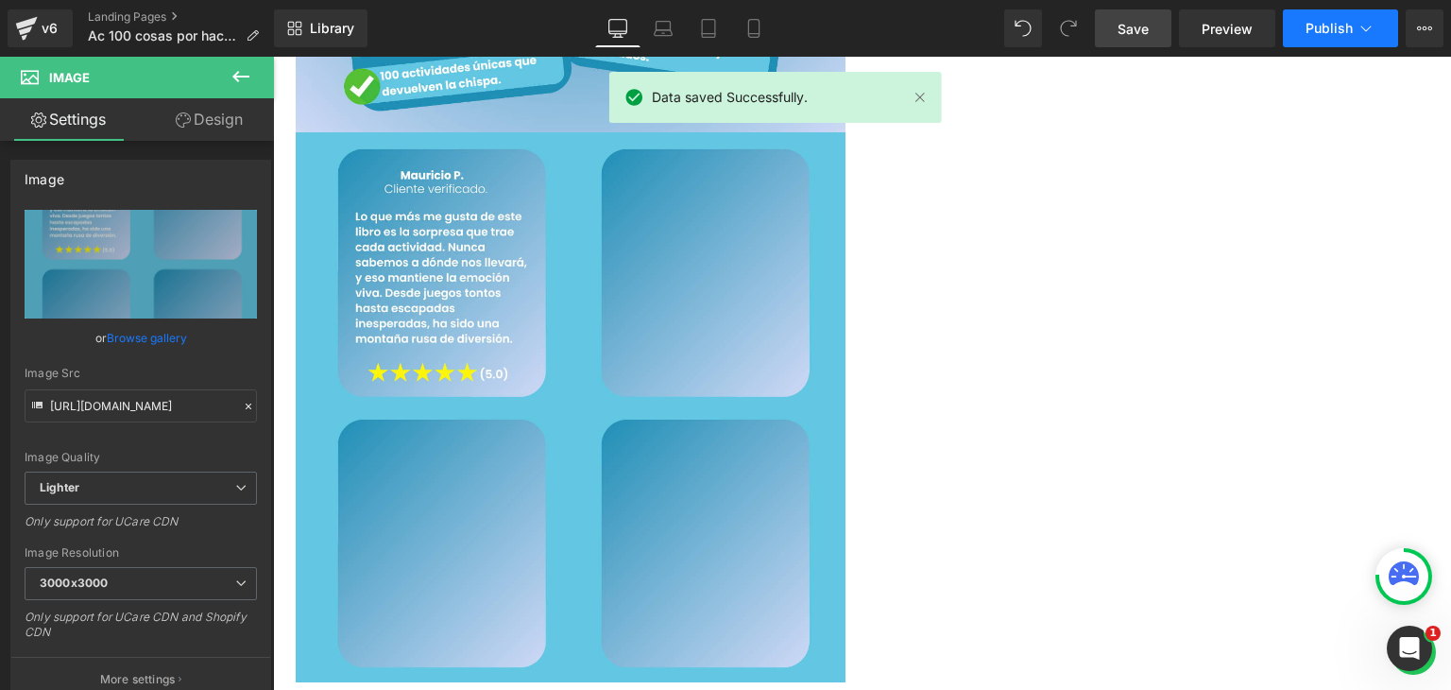
click at [1319, 34] on span "Publish" at bounding box center [1329, 28] width 47 height 15
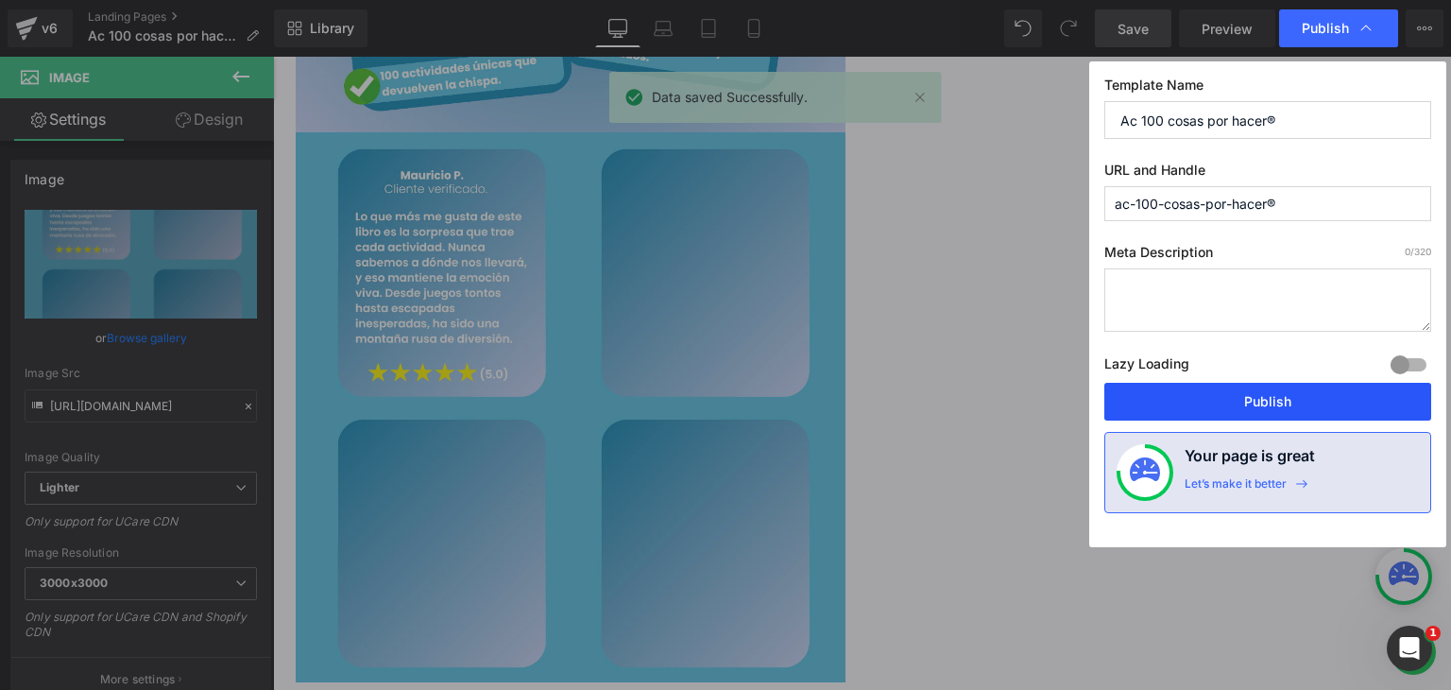
drag, startPoint x: 1227, startPoint y: 403, endPoint x: 935, endPoint y: 324, distance: 302.5
click at [1227, 403] on button "Publish" at bounding box center [1267, 402] width 327 height 38
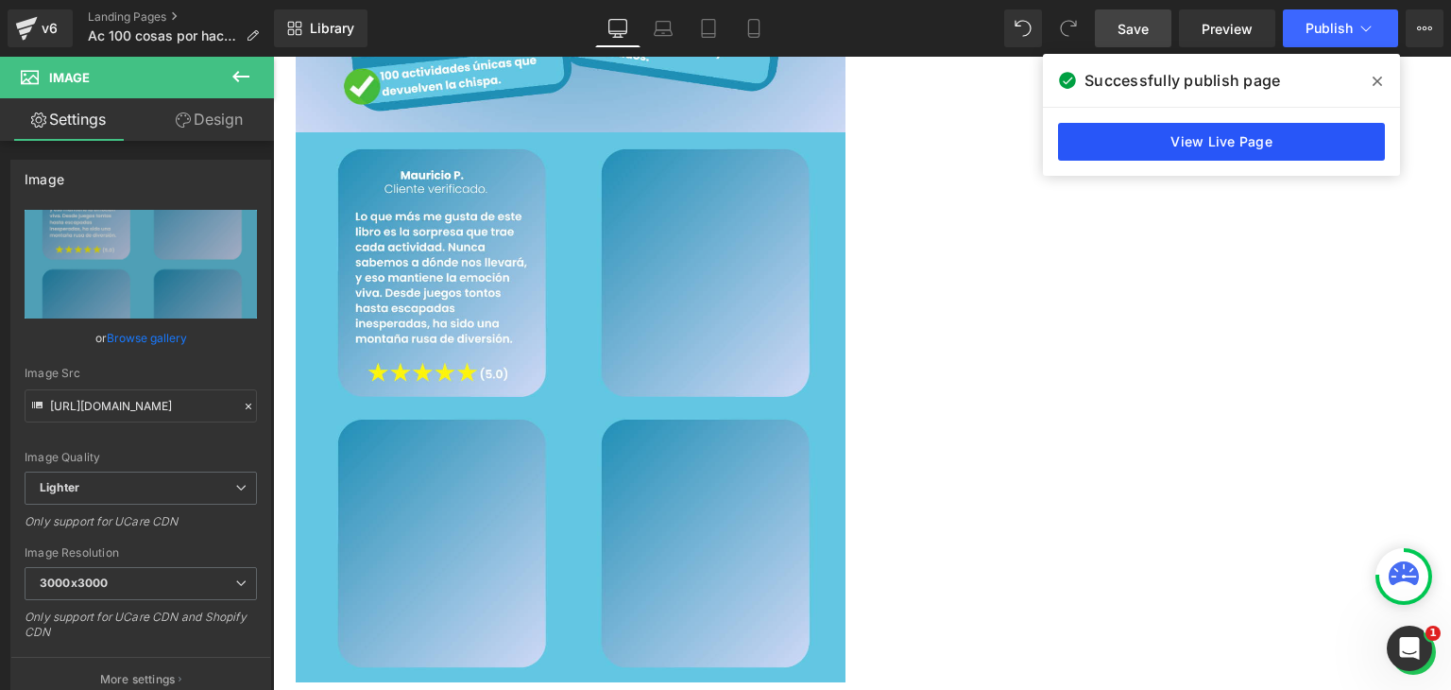
click at [1202, 146] on link "View Live Page" at bounding box center [1221, 142] width 327 height 38
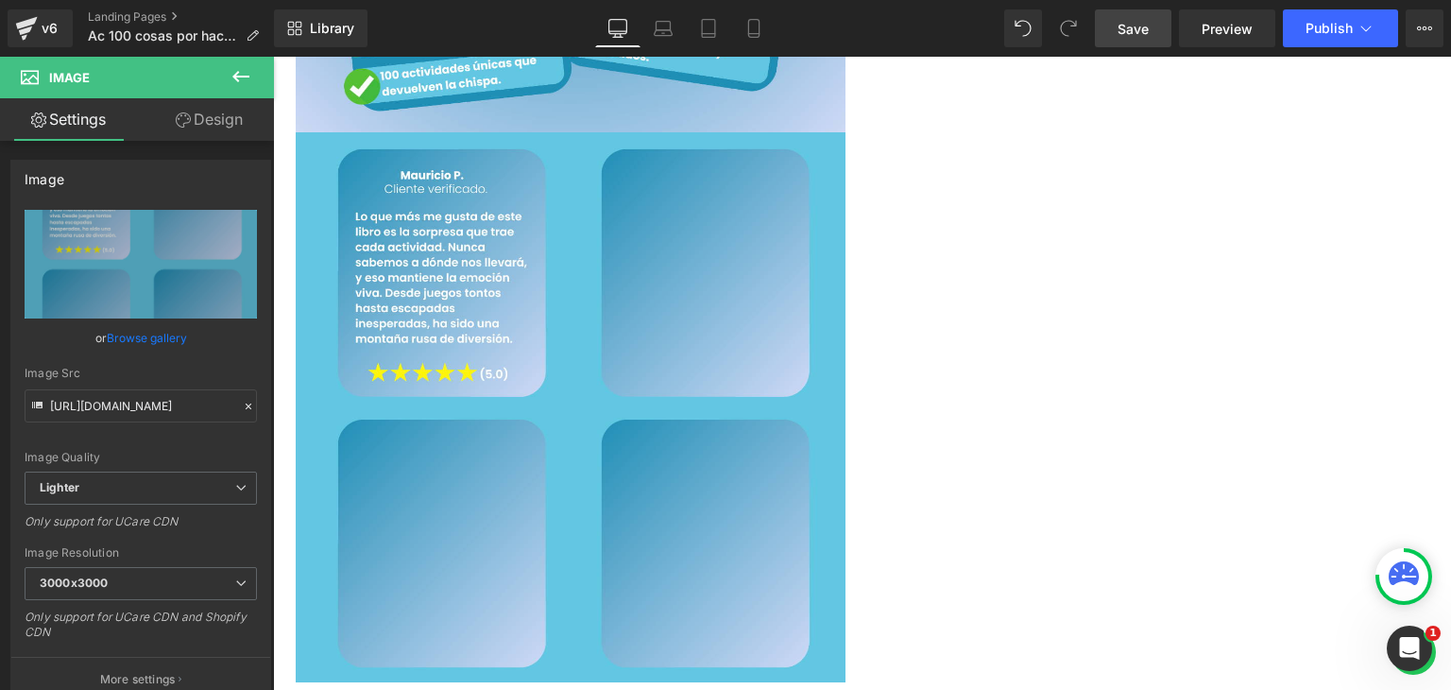
click at [1132, 32] on span "Save" at bounding box center [1133, 29] width 31 height 20
click at [1319, 35] on span "Publish" at bounding box center [1329, 28] width 47 height 15
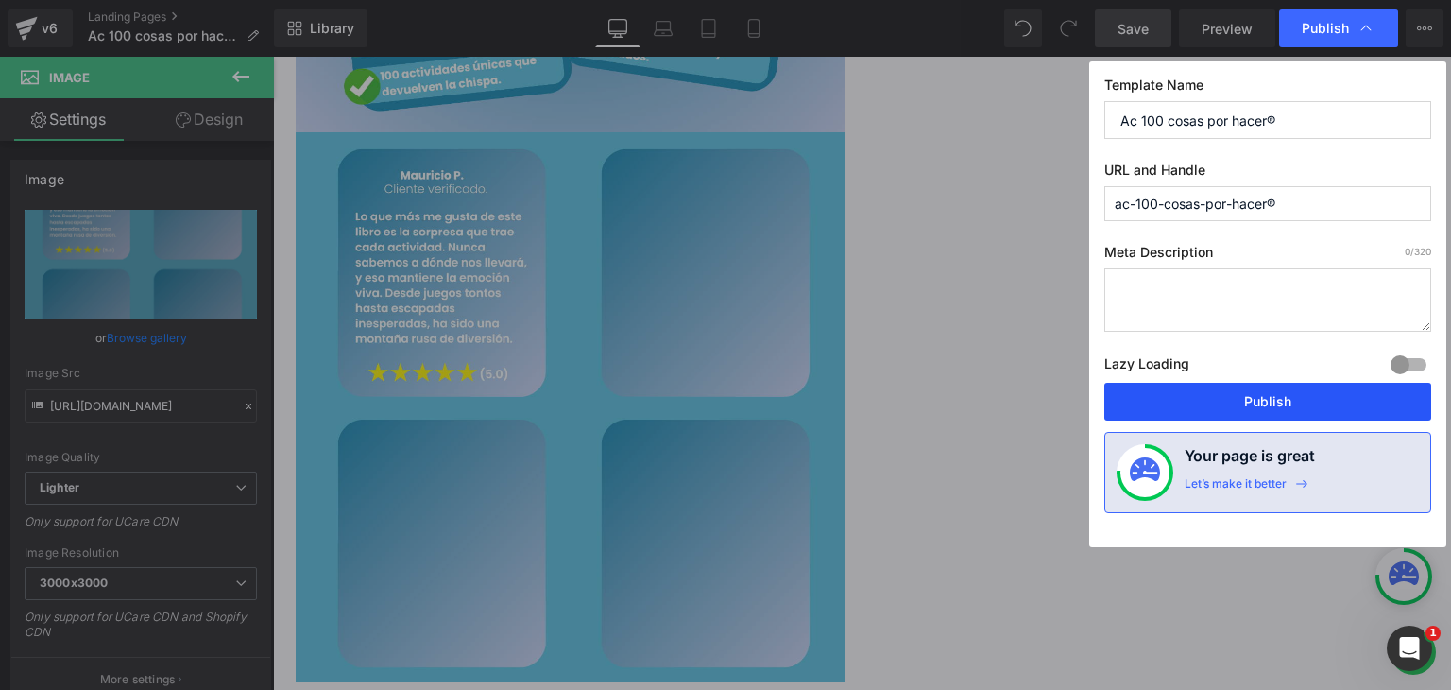
click at [1203, 400] on button "Publish" at bounding box center [1267, 402] width 327 height 38
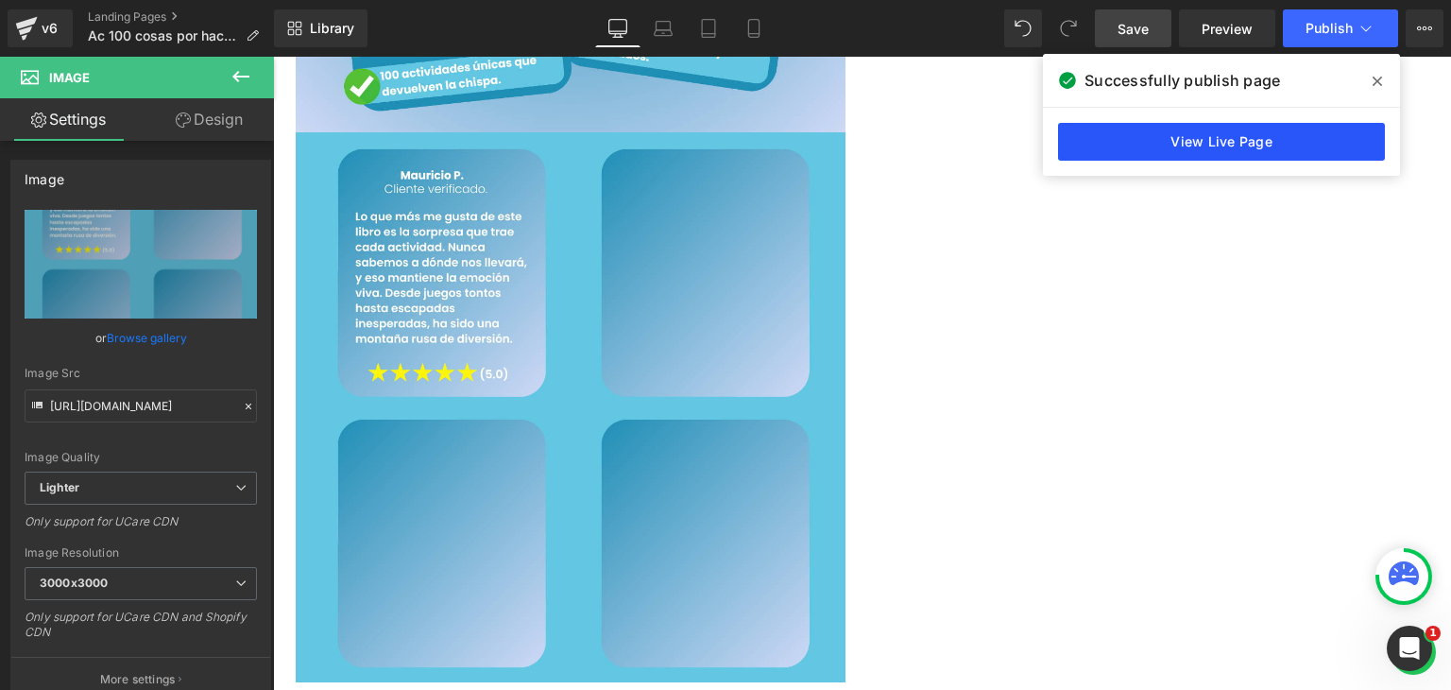
click at [1191, 146] on link "View Live Page" at bounding box center [1221, 142] width 327 height 38
